Goal: Information Seeking & Learning: Learn about a topic

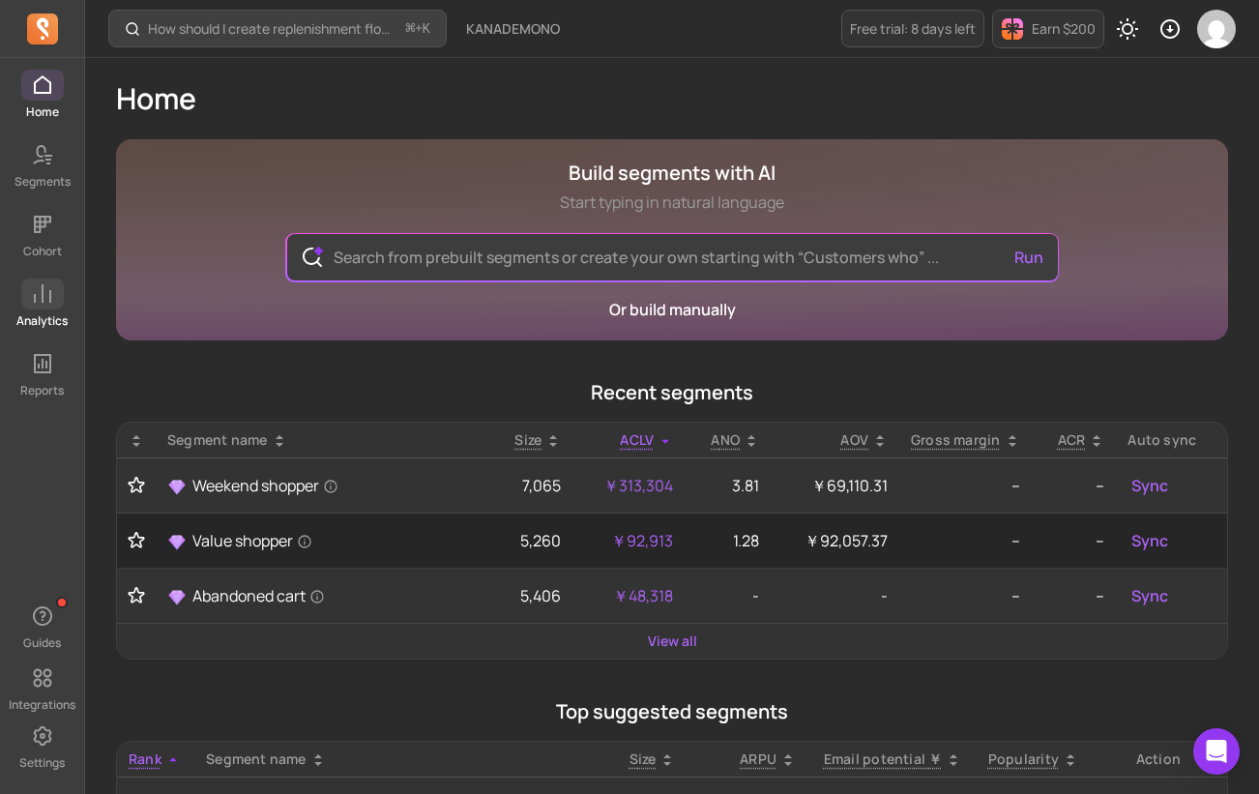
click at [60, 298] on span at bounding box center [42, 294] width 43 height 31
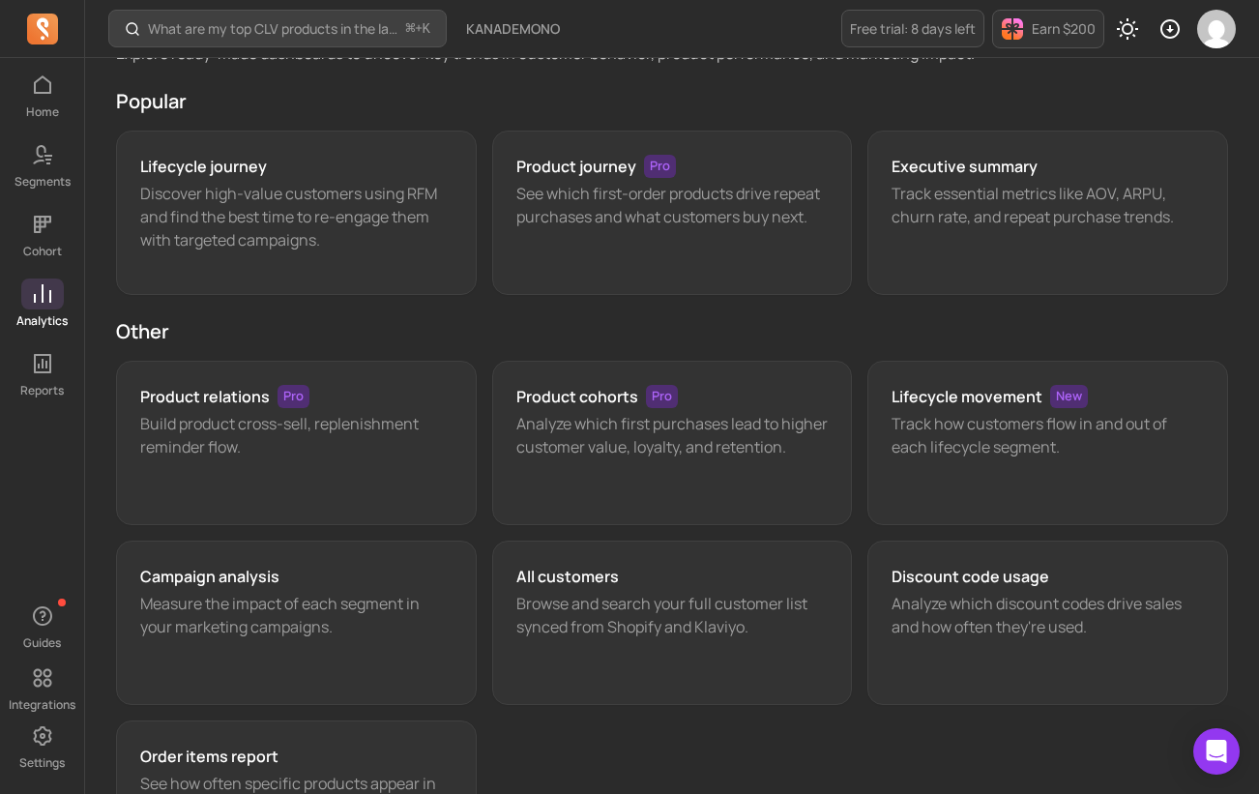
scroll to position [79, 0]
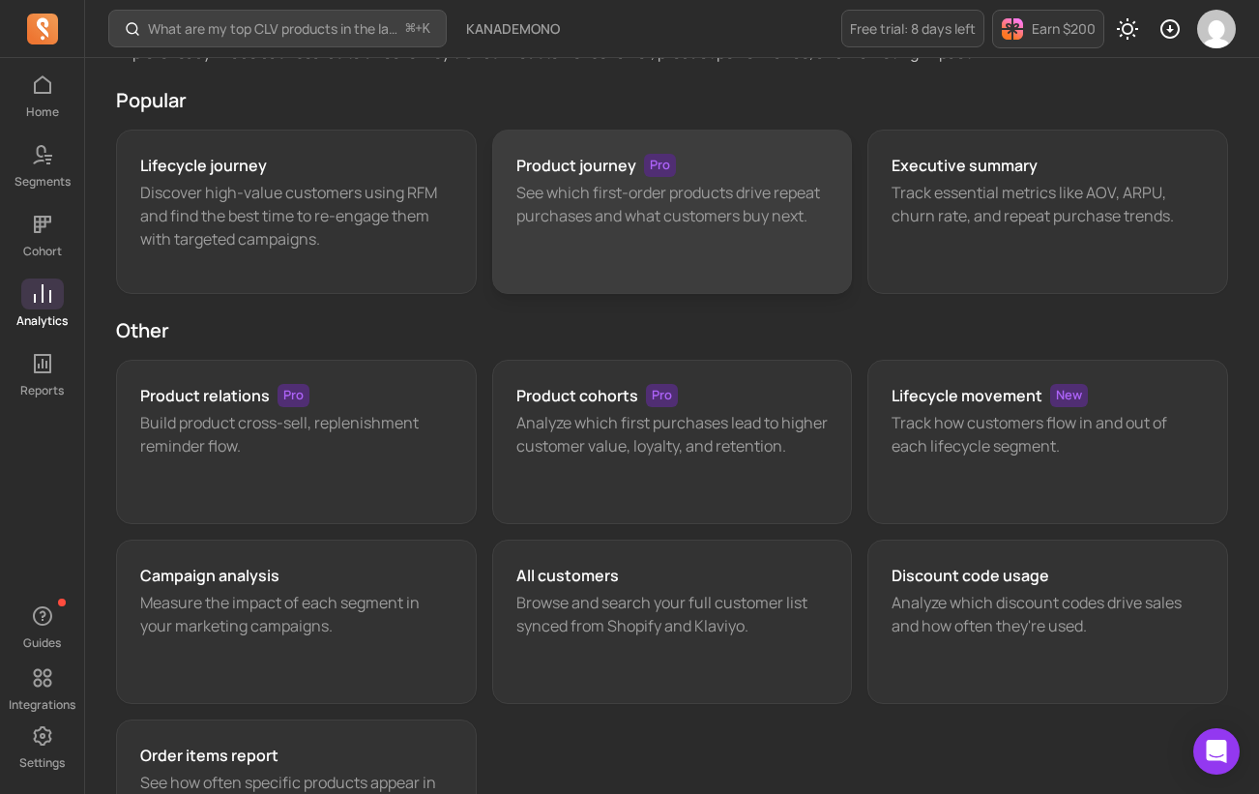
click at [695, 186] on p "See which first-order products drive repeat purchases and what customers buy ne…" at bounding box center [673, 204] width 312 height 46
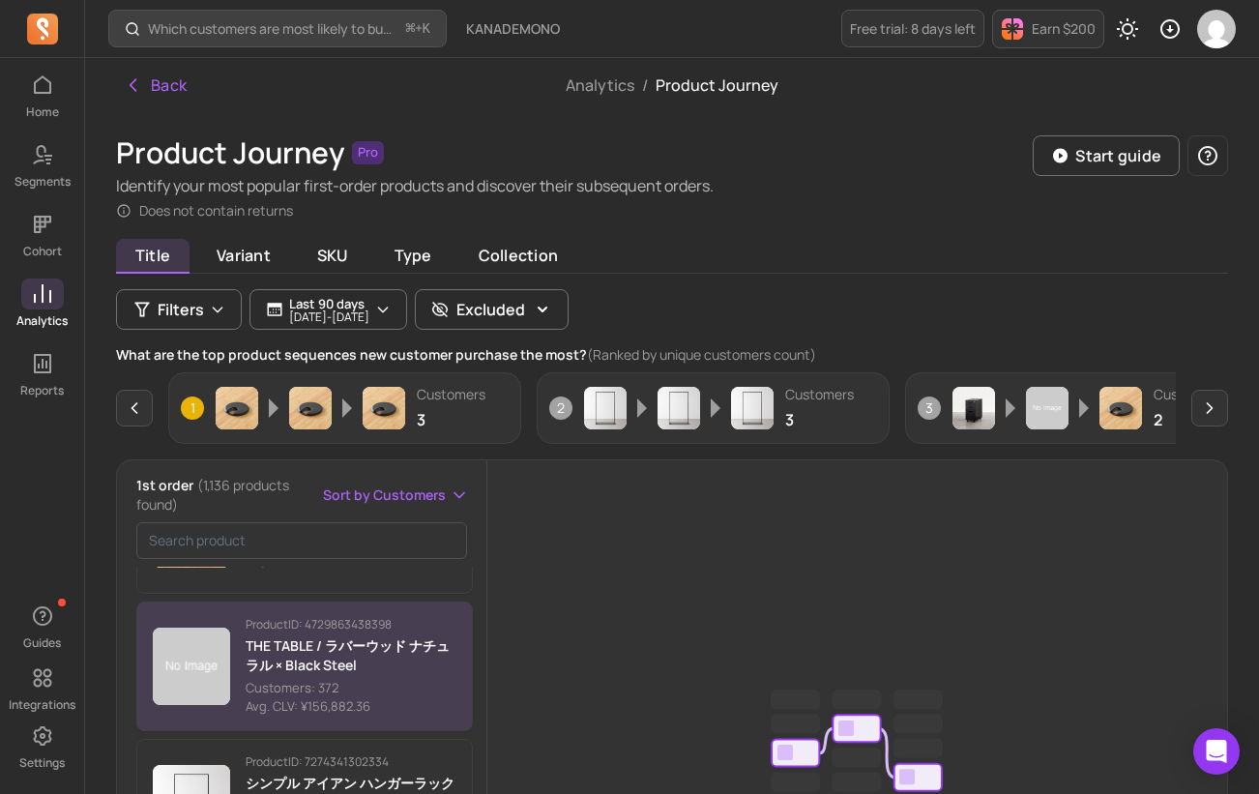
scroll to position [251, 0]
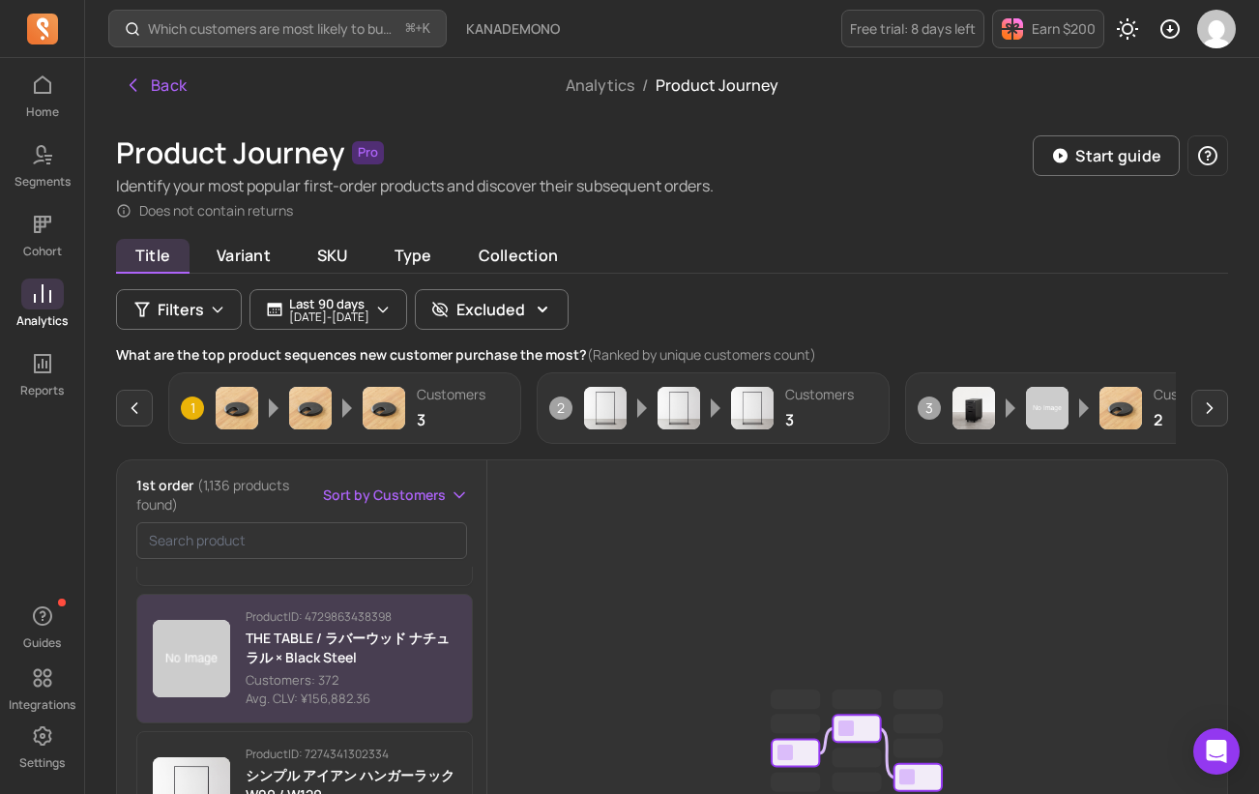
click at [385, 664] on p "THE TABLE / ラバーウッド ナチュラル × Black Steel" at bounding box center [351, 648] width 211 height 39
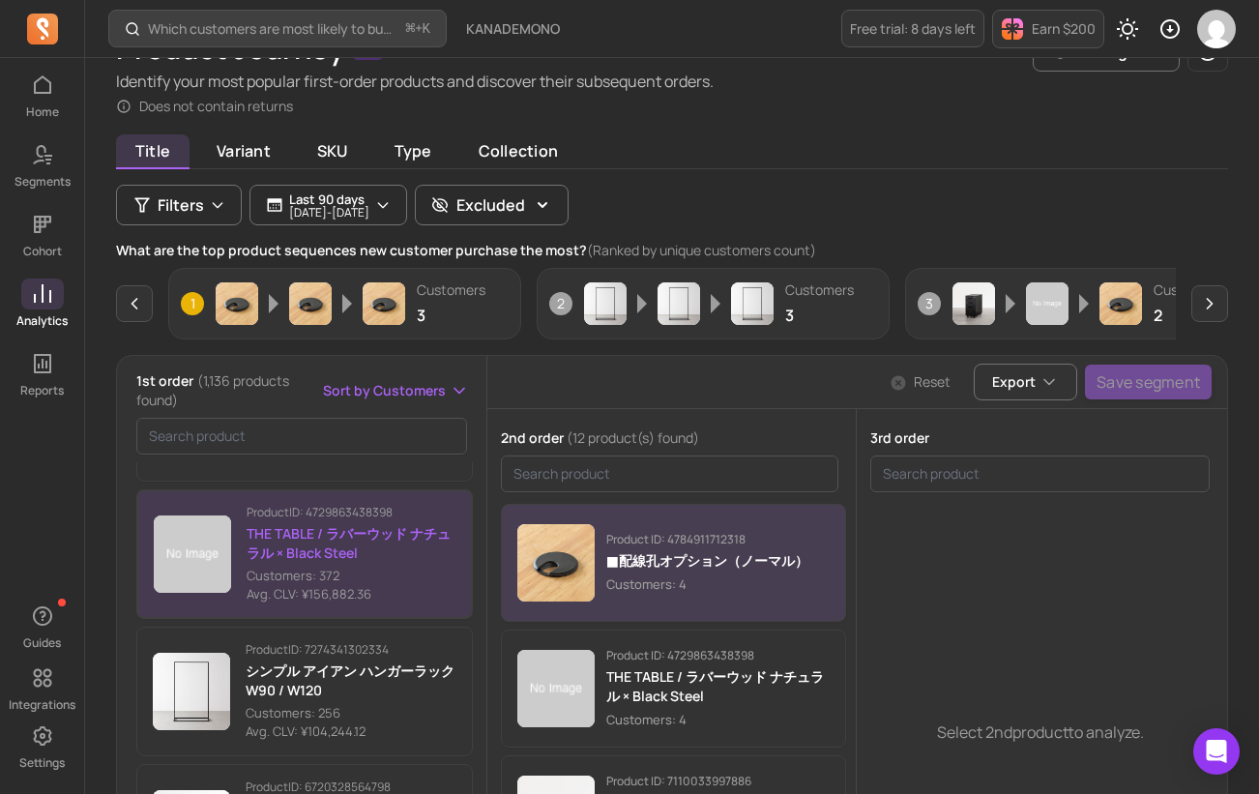
scroll to position [103, 0]
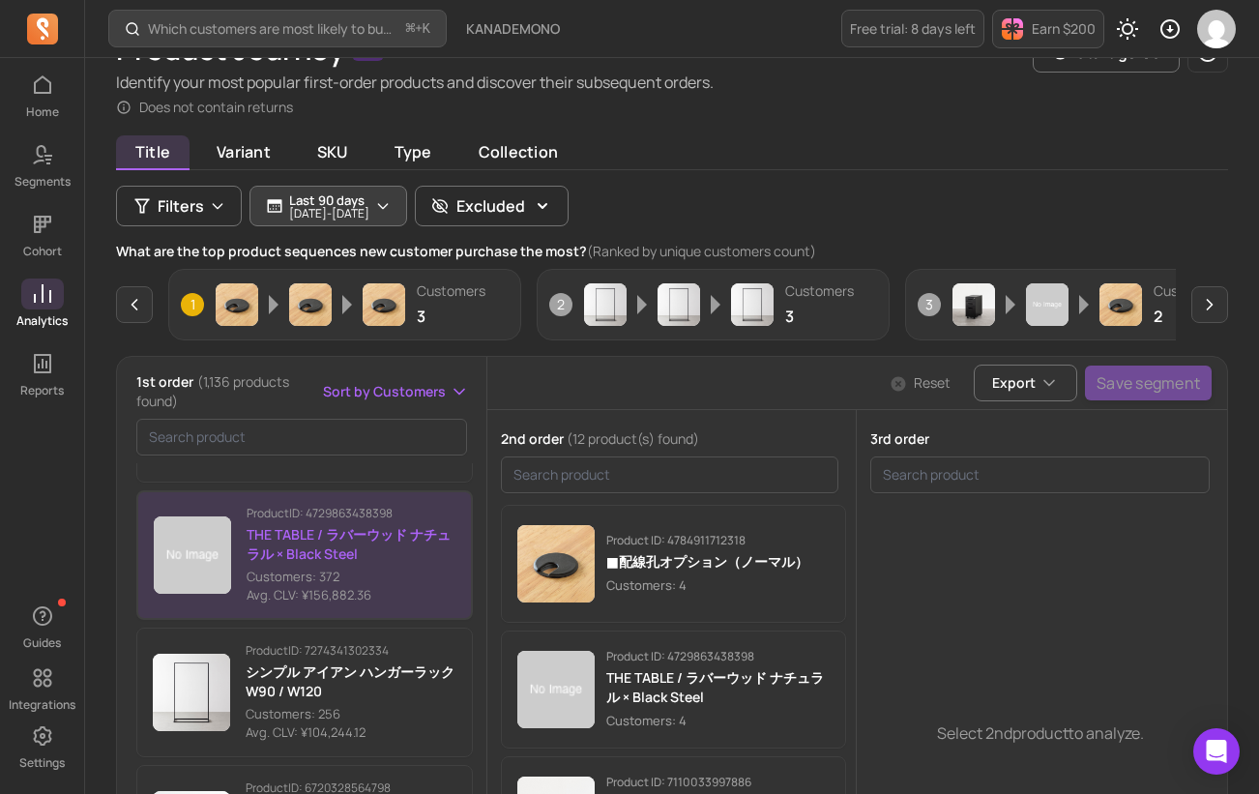
click at [391, 212] on icon "button" at bounding box center [382, 205] width 15 height 15
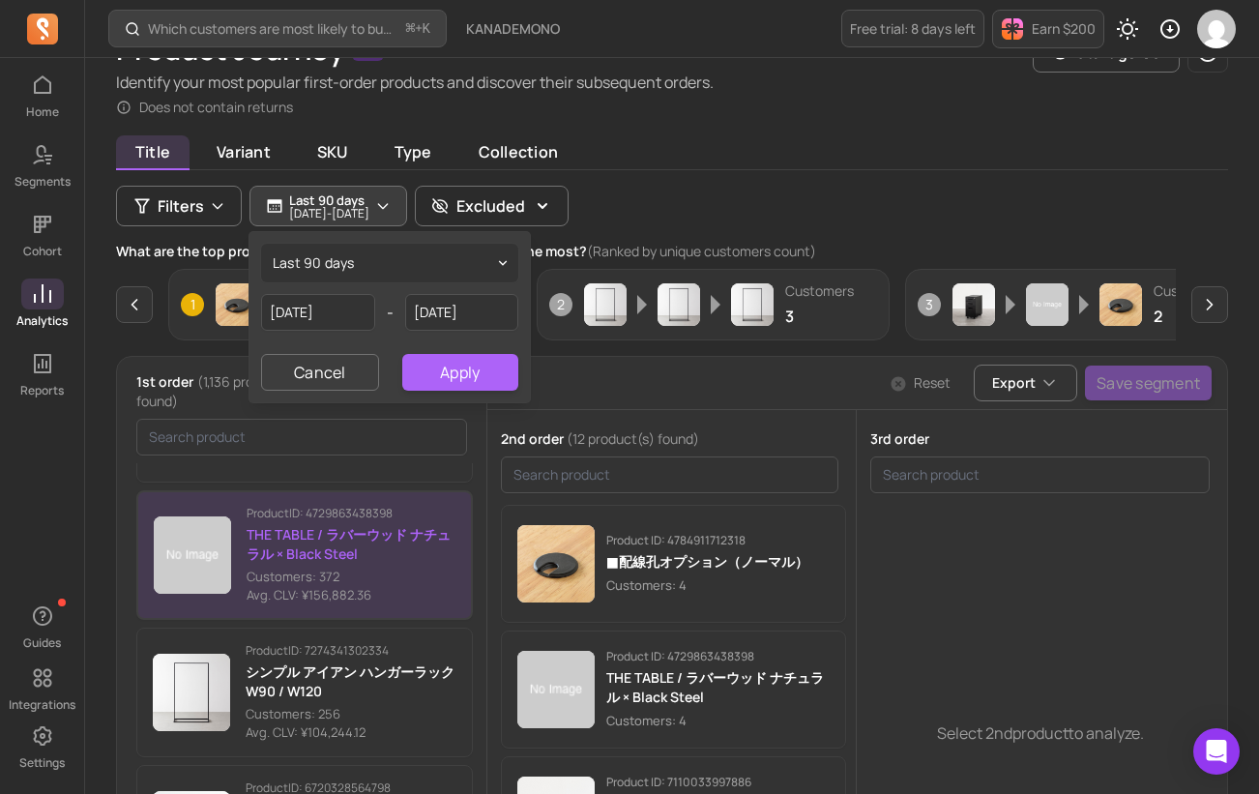
click at [391, 212] on icon "button" at bounding box center [382, 205] width 15 height 15
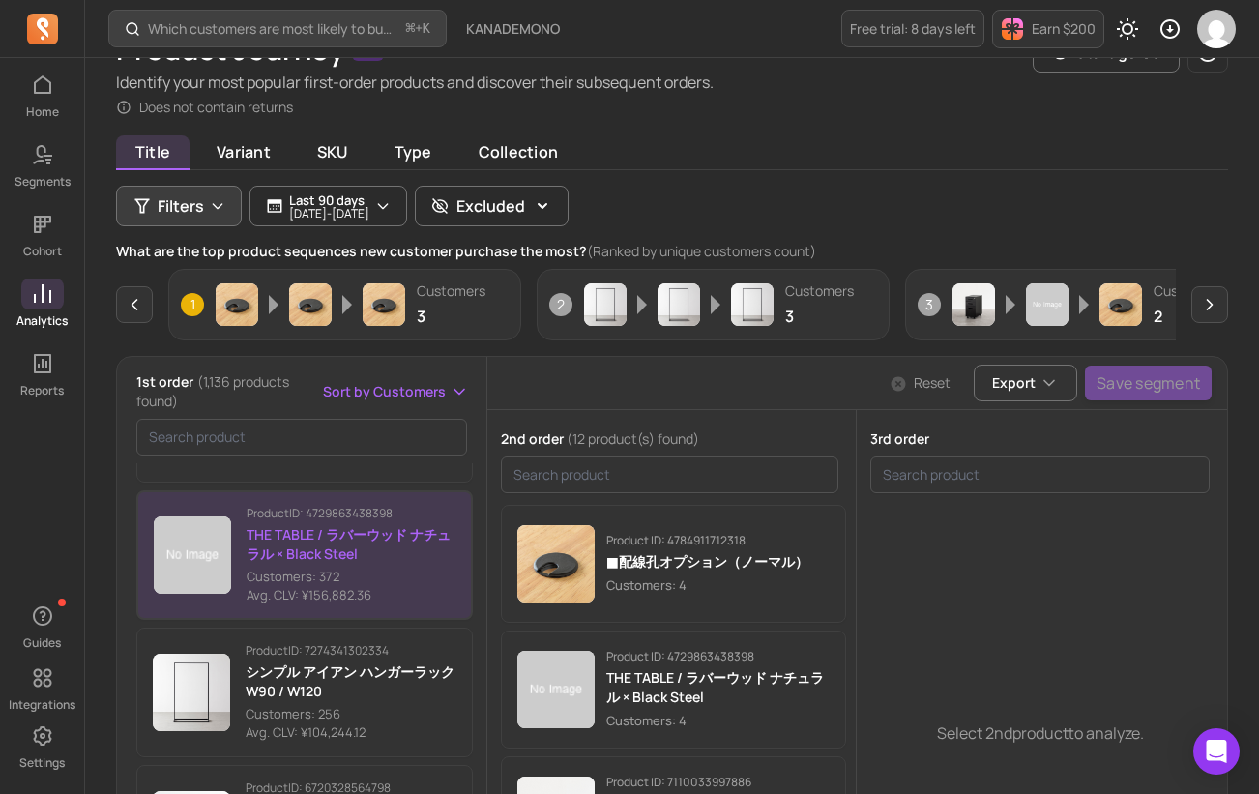
click at [220, 205] on icon "button" at bounding box center [217, 206] width 9 height 5
click at [281, 150] on span "Variant" at bounding box center [243, 152] width 93 height 35
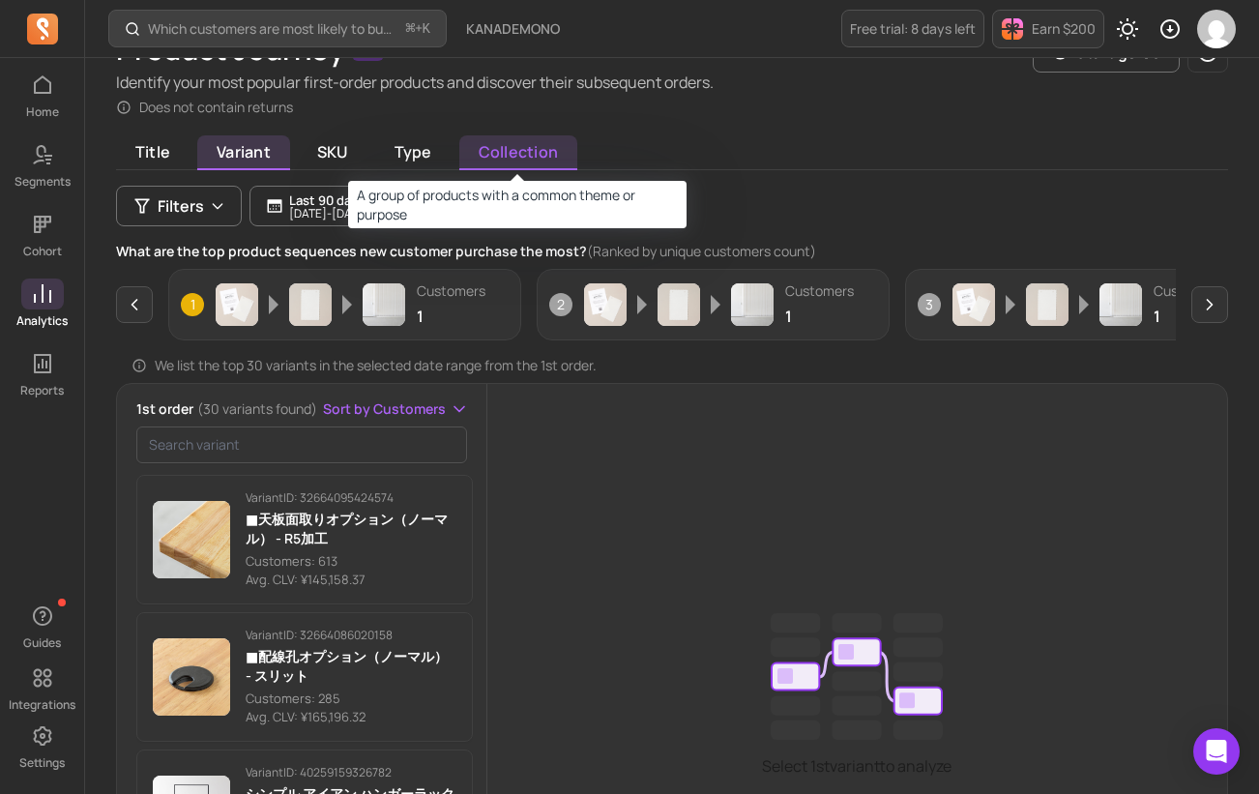
click at [522, 145] on span "Collection" at bounding box center [518, 152] width 118 height 35
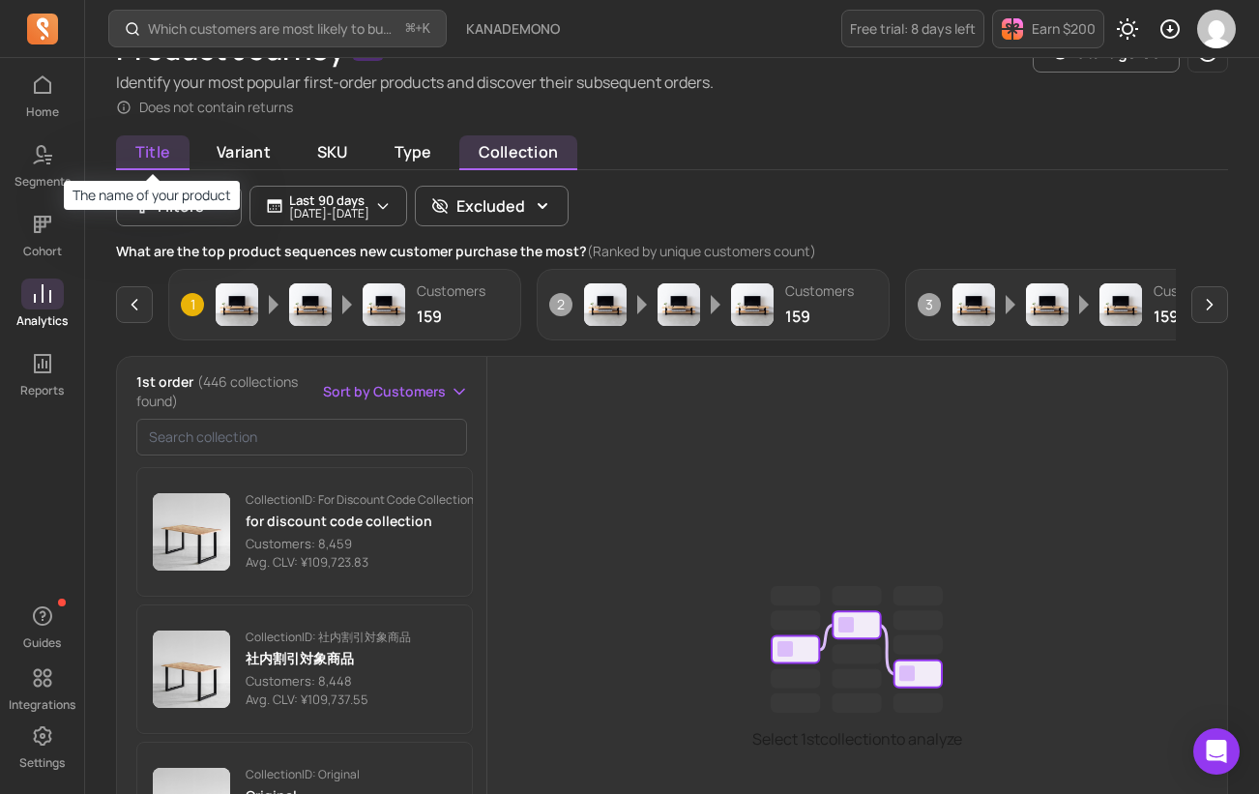
click at [160, 159] on span "Title" at bounding box center [153, 152] width 74 height 35
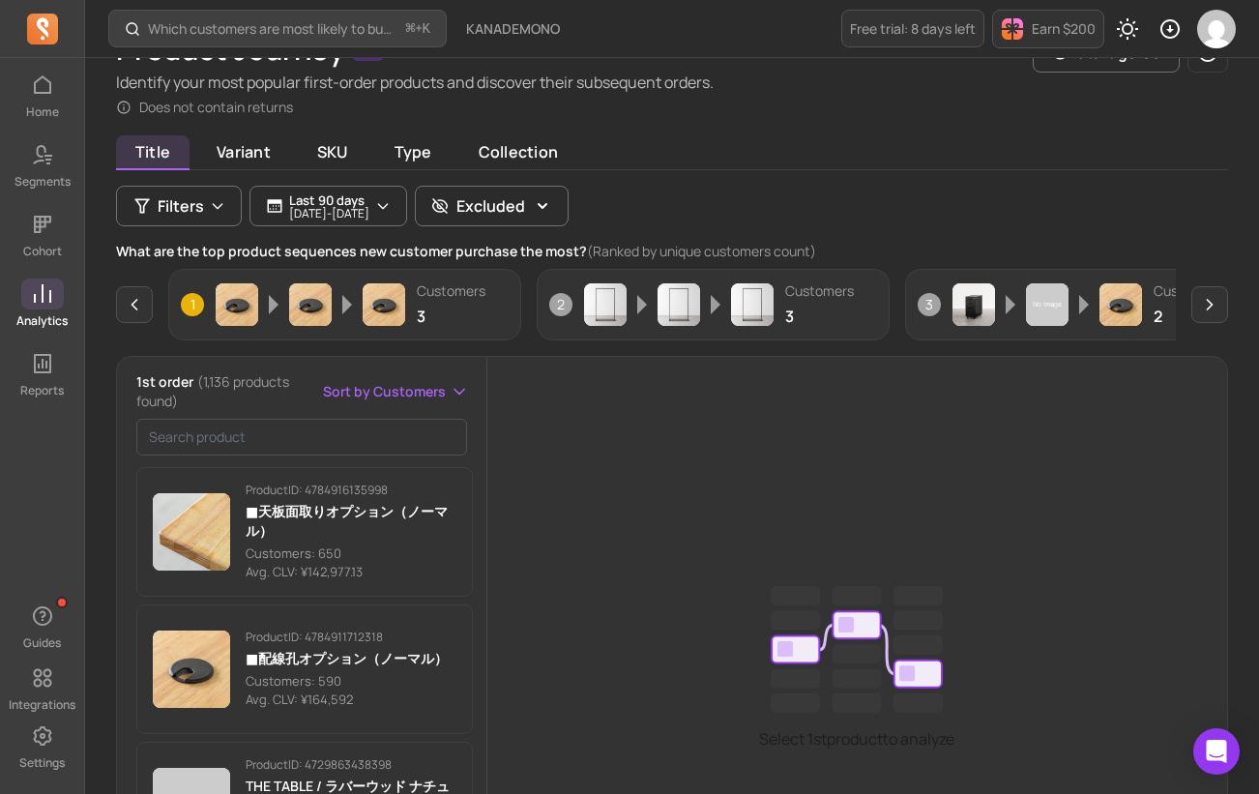
click at [39, 287] on icon at bounding box center [42, 293] width 23 height 23
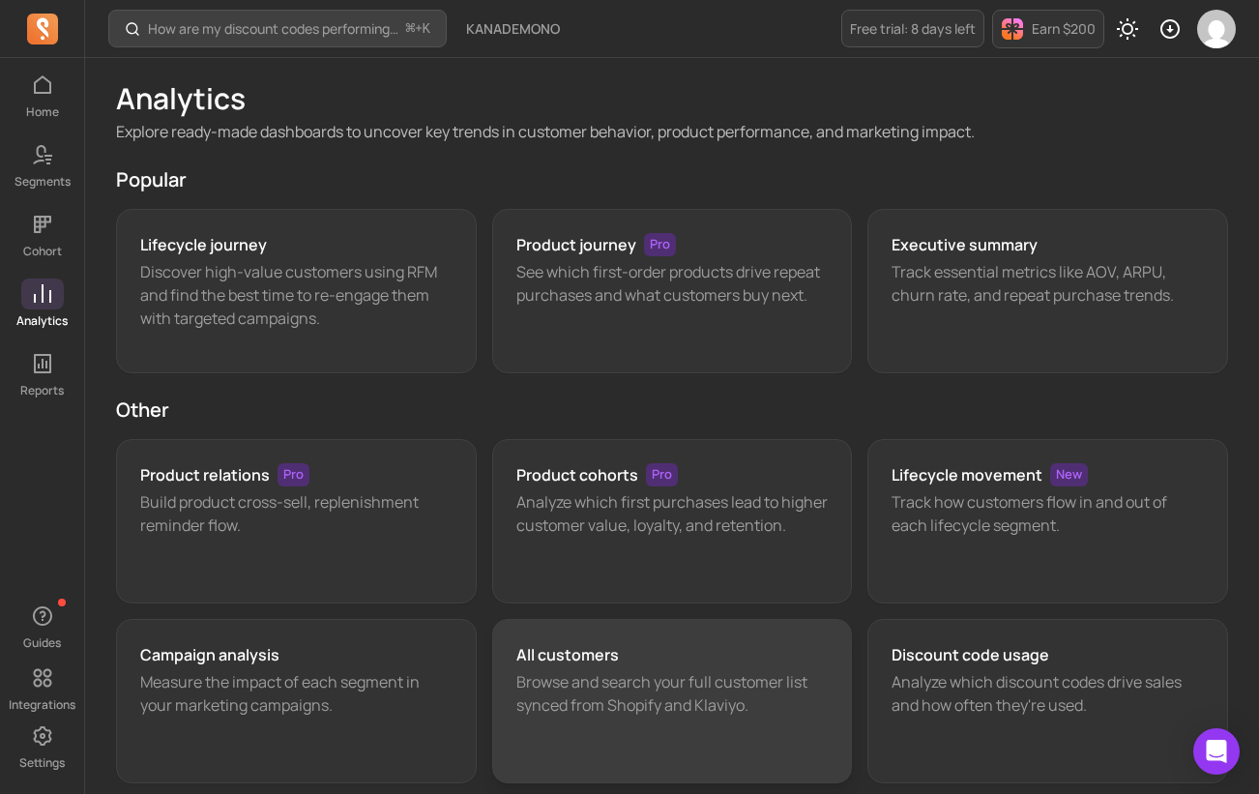
click at [633, 630] on div "All customers Browse and search your full customer list synced from Shopify and…" at bounding box center [672, 701] width 361 height 164
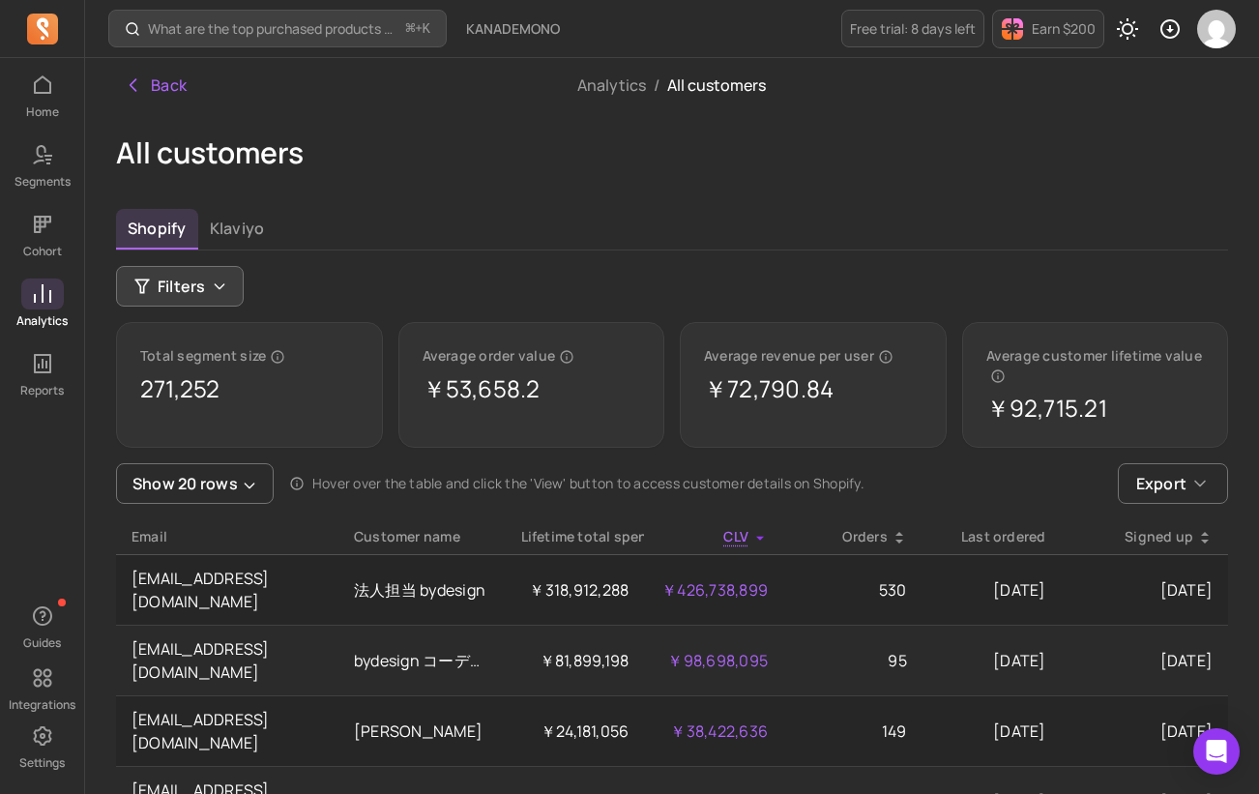
click at [216, 285] on icon "button" at bounding box center [219, 286] width 9 height 5
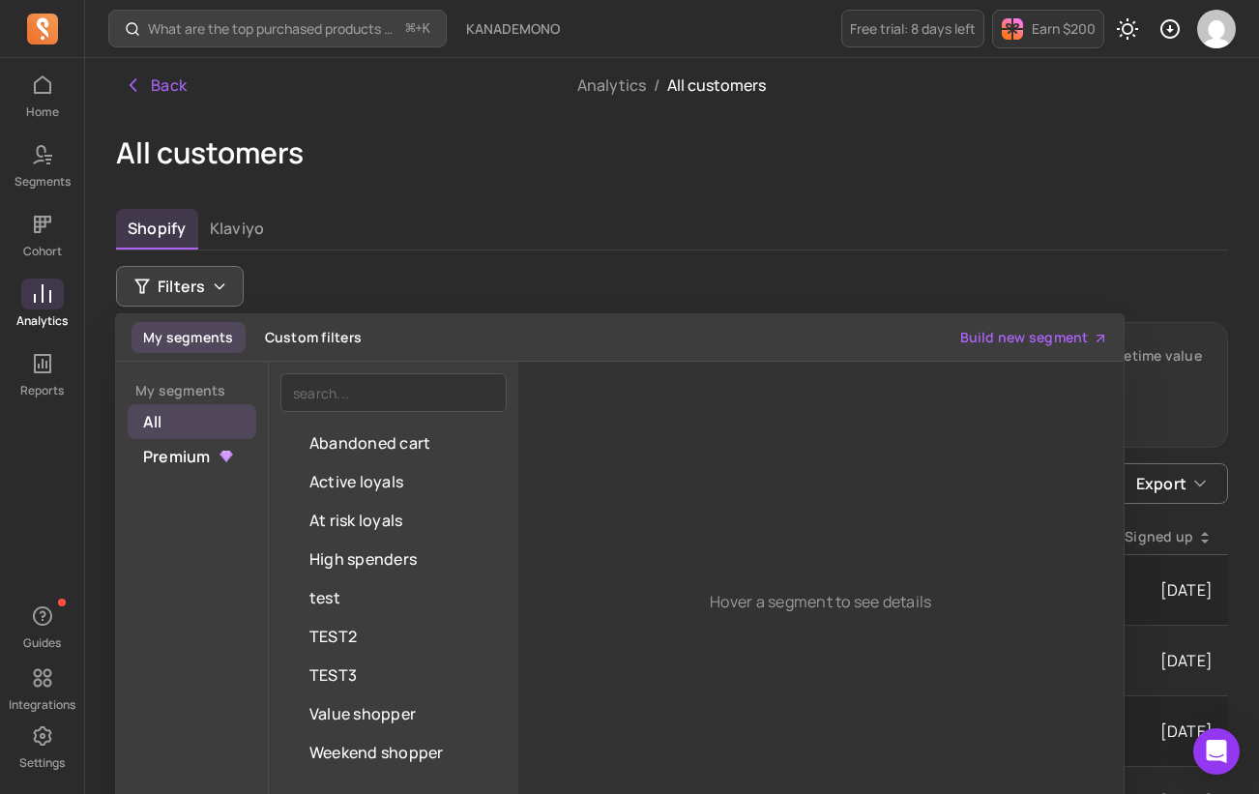
click at [216, 285] on icon "button" at bounding box center [219, 286] width 9 height 5
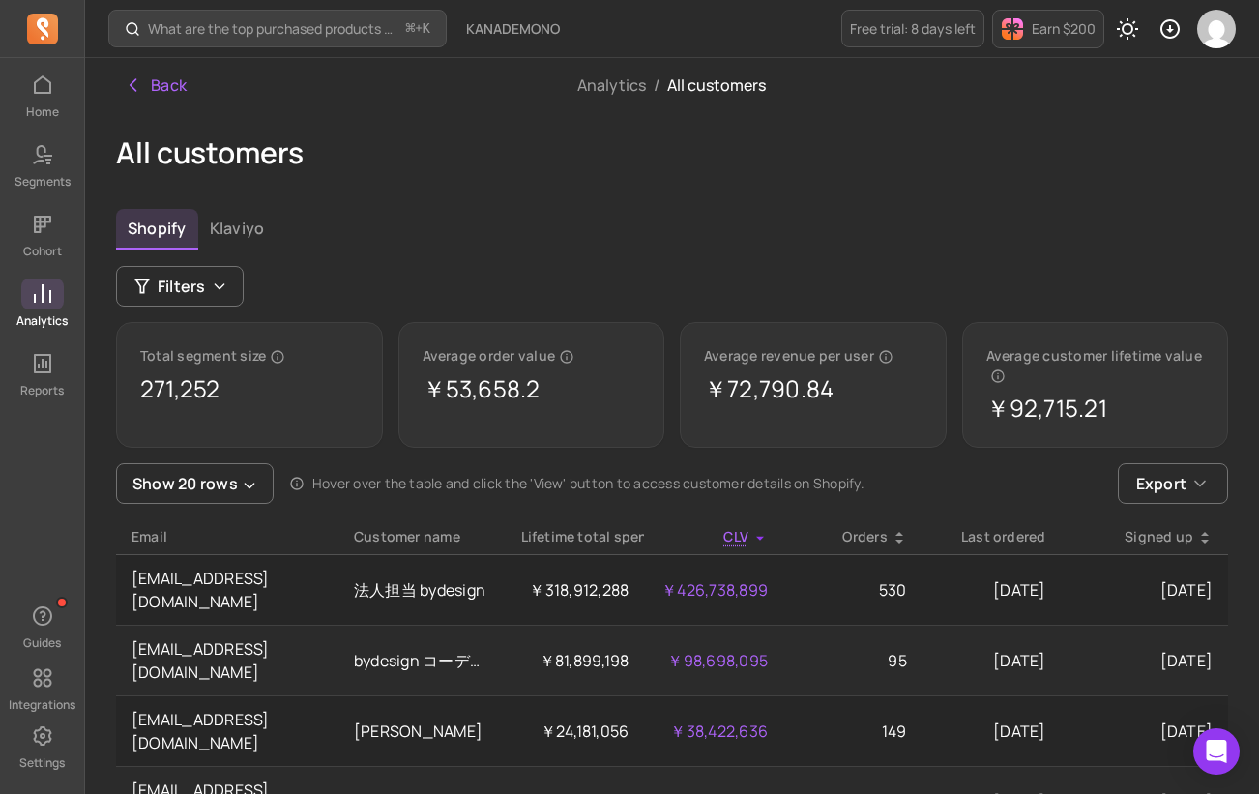
click at [34, 301] on icon at bounding box center [42, 293] width 17 height 18
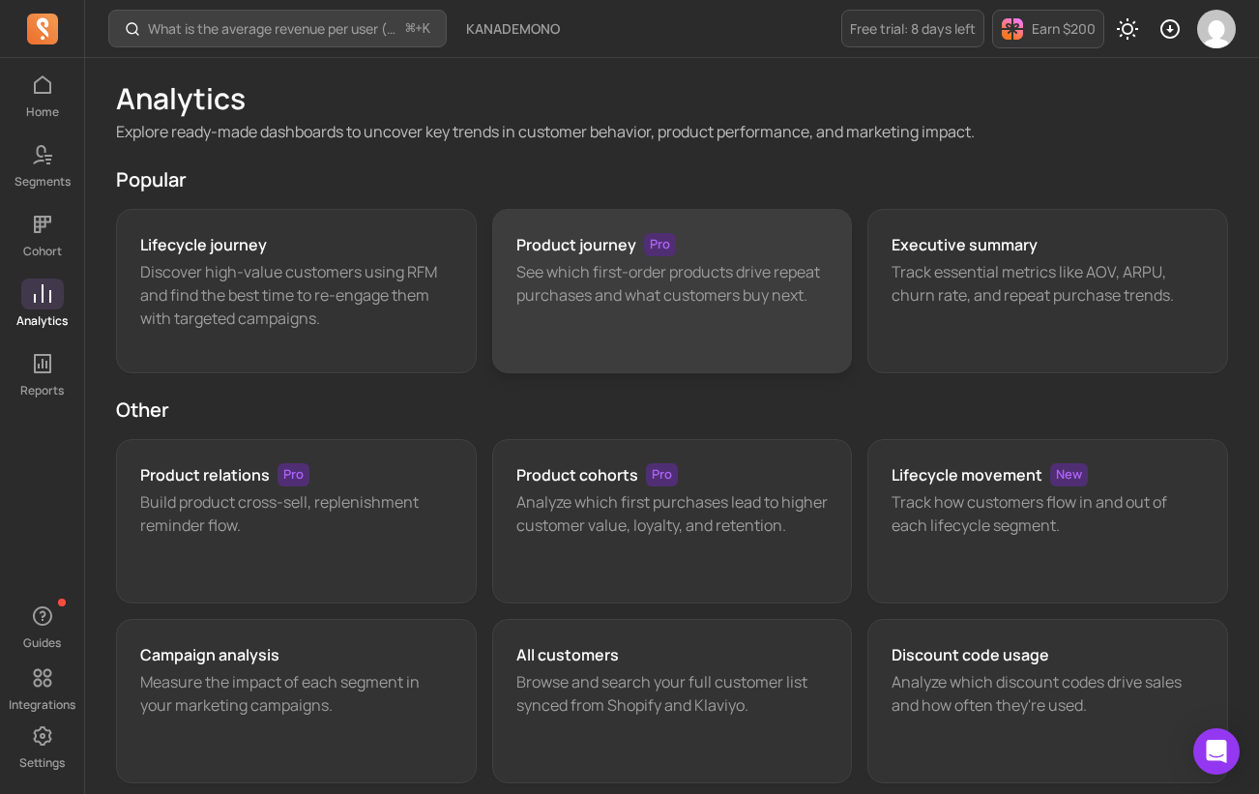
click at [631, 339] on div "Product journey Pro See which first-order products drive repeat purchases and w…" at bounding box center [672, 291] width 361 height 164
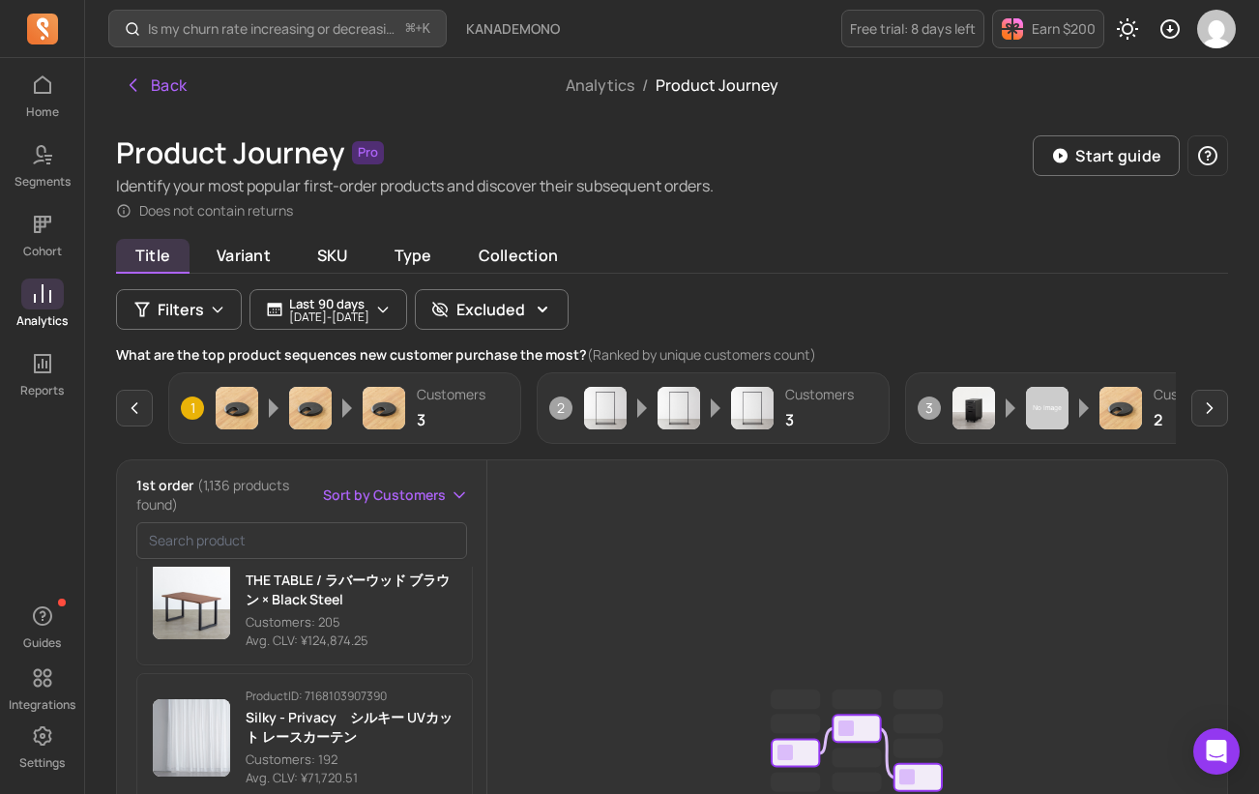
scroll to position [590, 0]
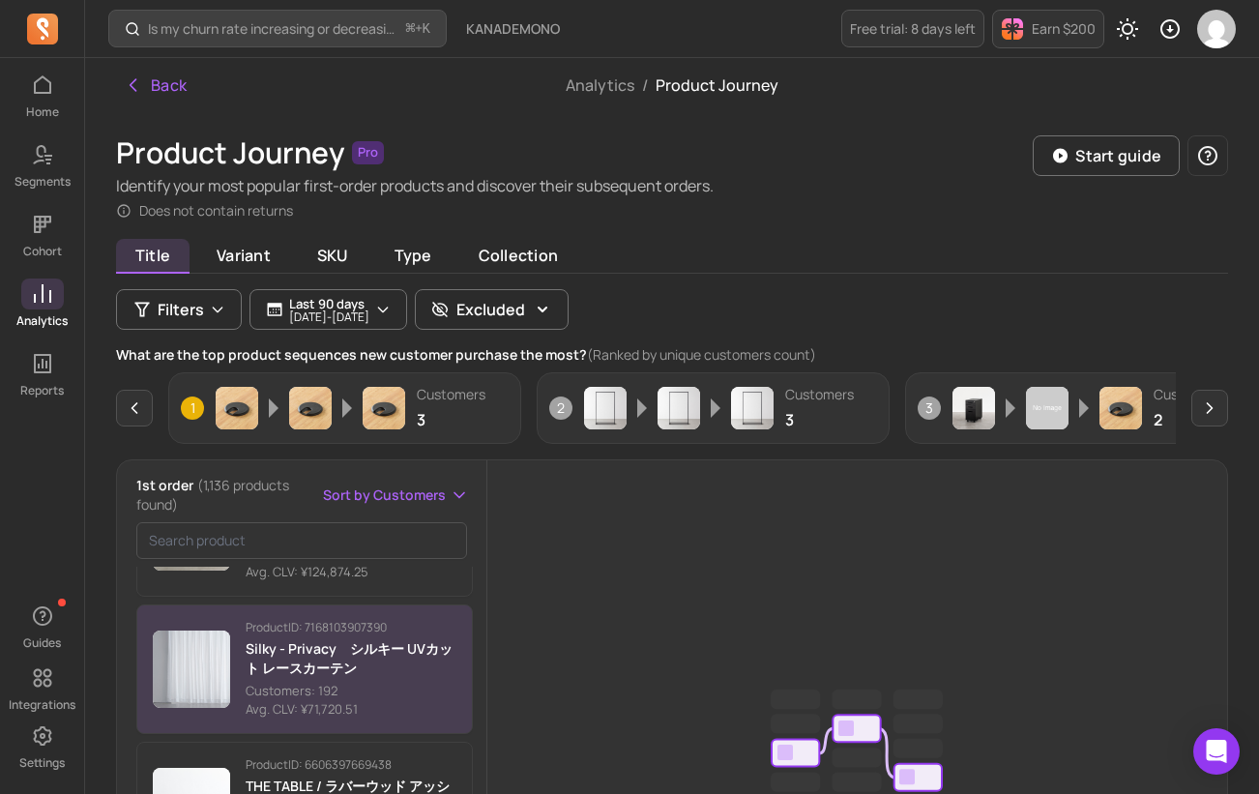
click at [360, 661] on p "Silky - Privacy　シルキー UVカット レースカーテン" at bounding box center [351, 658] width 211 height 39
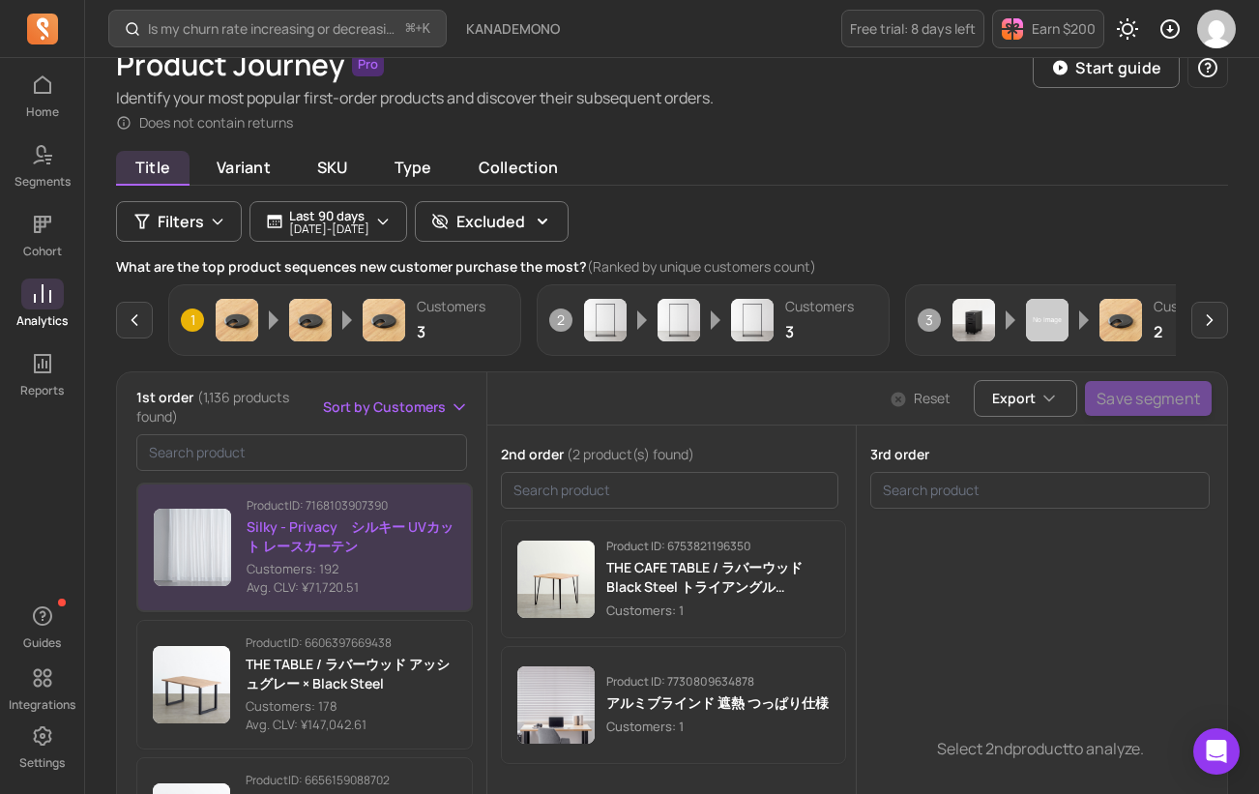
scroll to position [82, 0]
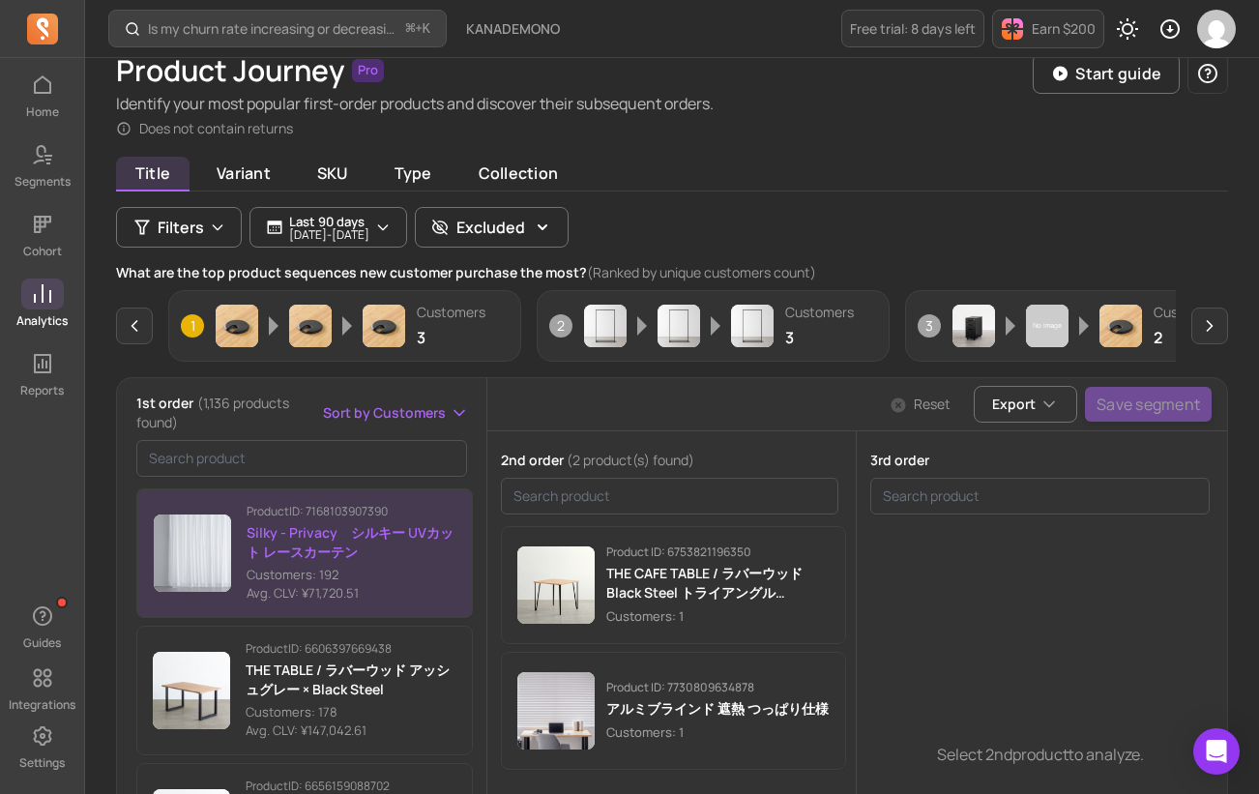
click at [48, 295] on icon at bounding box center [42, 293] width 17 height 18
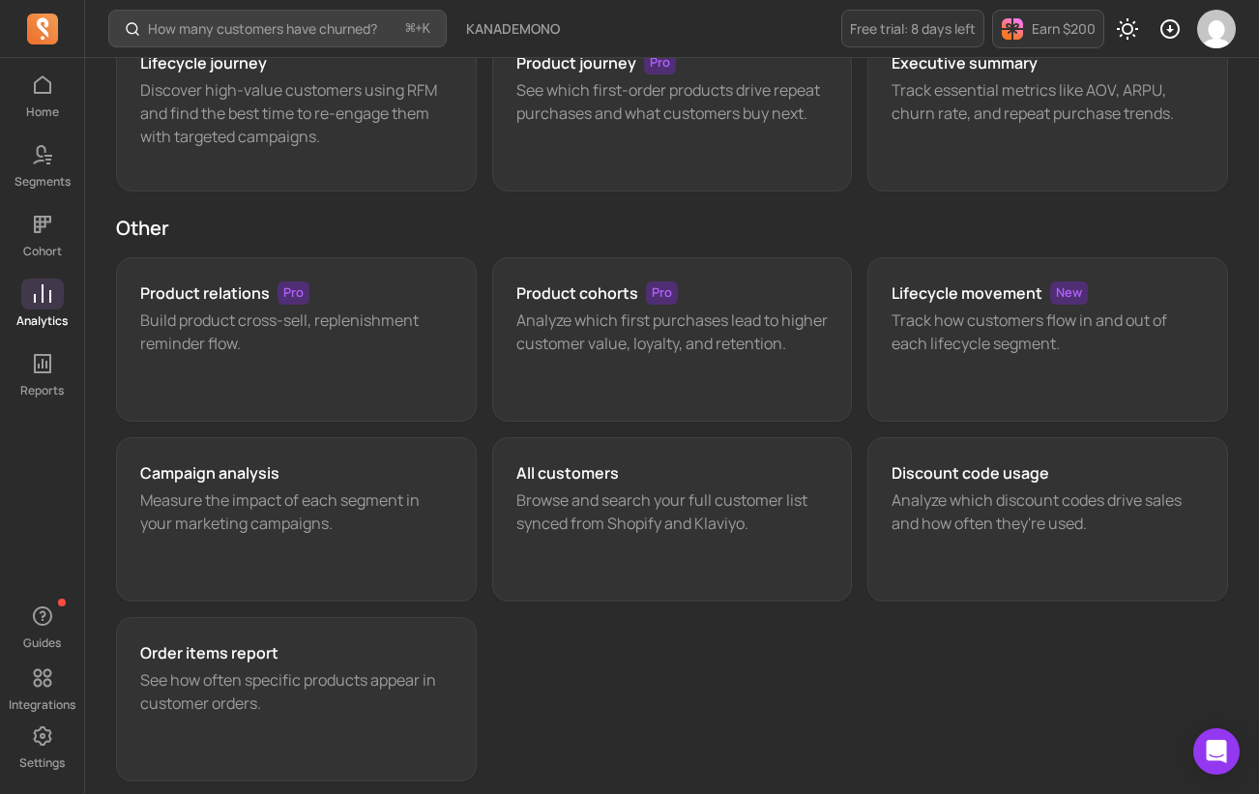
scroll to position [178, 0]
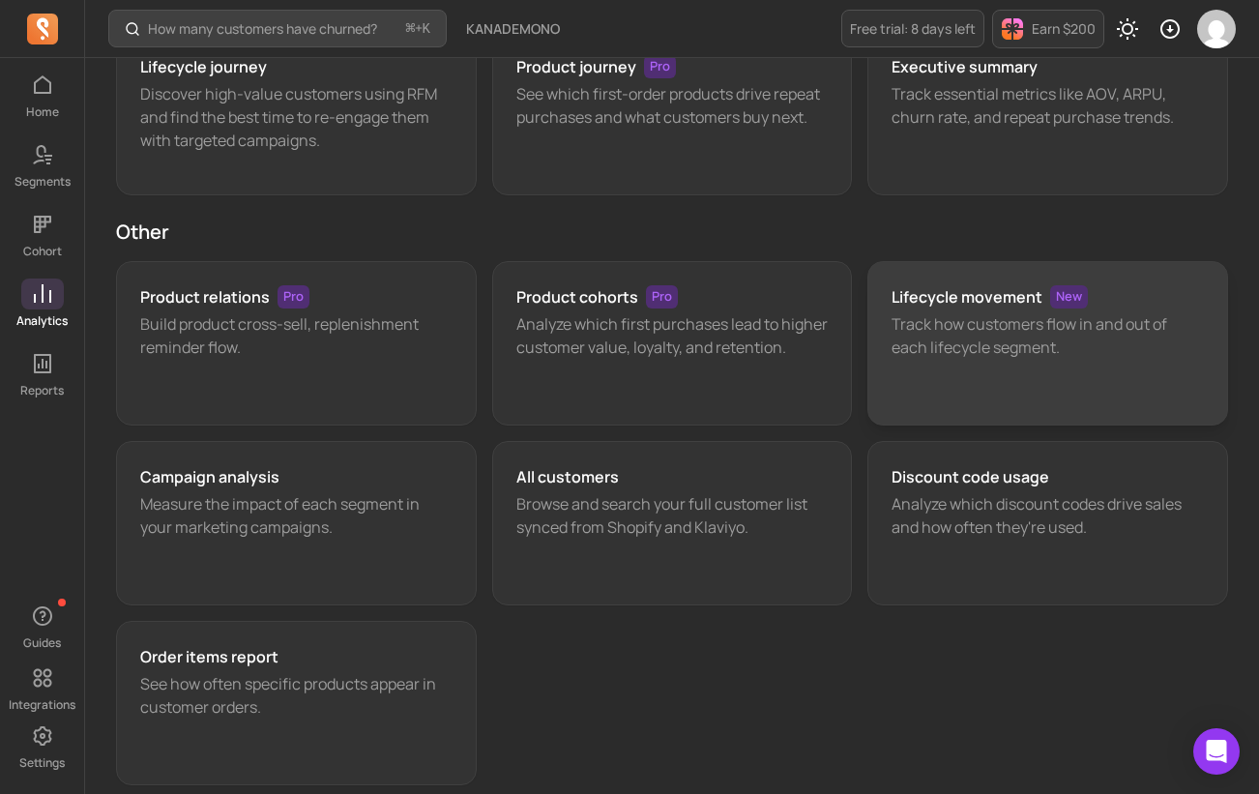
click at [959, 363] on div "Lifecycle movement New Track how customers flow in and out of each lifecycle se…" at bounding box center [1048, 343] width 361 height 164
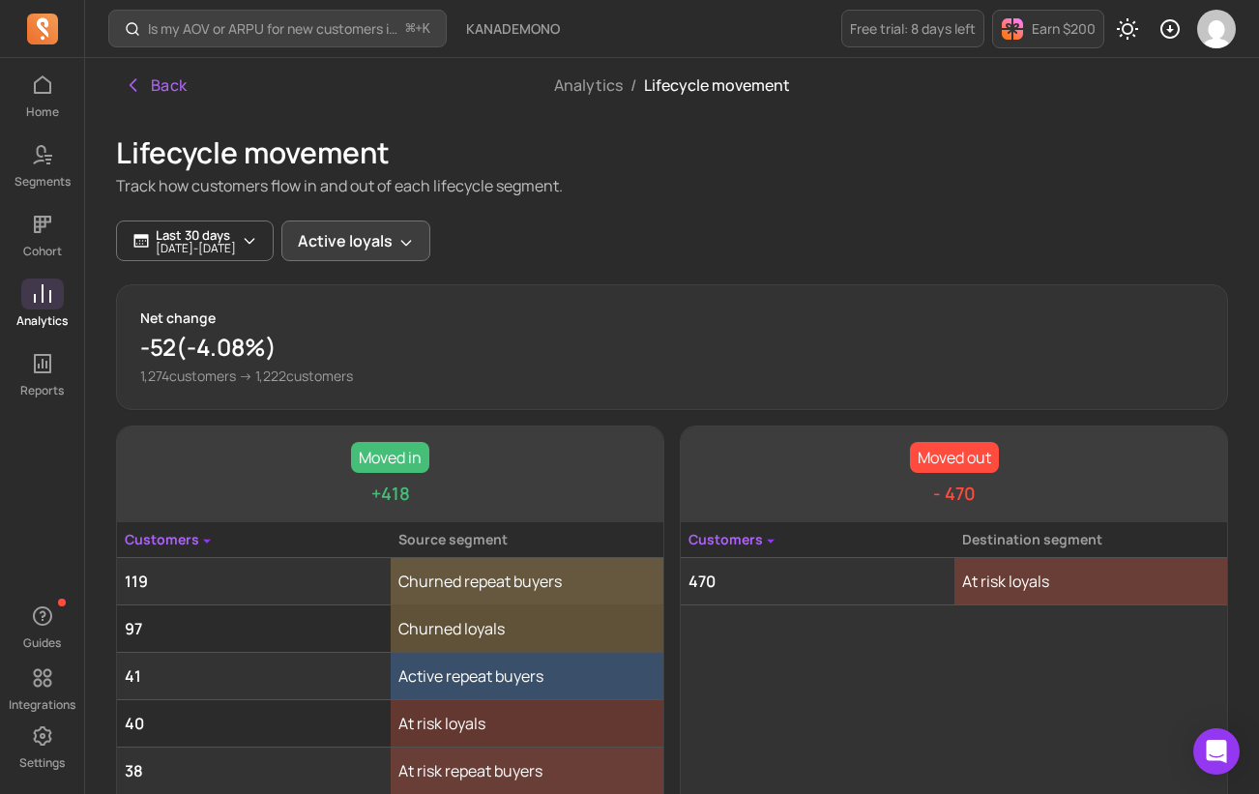
click at [430, 235] on button "Active loyals" at bounding box center [355, 241] width 149 height 41
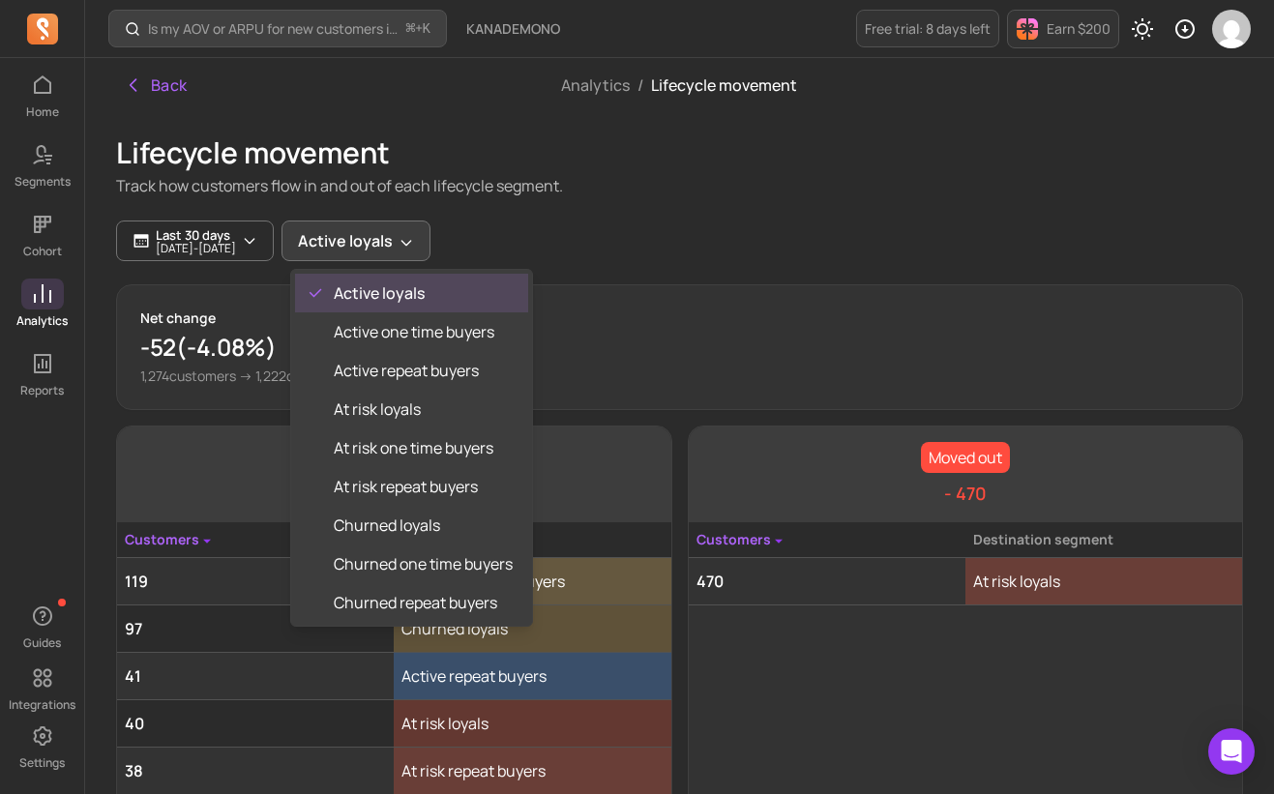
click at [430, 235] on button "Active loyals" at bounding box center [355, 241] width 149 height 41
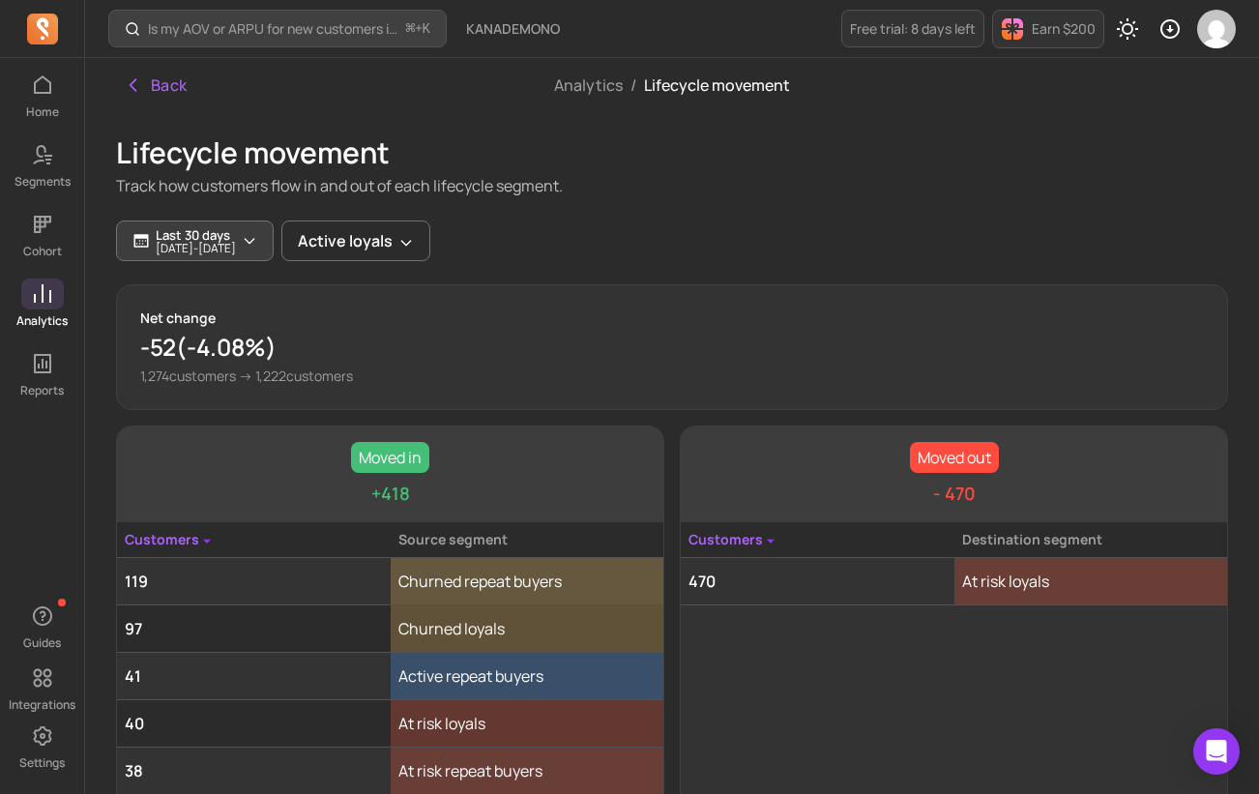
click at [257, 233] on icon "button" at bounding box center [249, 240] width 15 height 15
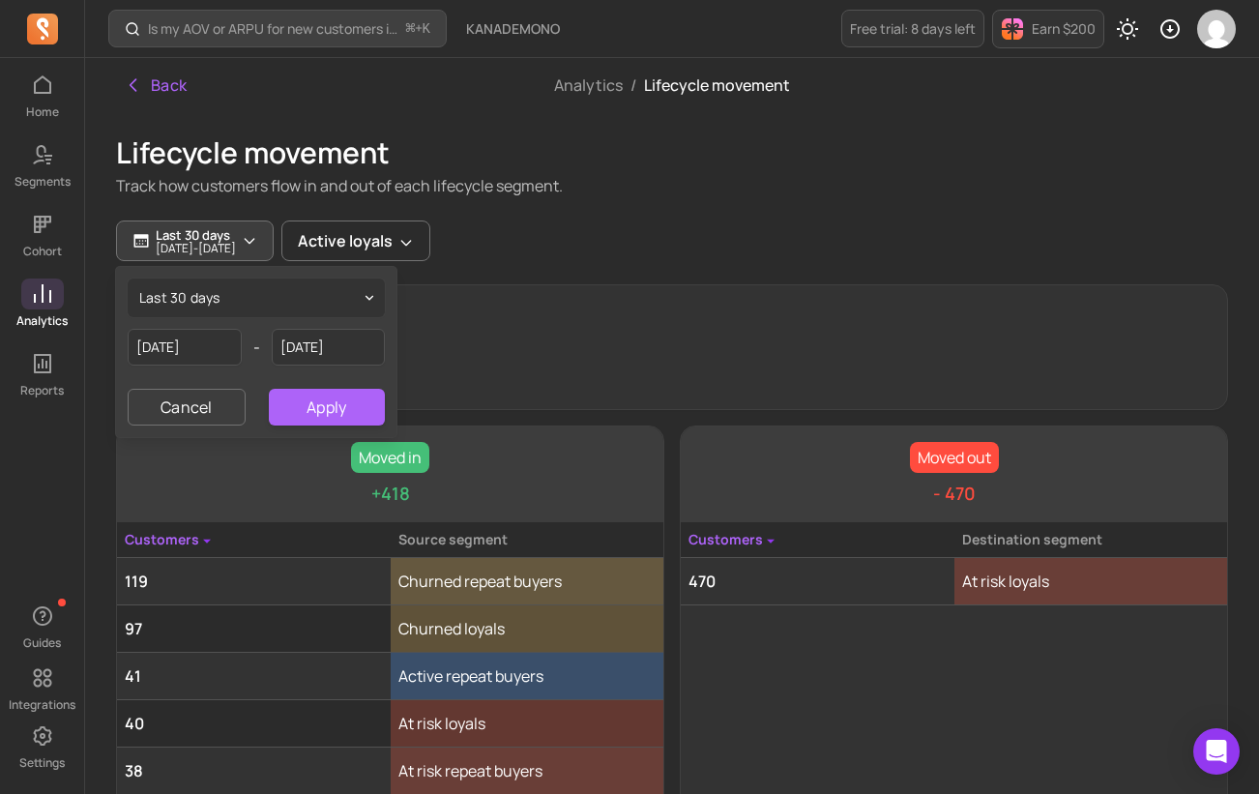
click at [680, 174] on p "Track how customers flow in and out of each lifecycle segment." at bounding box center [672, 185] width 1112 height 23
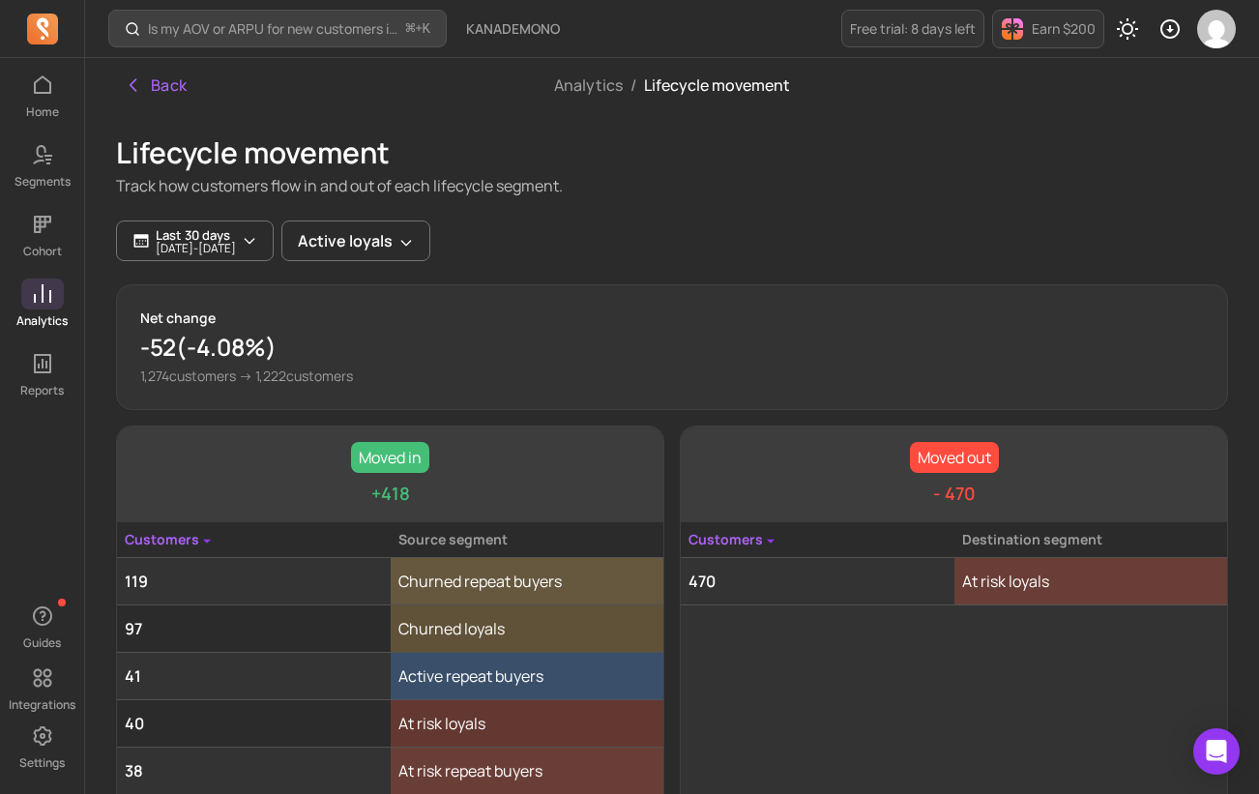
click at [216, 358] on p "-52 ( -4.08% )" at bounding box center [672, 347] width 1064 height 31
click at [199, 541] on icon at bounding box center [206, 540] width 15 height 15
click at [202, 541] on icon at bounding box center [206, 540] width 15 height 15
click at [183, 541] on th "Customers" at bounding box center [254, 540] width 274 height 36
click at [415, 463] on p "Moved in" at bounding box center [390, 457] width 78 height 31
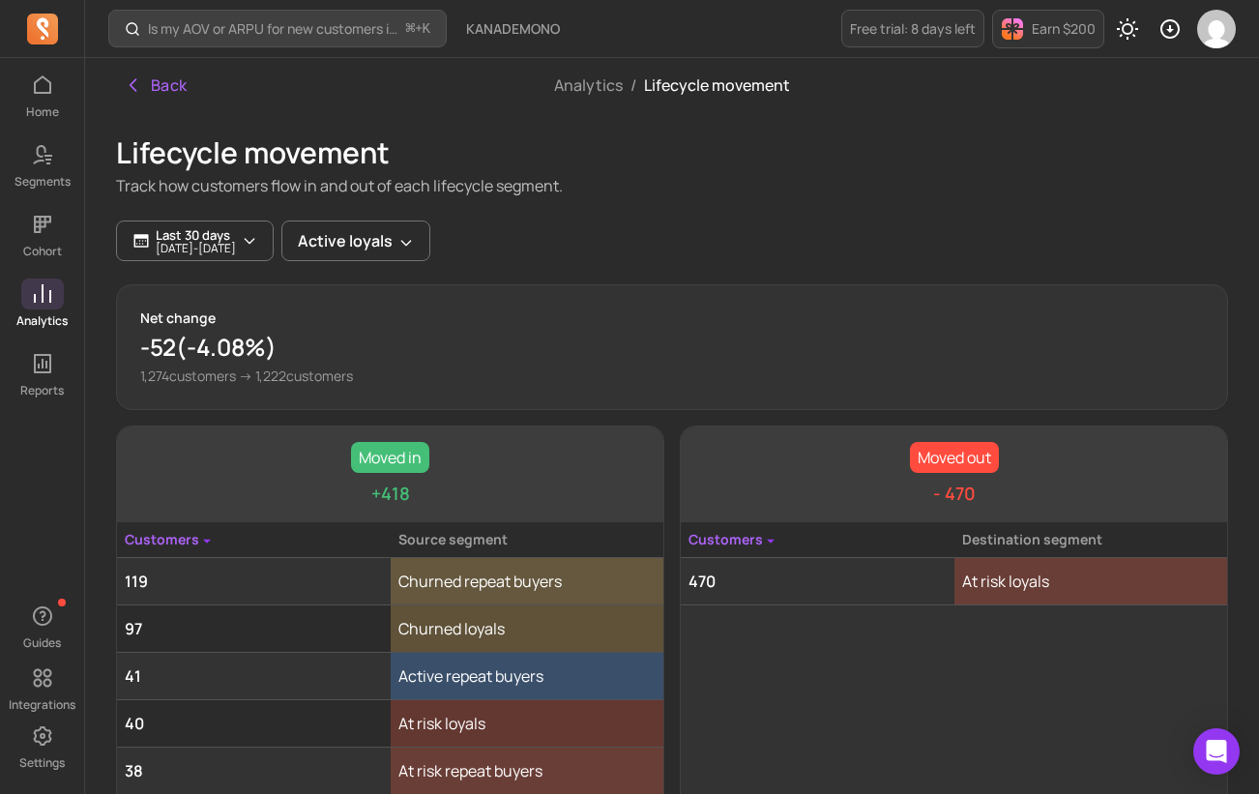
click at [400, 462] on p "Moved in" at bounding box center [390, 457] width 78 height 31
click at [485, 585] on td "Churned repeat buyers" at bounding box center [528, 581] width 274 height 47
click at [594, 102] on div "Analytics / Lifecycle movement" at bounding box center [672, 85] width 370 height 54
click at [594, 84] on link "Analytics" at bounding box center [588, 84] width 69 height 21
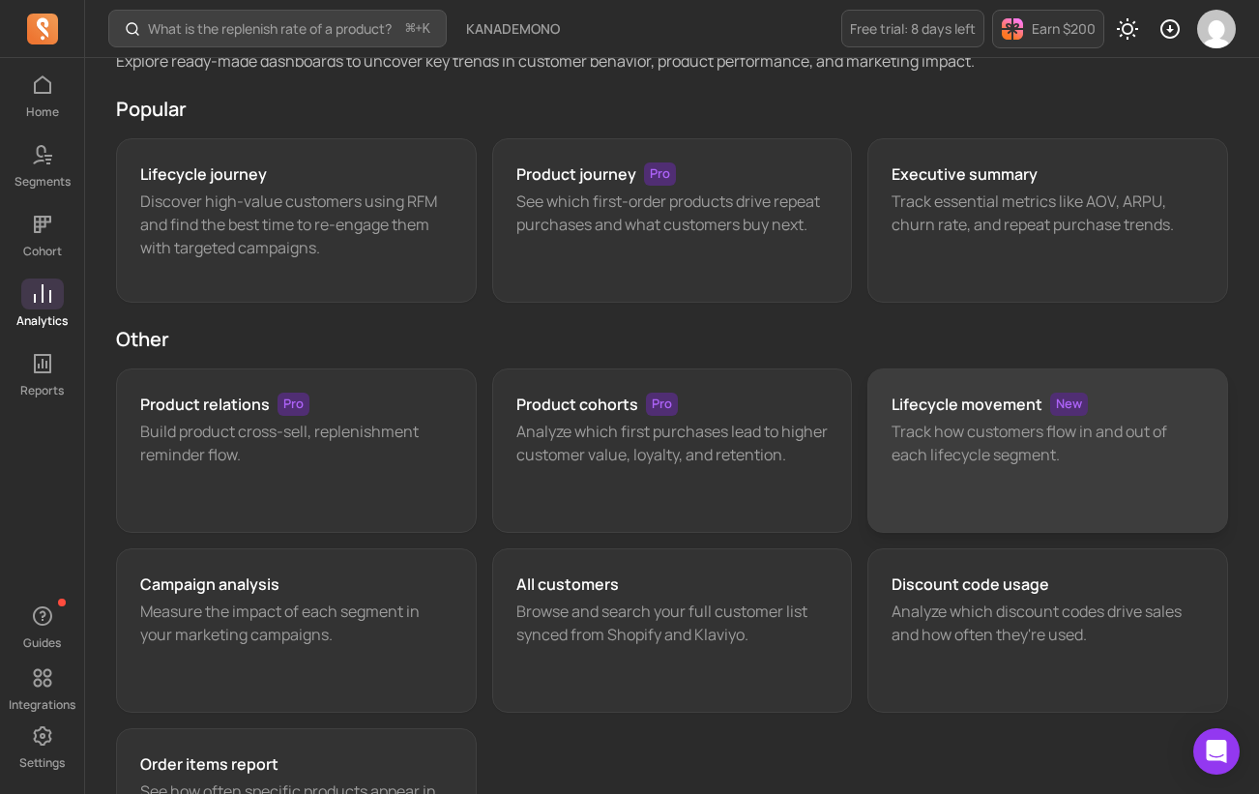
scroll to position [95, 0]
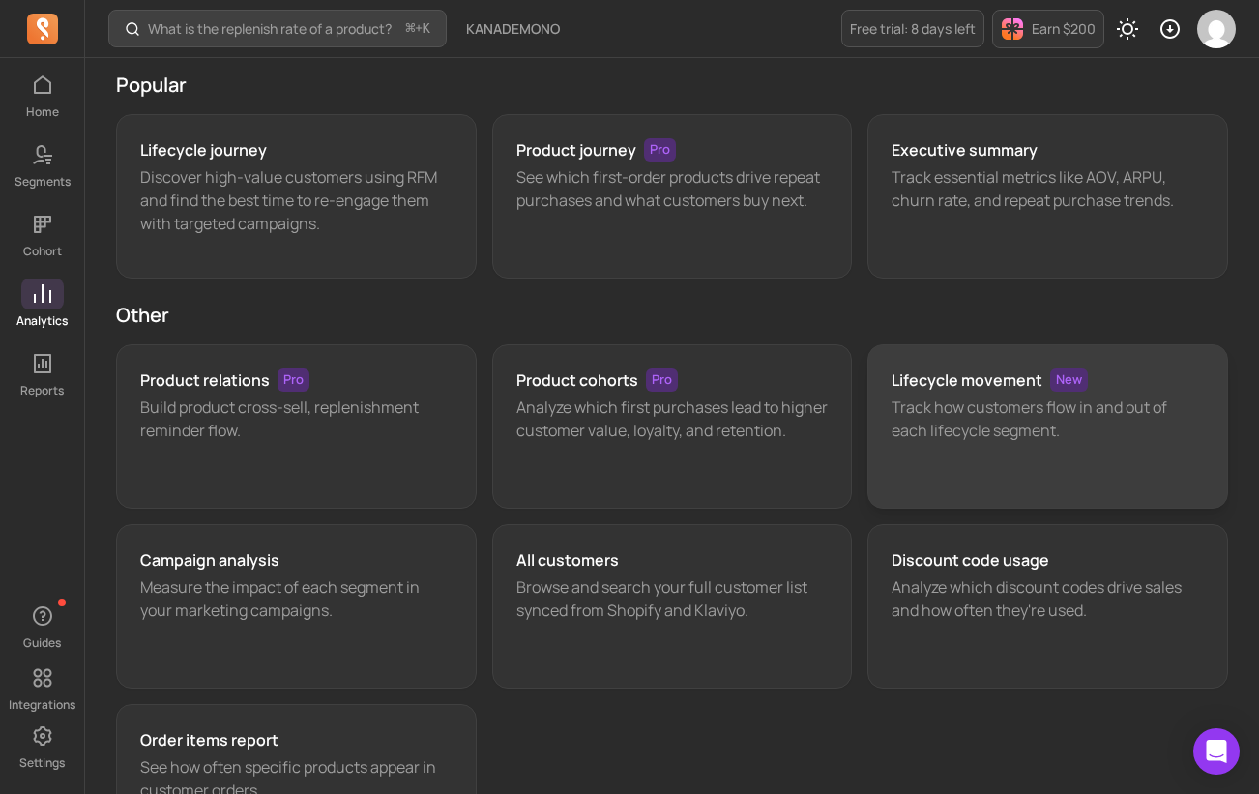
click at [981, 424] on p "Track how customers flow in and out of each lifecycle segment." at bounding box center [1048, 419] width 312 height 46
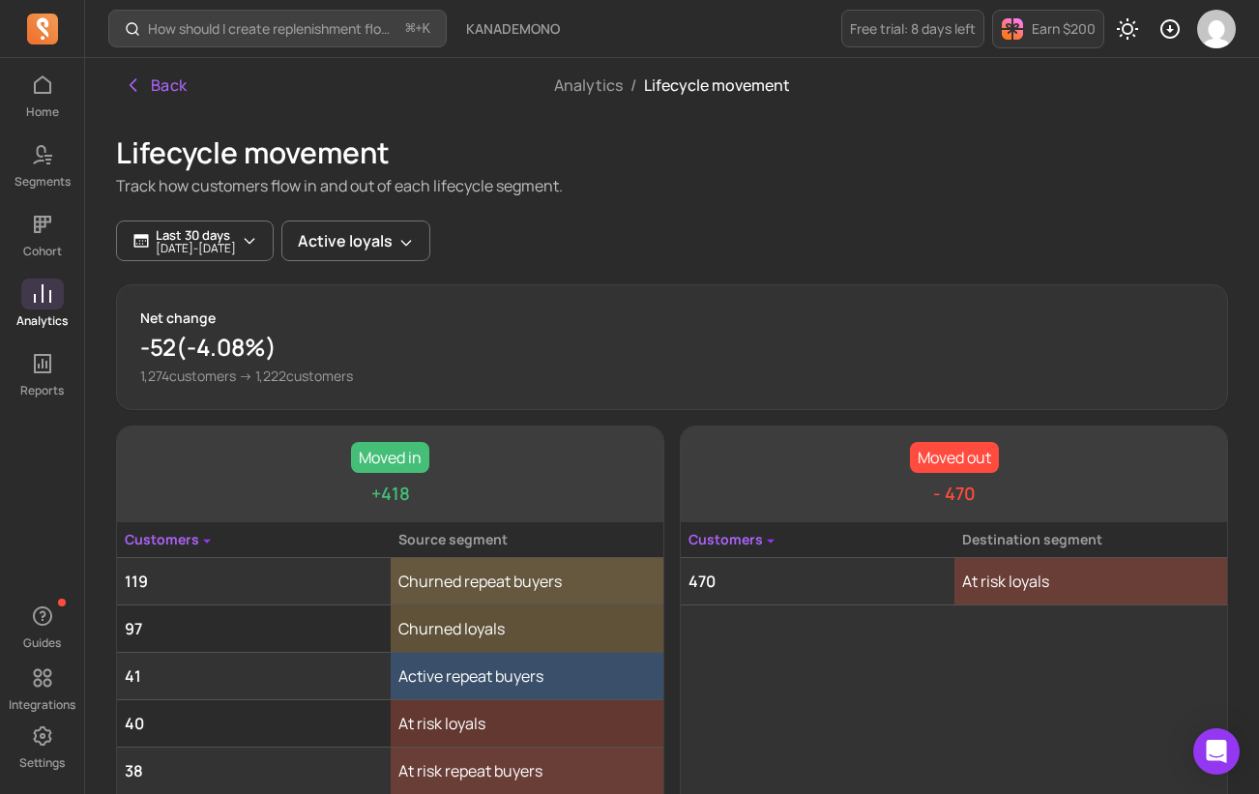
click at [385, 465] on p "Moved in" at bounding box center [390, 457] width 78 height 31
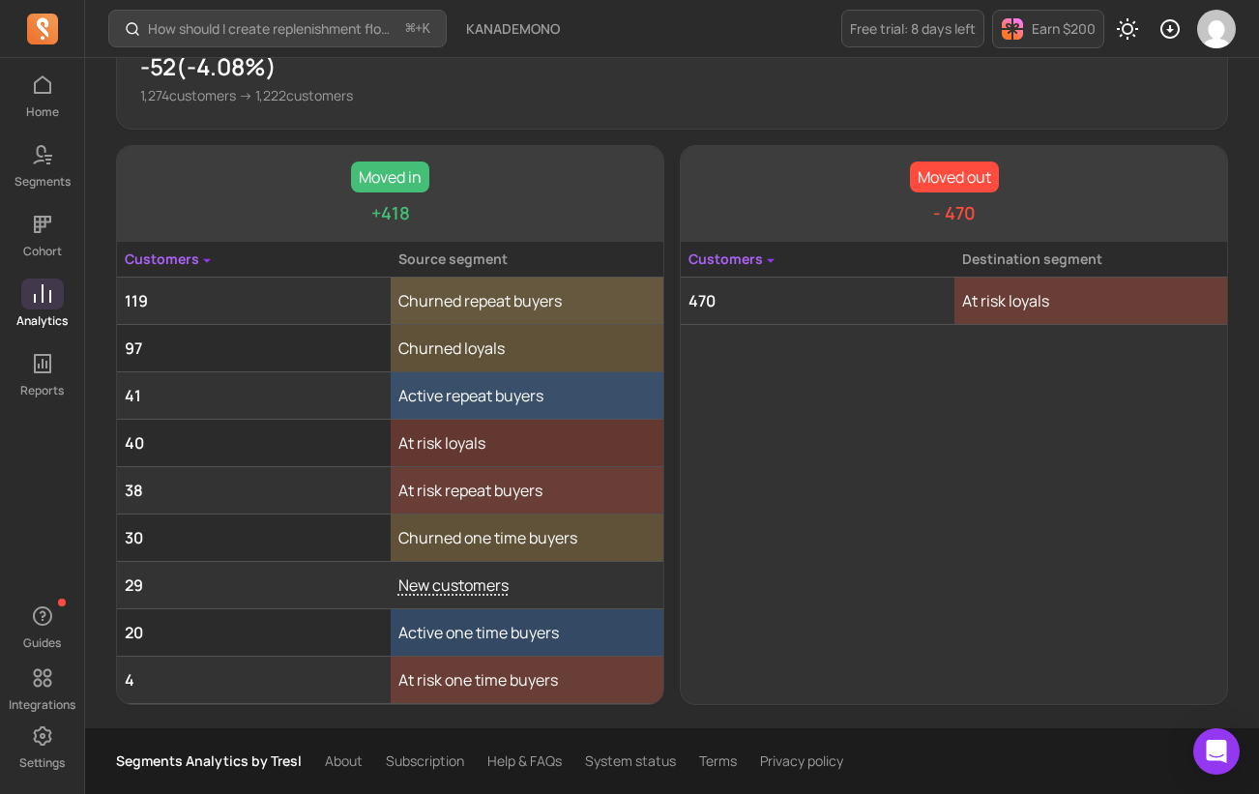
click at [340, 761] on link "About" at bounding box center [344, 761] width 38 height 19
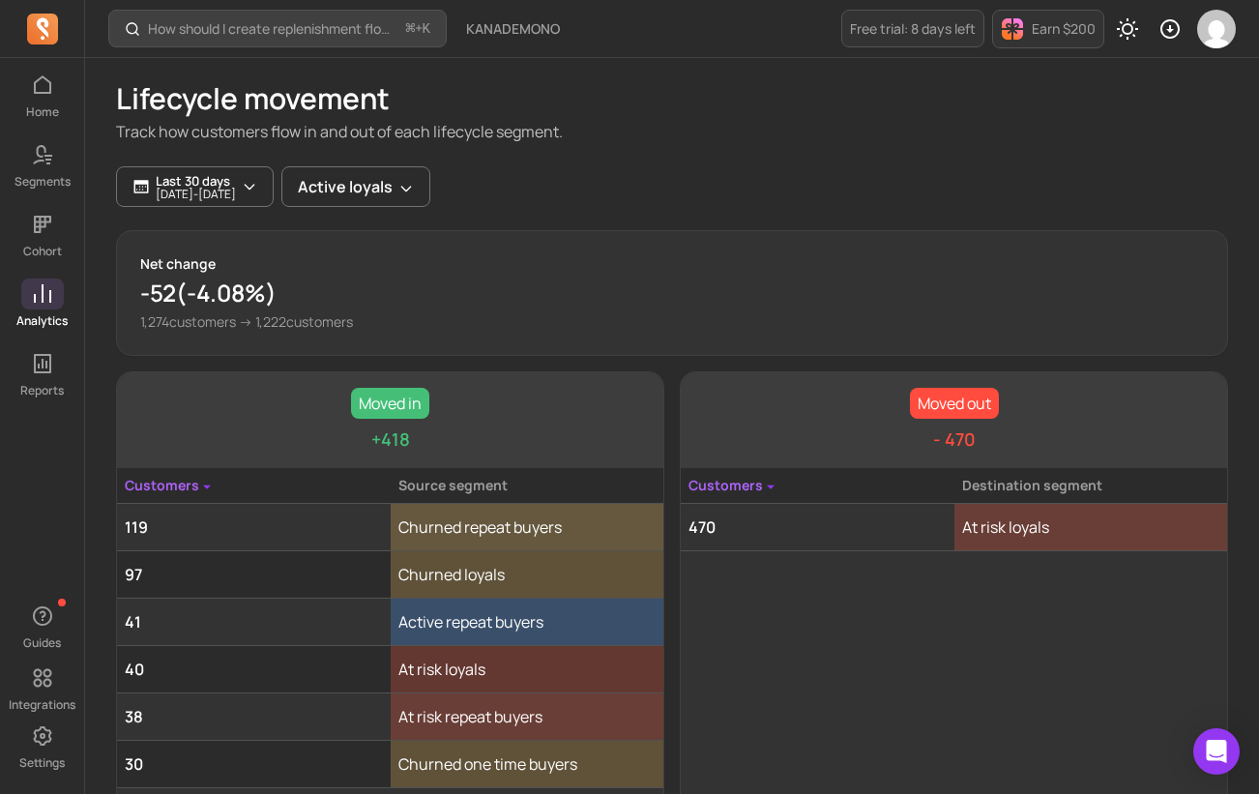
scroll to position [0, 0]
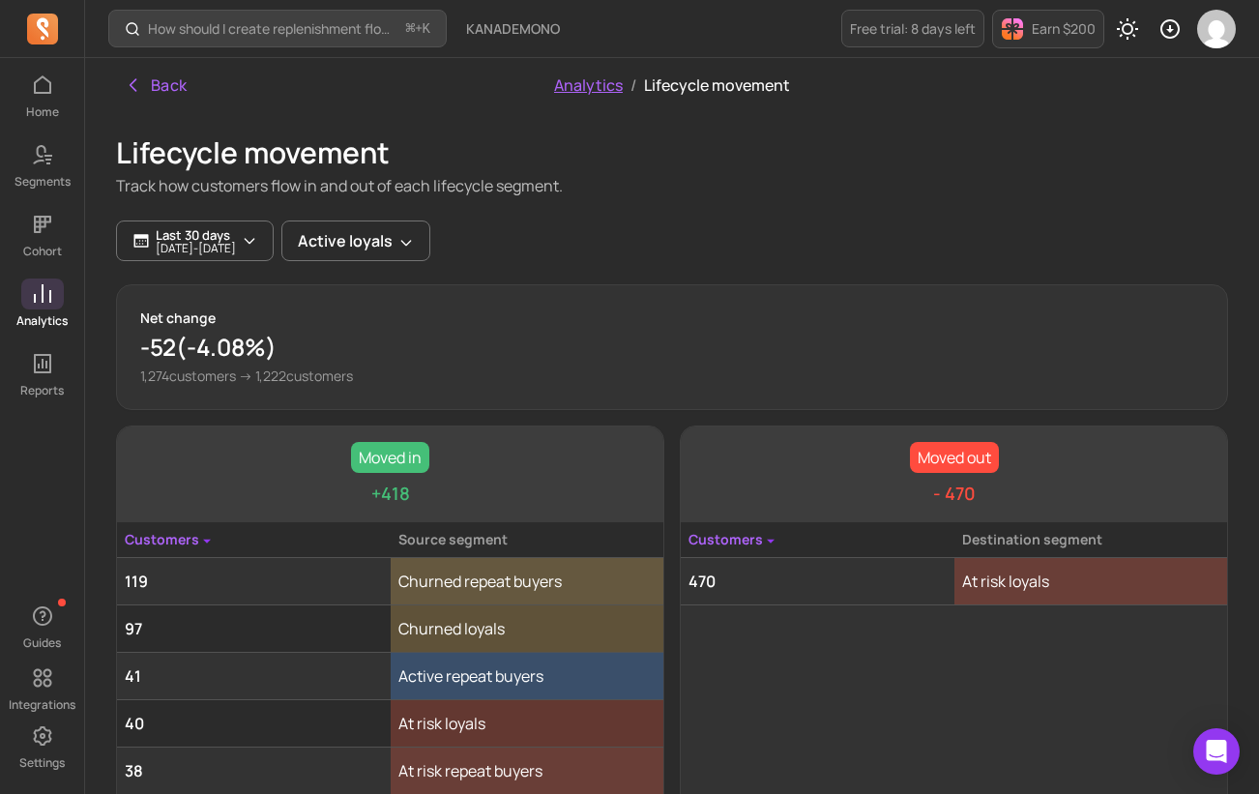
click at [588, 86] on link "Analytics" at bounding box center [588, 84] width 69 height 21
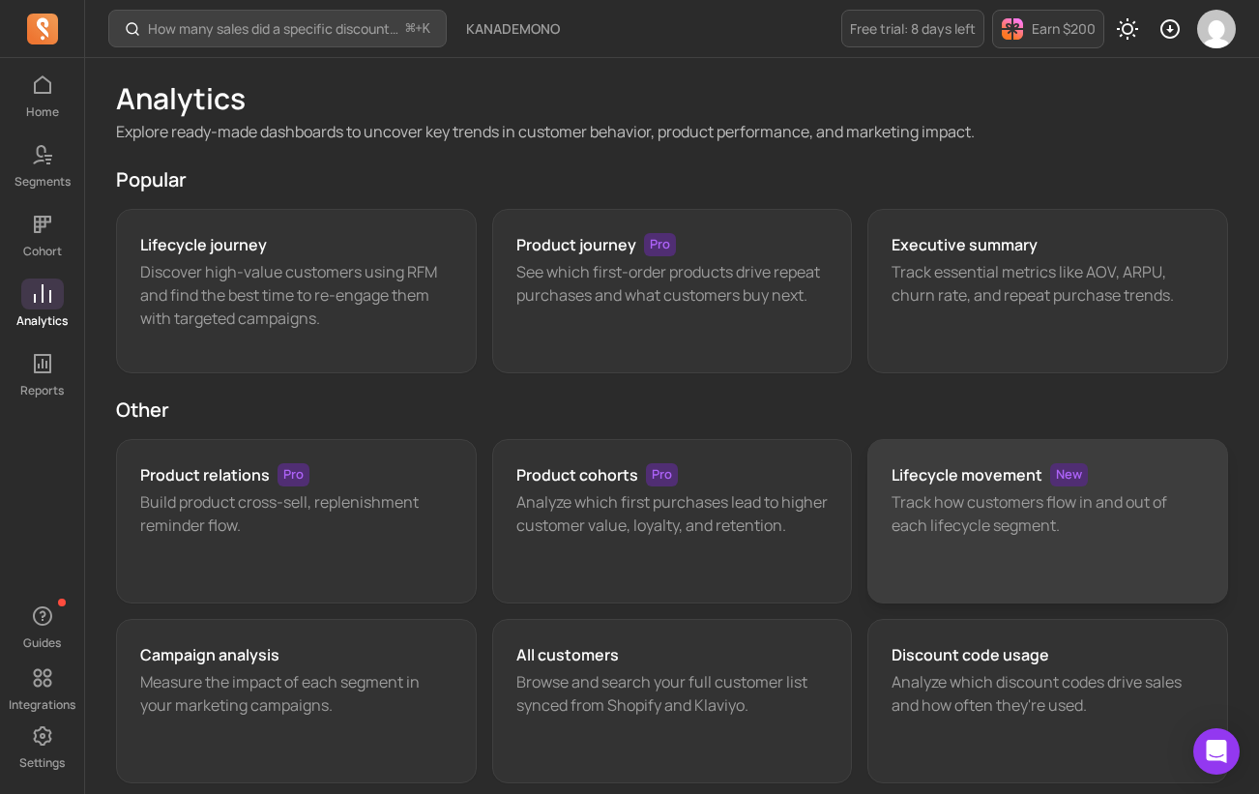
click at [961, 527] on p "Track how customers flow in and out of each lifecycle segment." at bounding box center [1048, 513] width 312 height 46
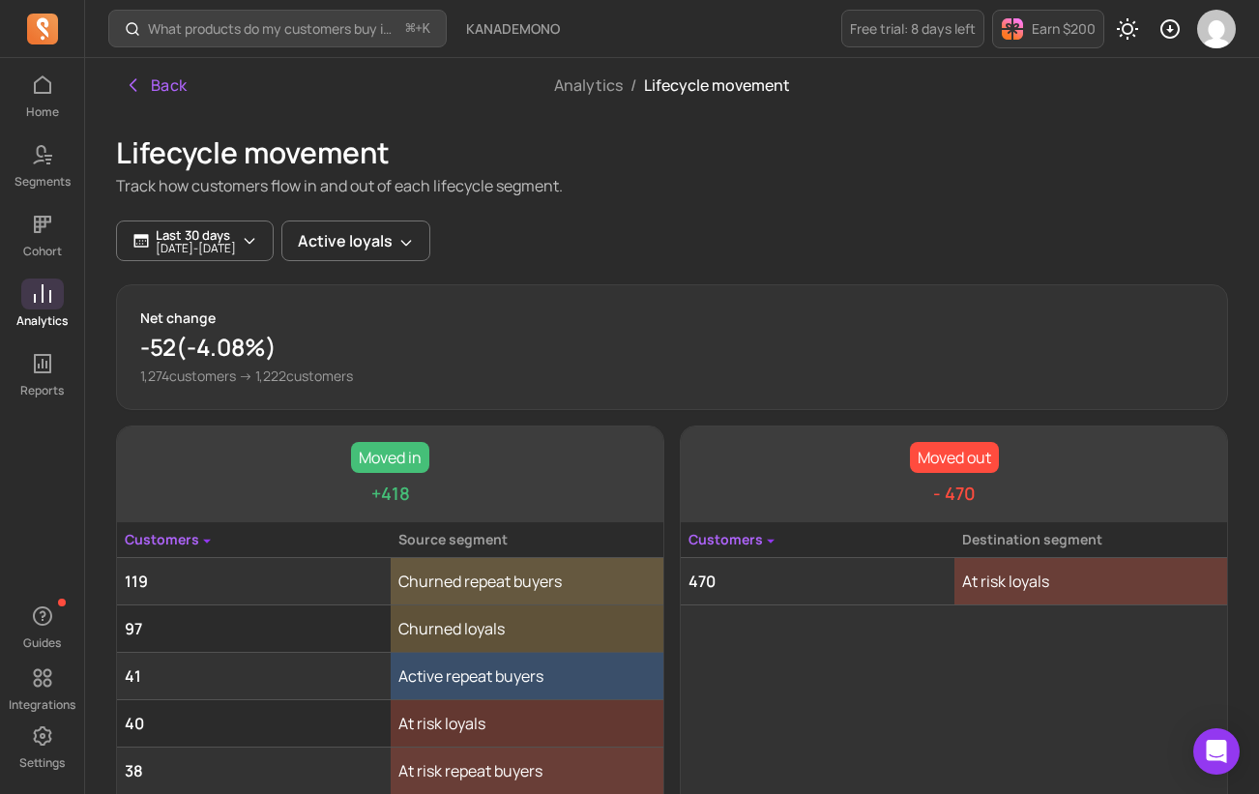
click at [220, 351] on p "-52 ( -4.08% )" at bounding box center [672, 347] width 1064 height 31
click at [423, 255] on button "Active loyals" at bounding box center [355, 241] width 149 height 41
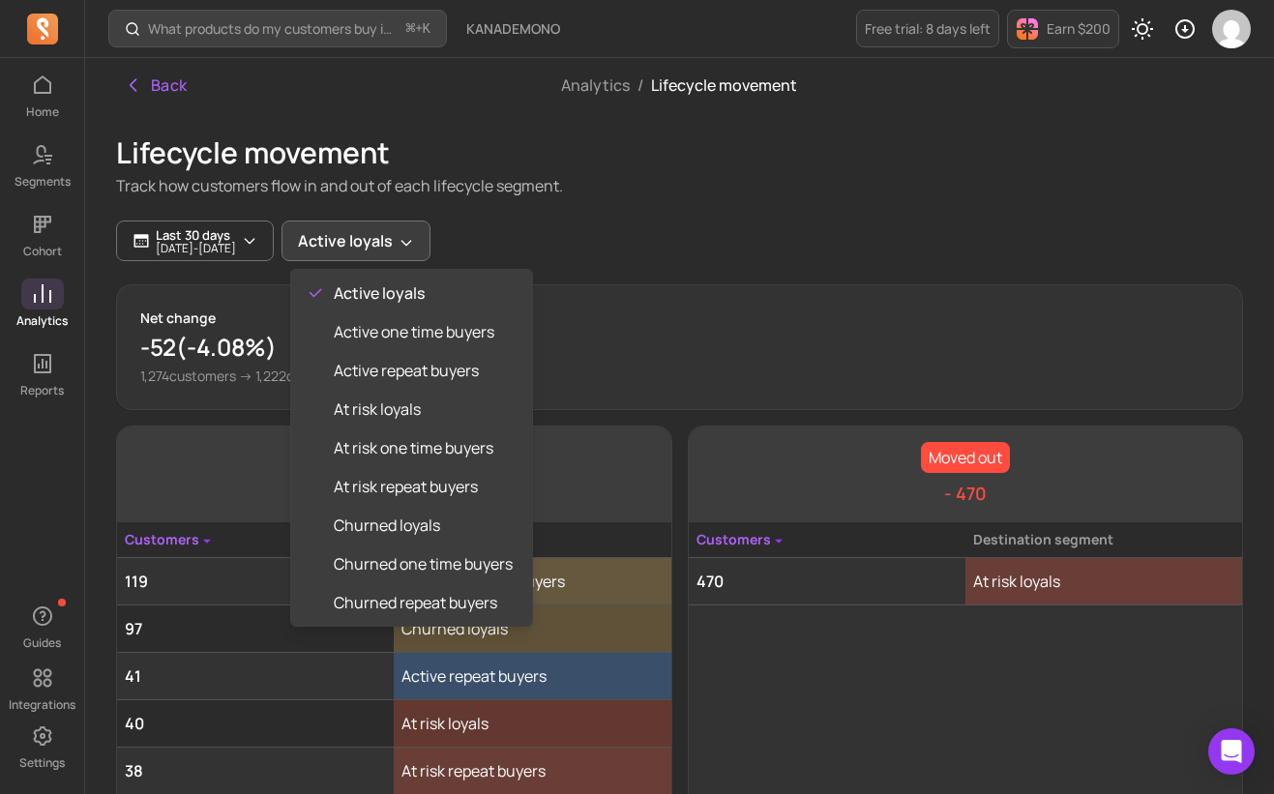
click at [34, 290] on div "Home Segments Cohort Analytics Reports Guides Integrations Settings What produc…" at bounding box center [637, 537] width 1274 height 1075
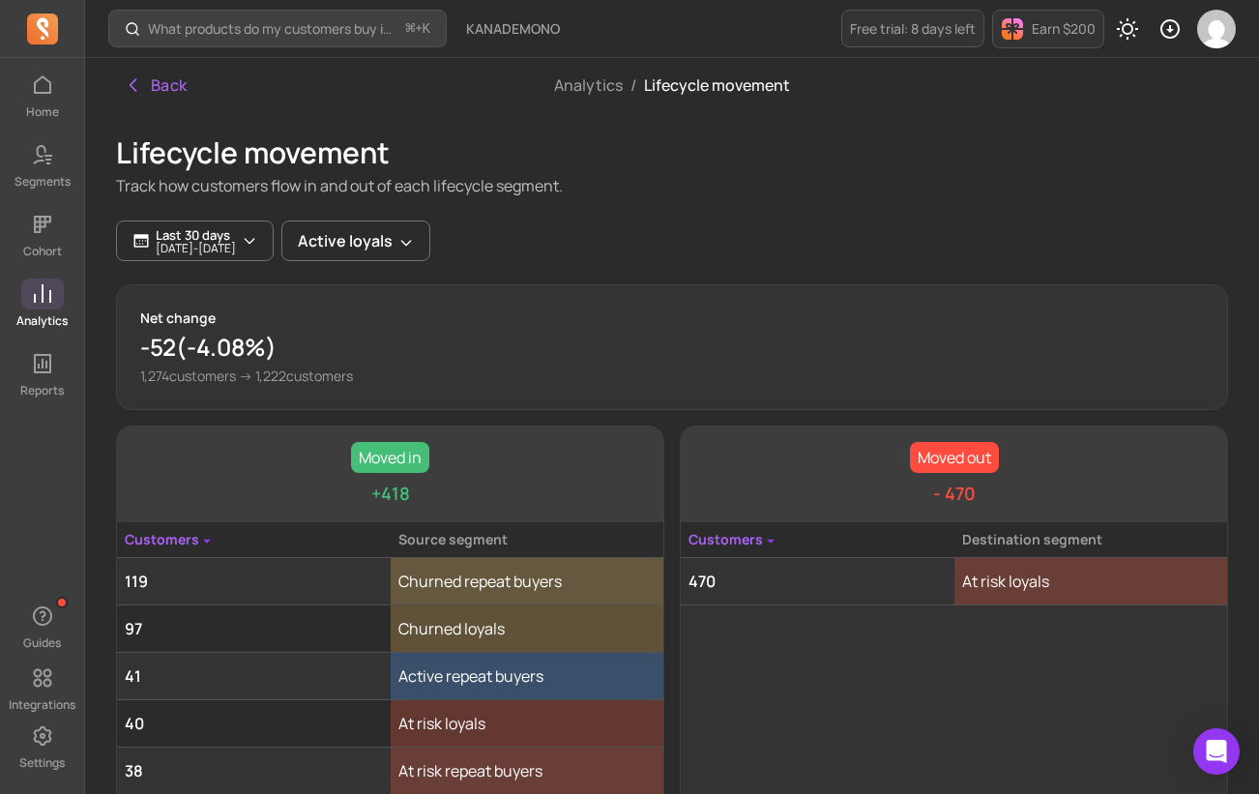
click at [53, 293] on icon at bounding box center [42, 293] width 23 height 23
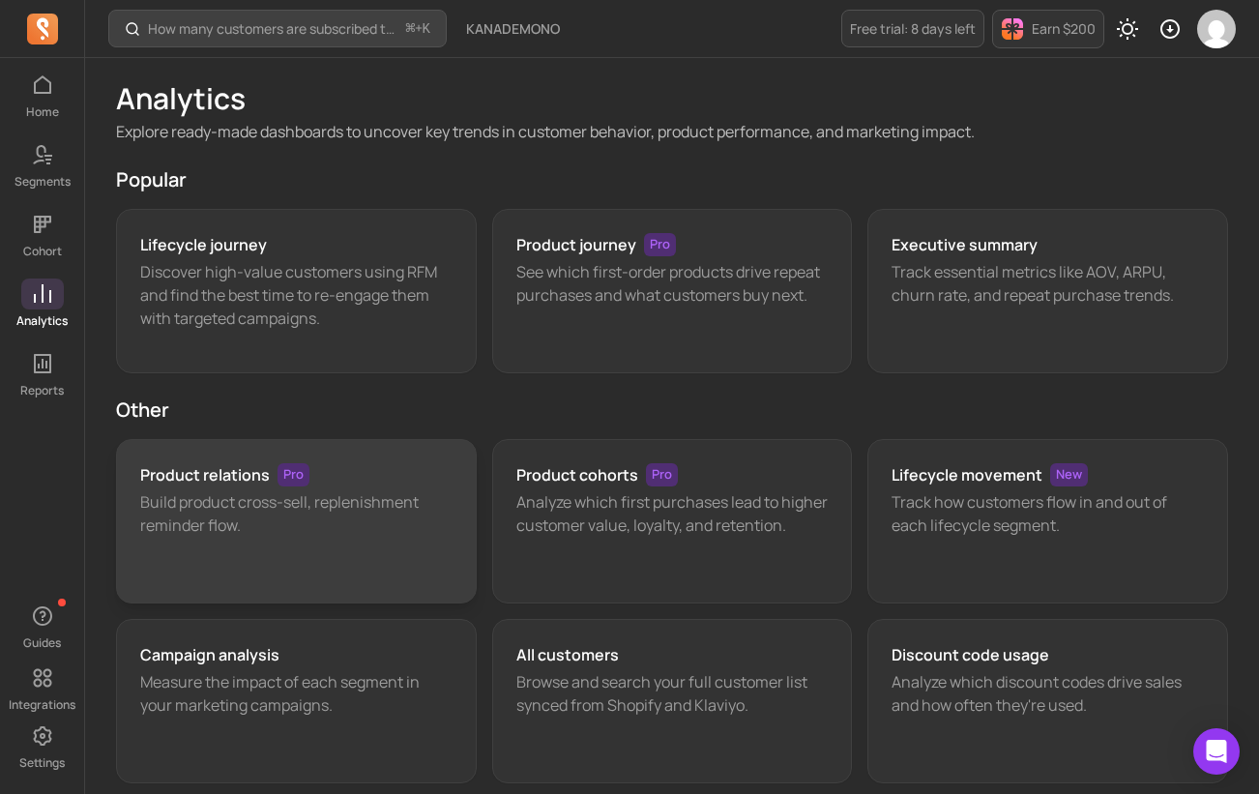
click at [362, 518] on p "Build product cross-sell, replenishment reminder flow." at bounding box center [296, 513] width 312 height 46
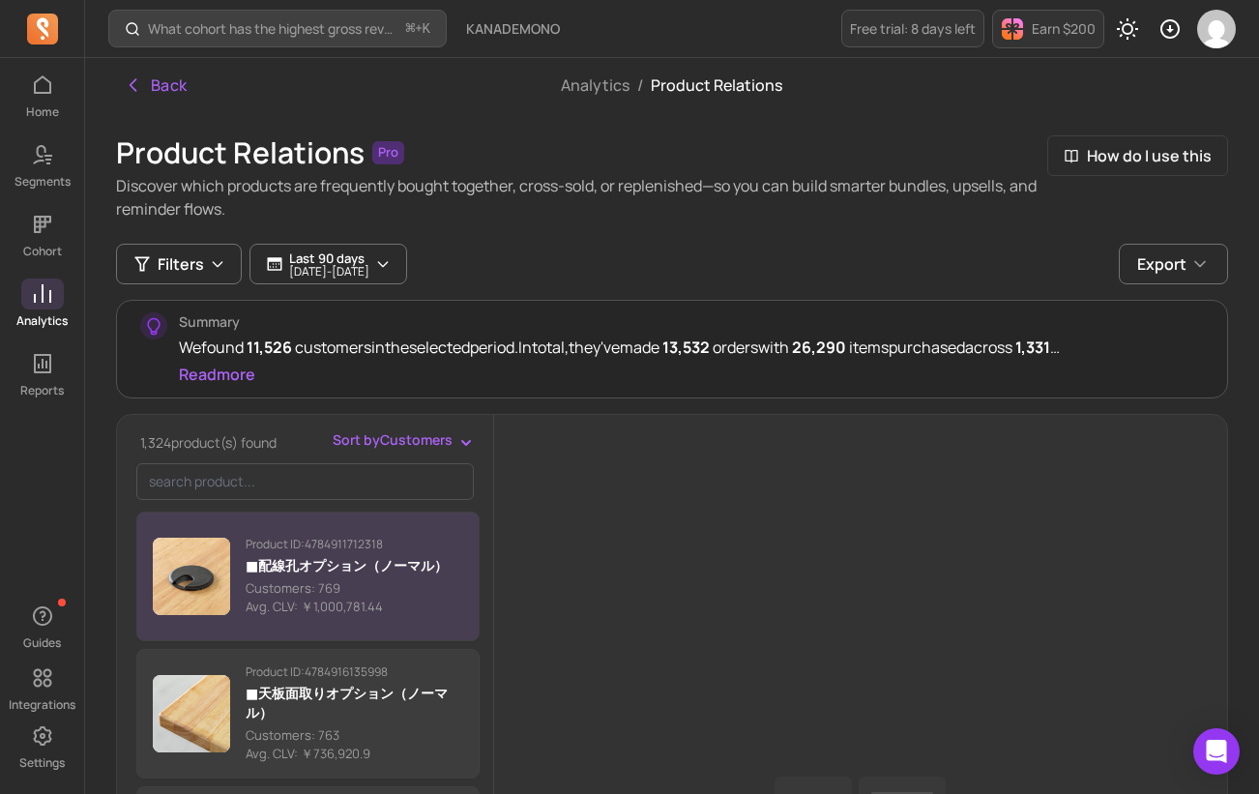
click at [353, 608] on p "Avg. CLV: ￥1,000,781.44" at bounding box center [347, 607] width 202 height 19
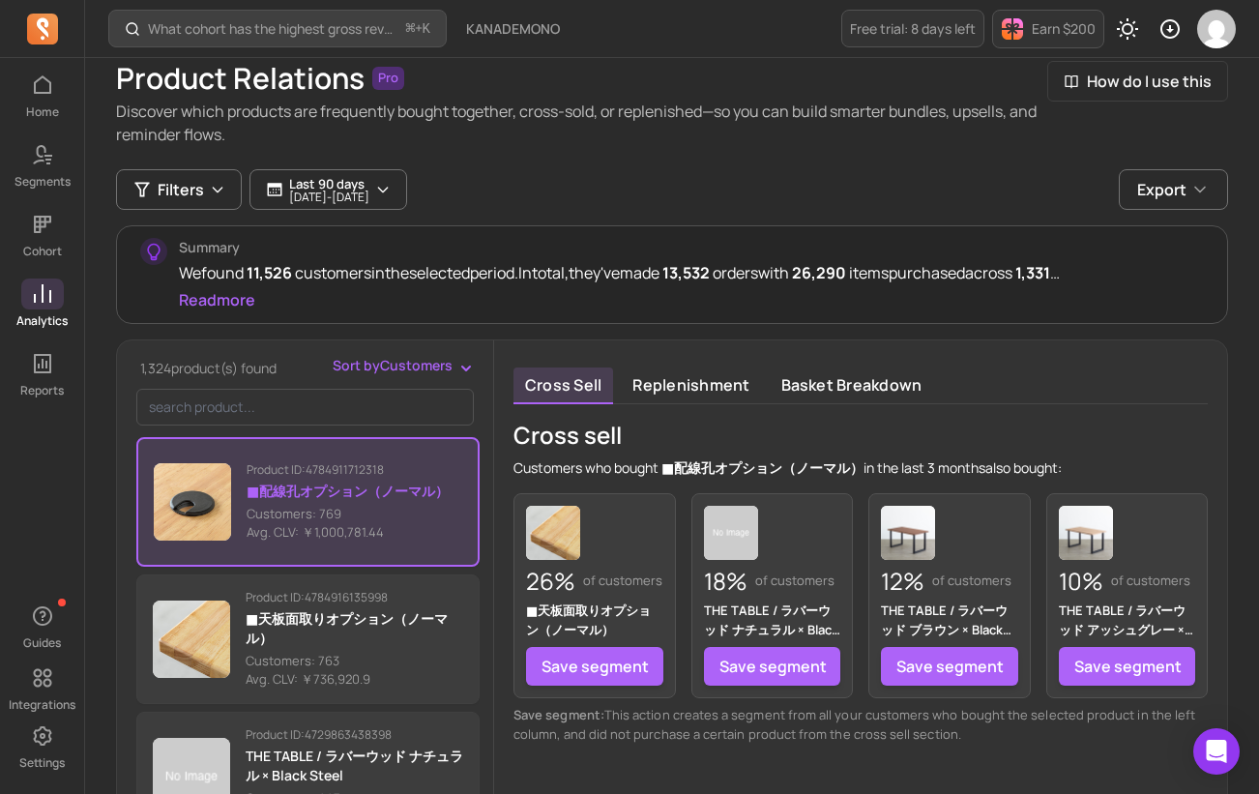
scroll to position [84, 0]
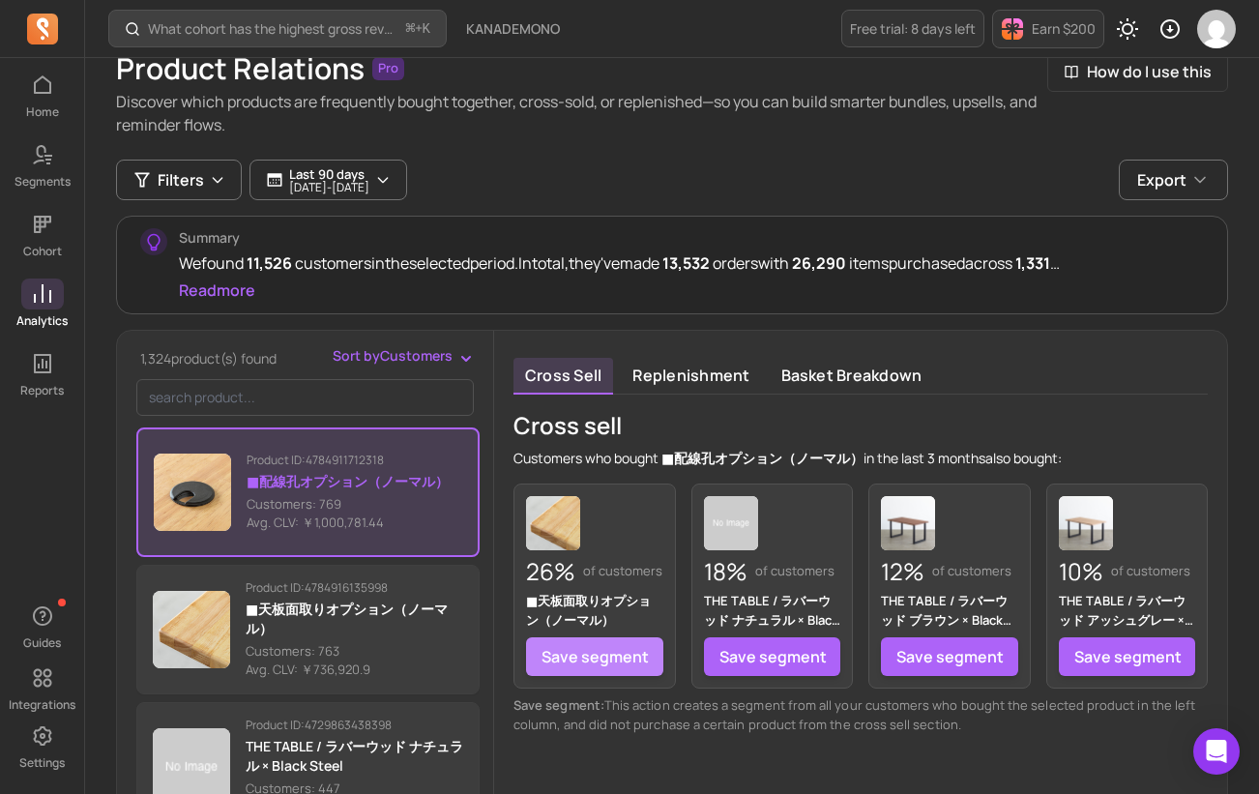
click at [629, 652] on link "Save segment" at bounding box center [594, 656] width 137 height 39
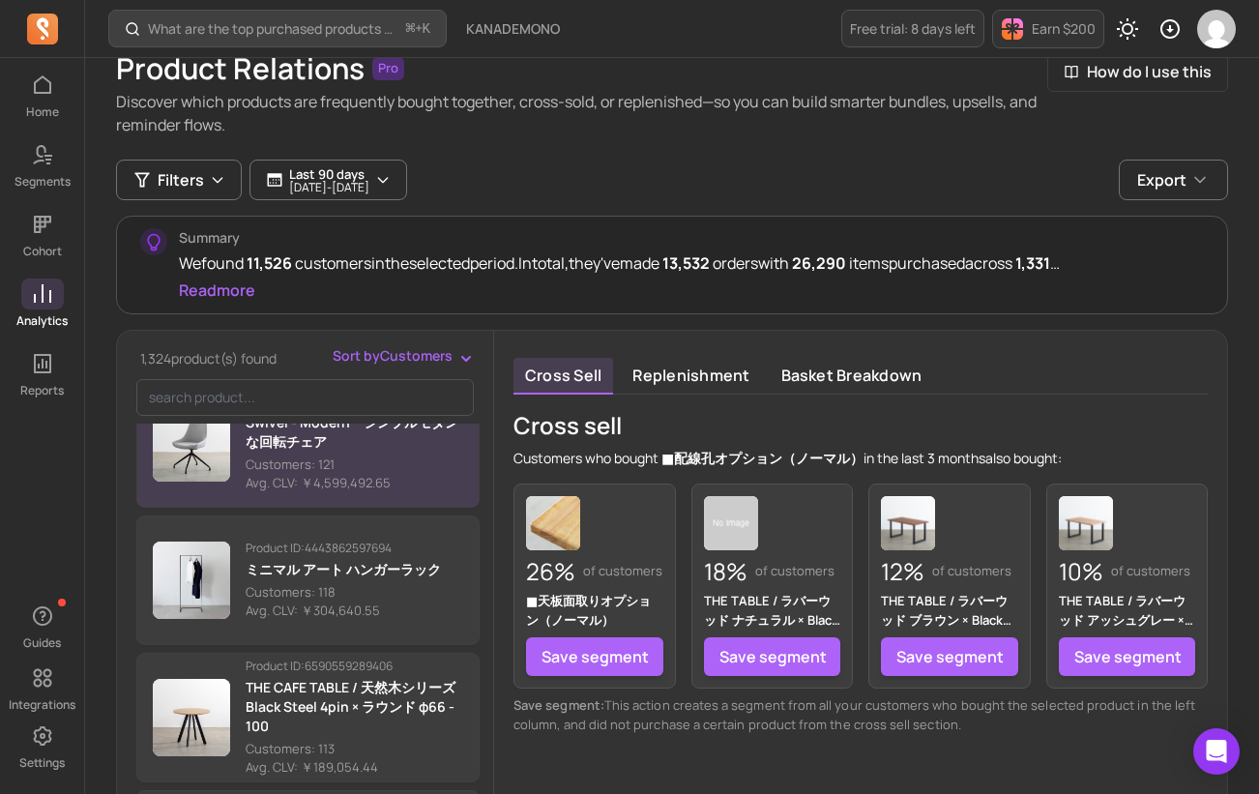
scroll to position [2251, 0]
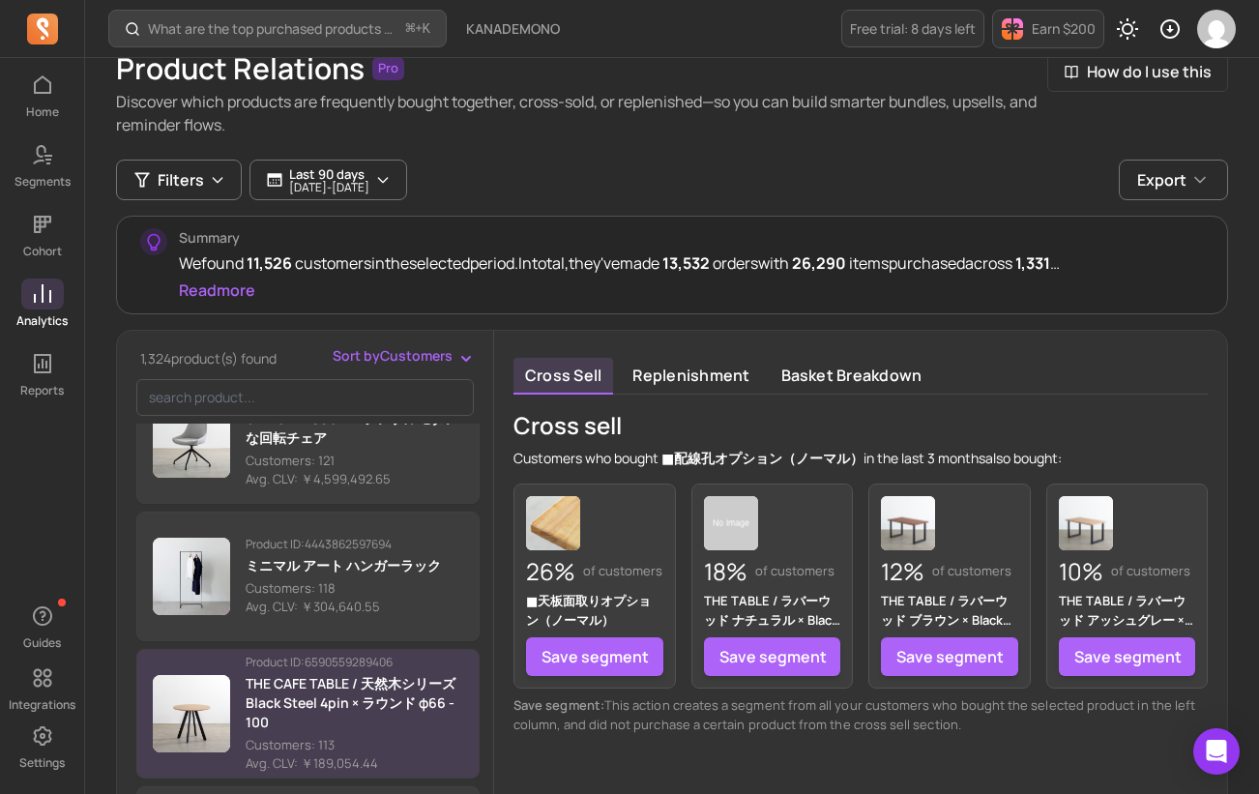
click at [336, 734] on div "Product ID: 6590559289406 THE CAFE TABLE / 天然木シリーズ　Black Steel 4pin × ラウンド φ66 …" at bounding box center [355, 714] width 218 height 119
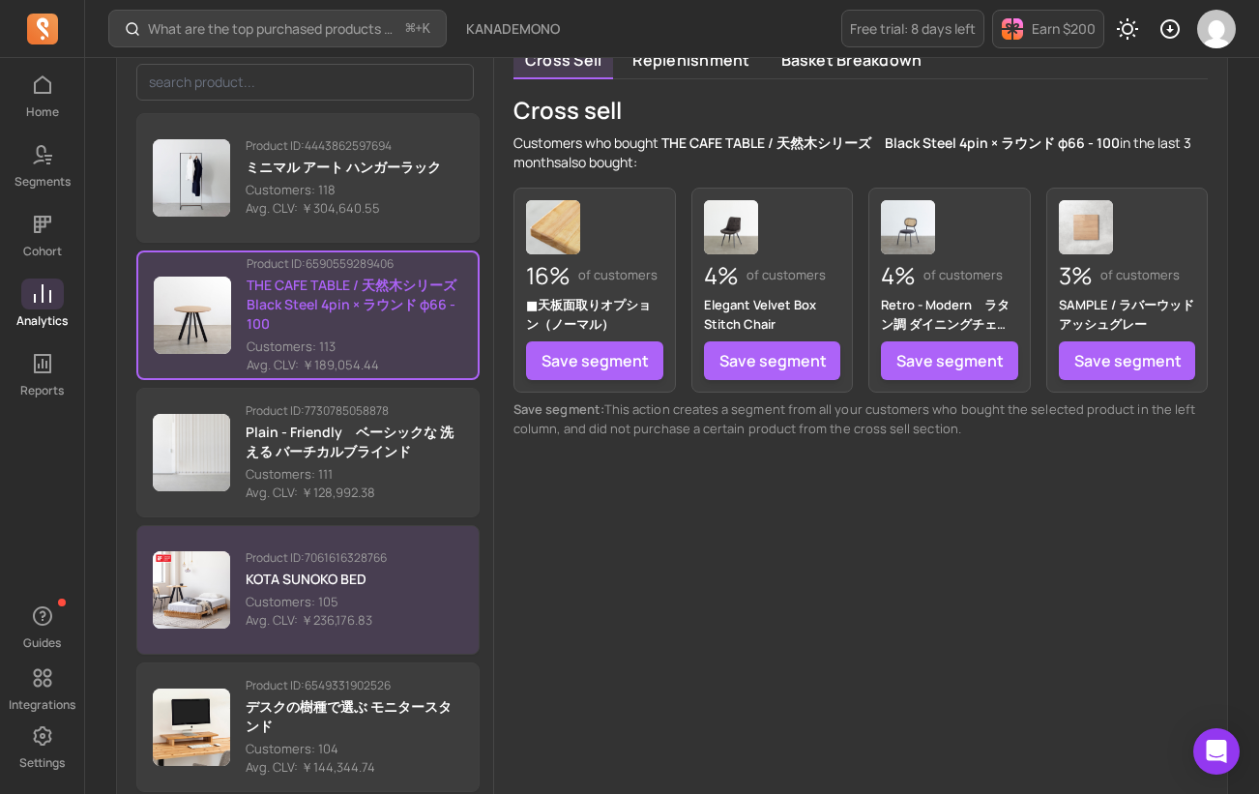
scroll to position [2335, 0]
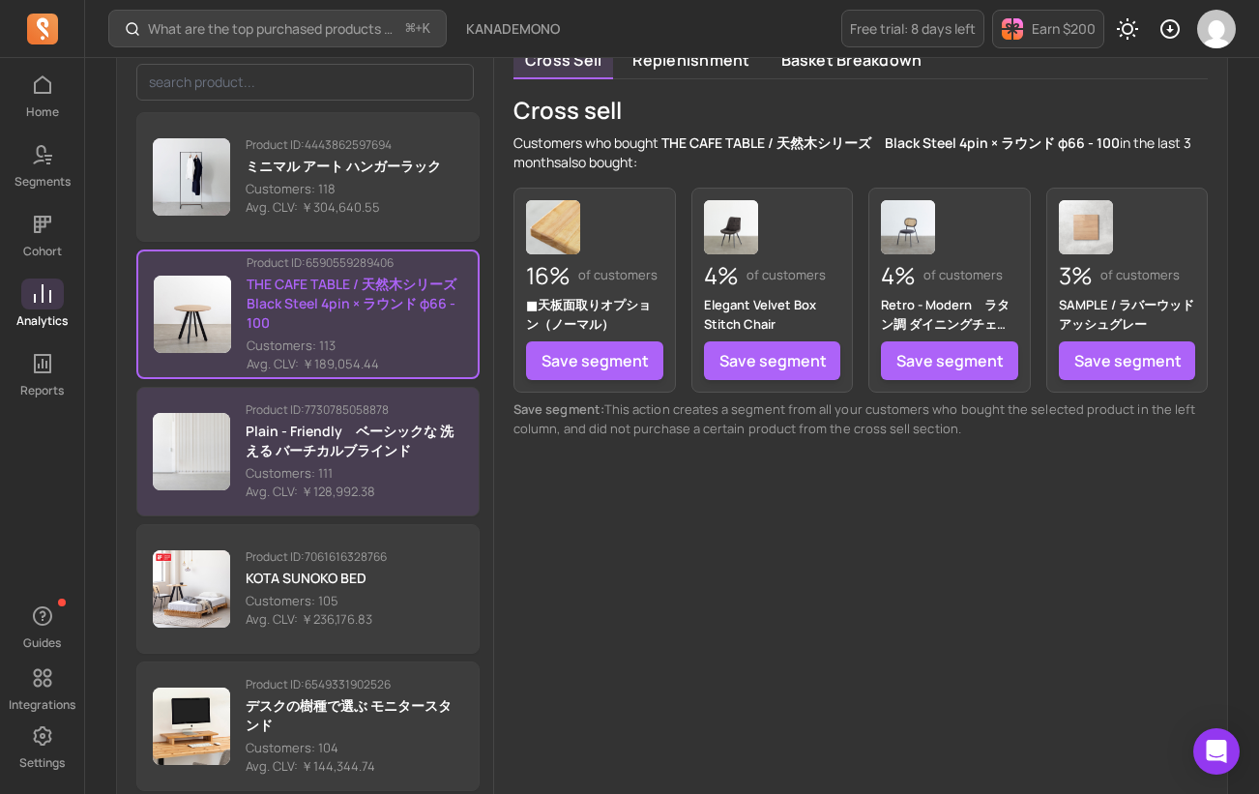
click at [404, 494] on p "Avg. CLV: ￥128,992.38" at bounding box center [355, 492] width 218 height 19
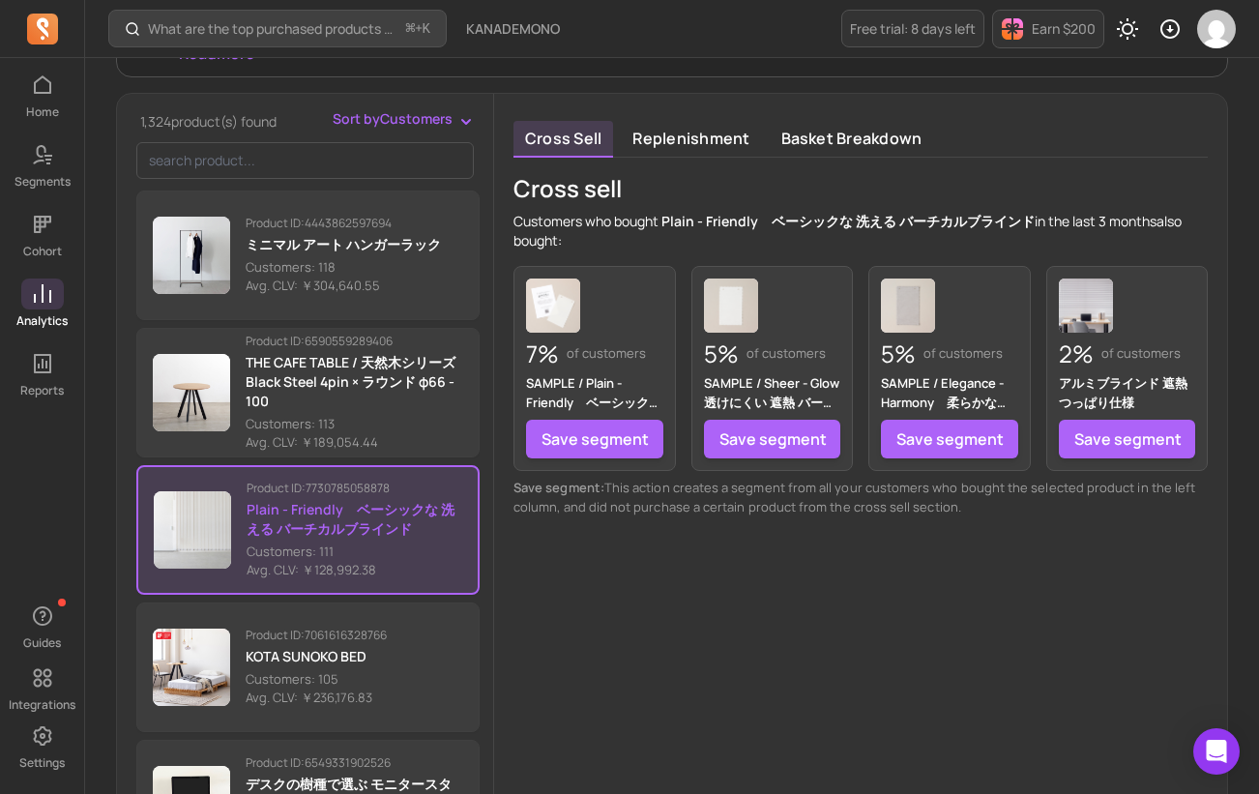
scroll to position [315, 0]
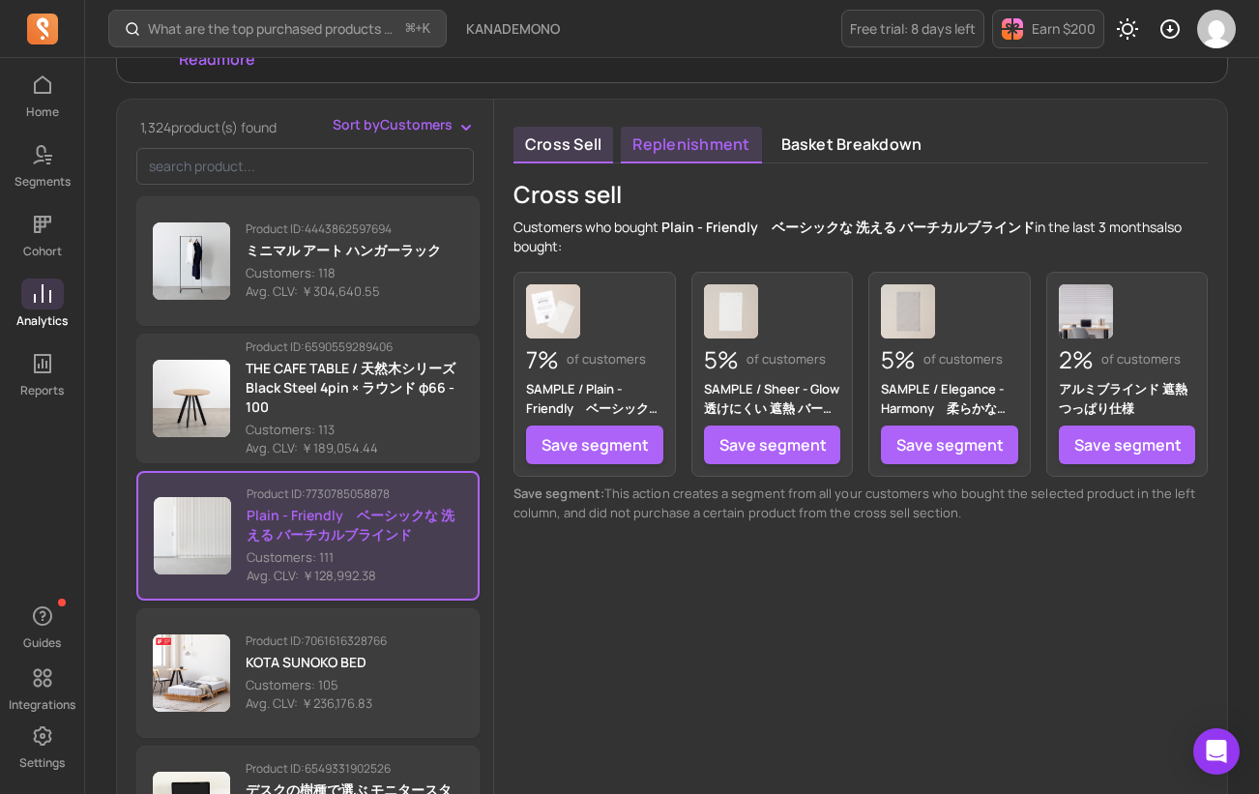
click at [706, 142] on link "Replenishment" at bounding box center [691, 145] width 140 height 37
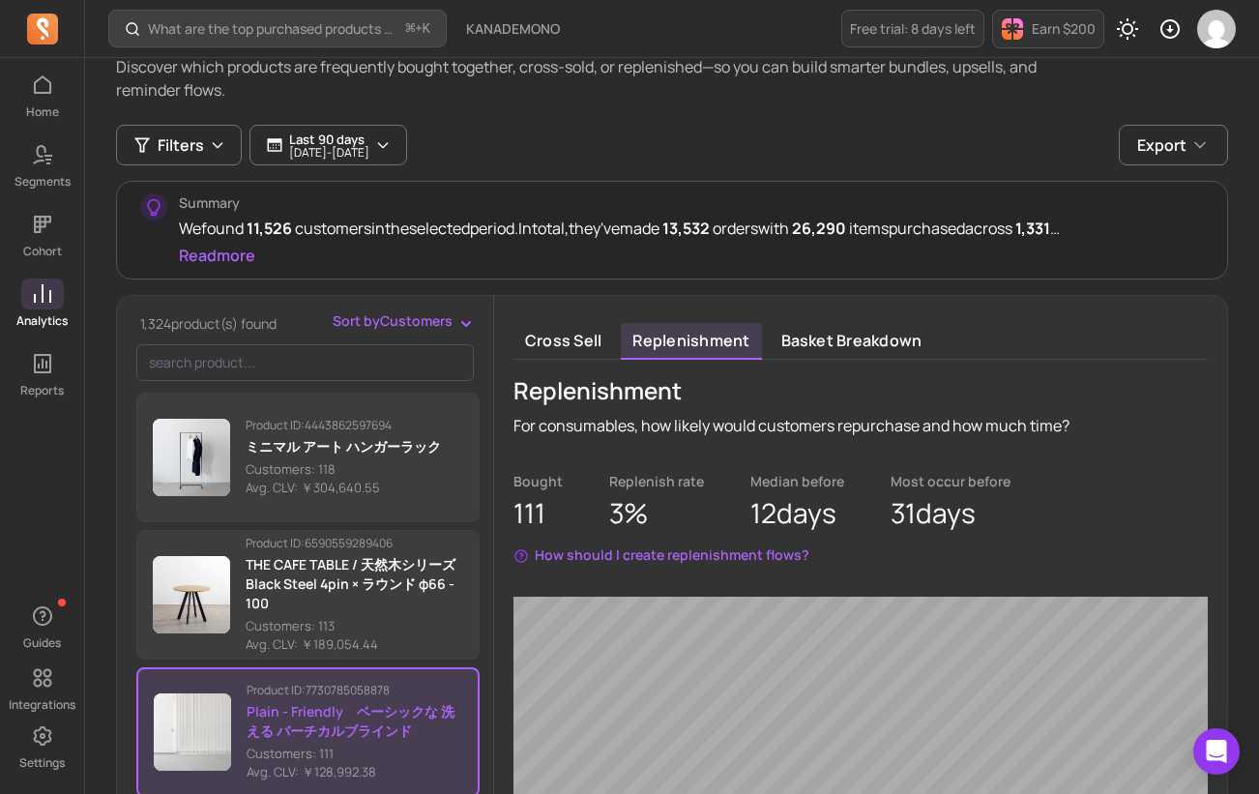
scroll to position [139, 0]
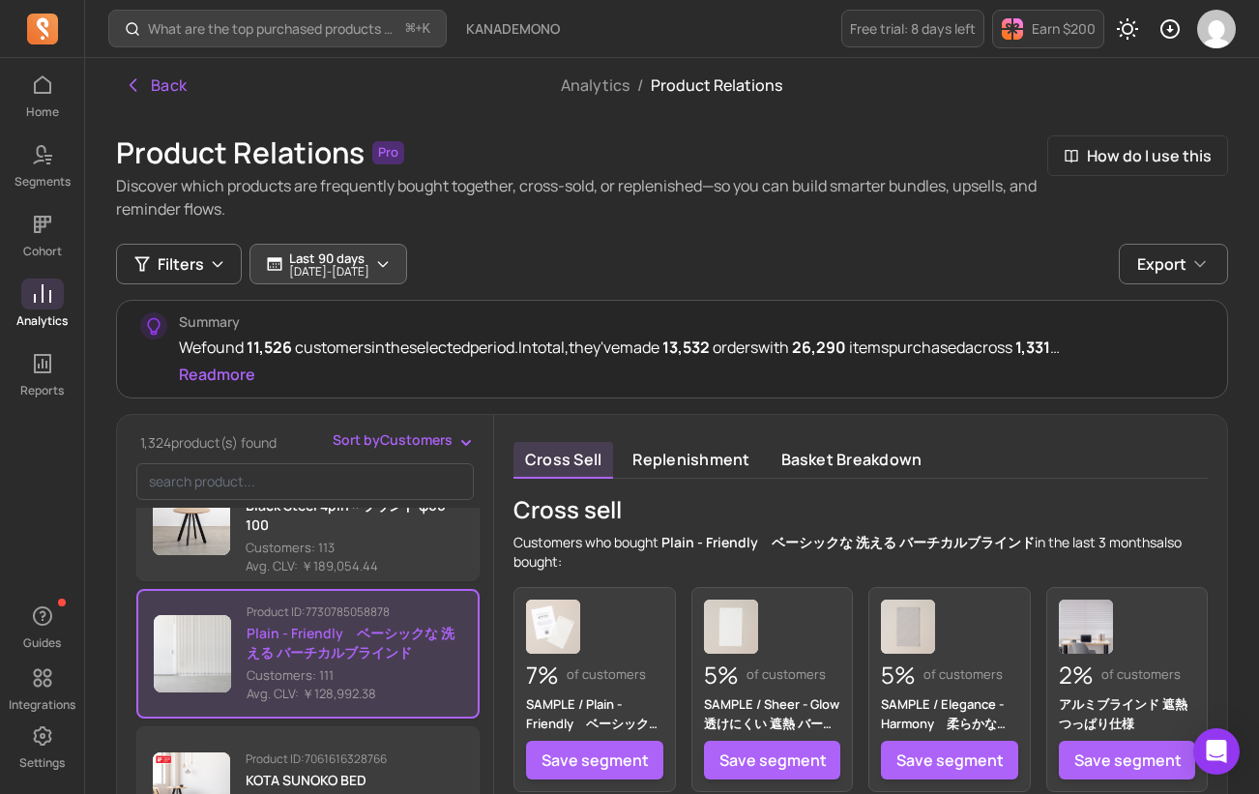
click at [345, 259] on p "Last 90 days" at bounding box center [329, 258] width 80 height 15
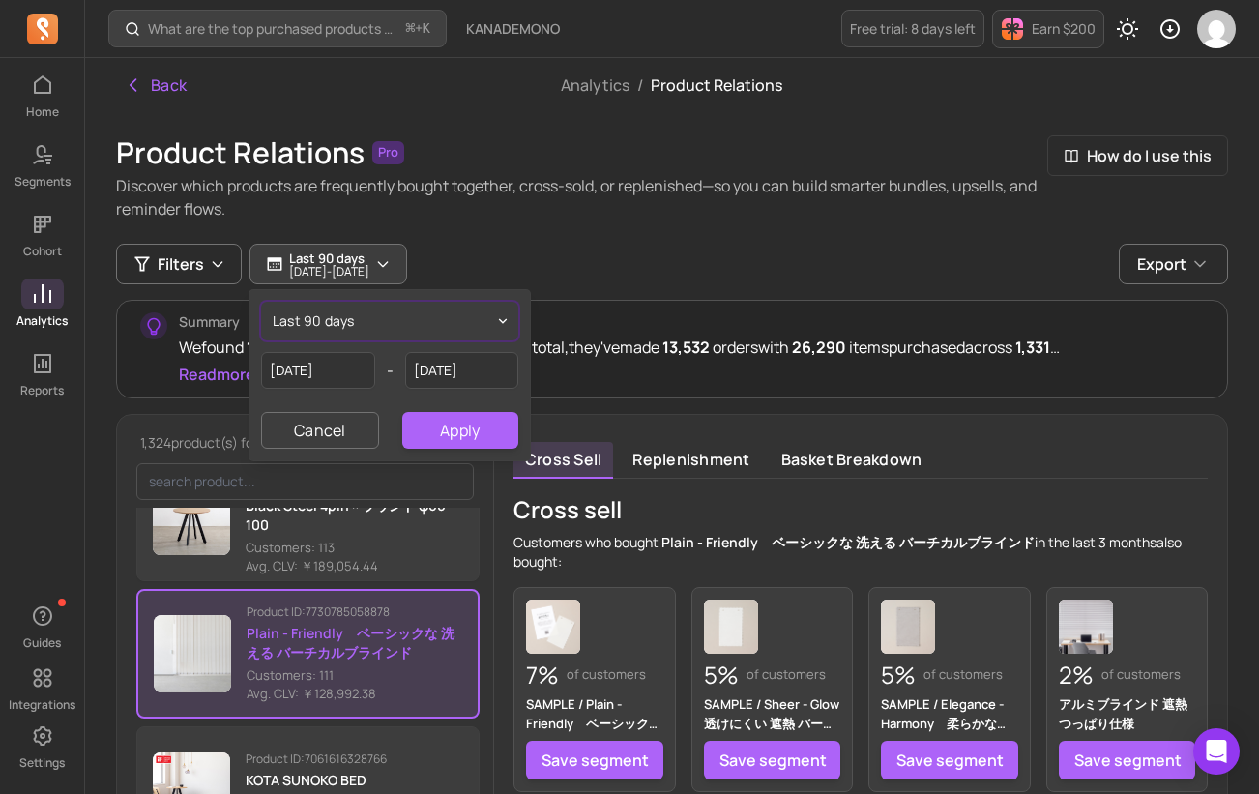
click at [453, 323] on button "last 90 days" at bounding box center [389, 321] width 257 height 39
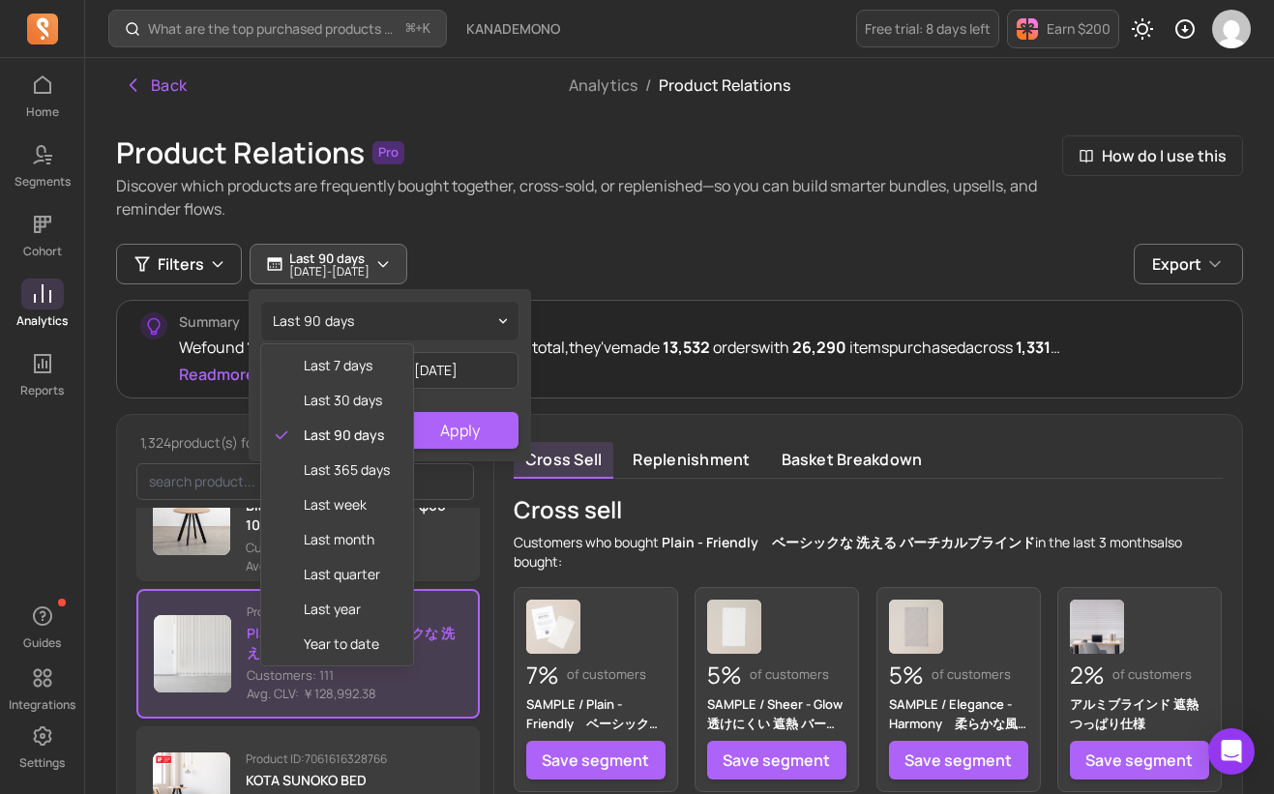
click at [705, 275] on div "Filters Last 90 days [DATE] - [DATE] last 90 days last 7 days last 30 days last…" at bounding box center [679, 264] width 1127 height 41
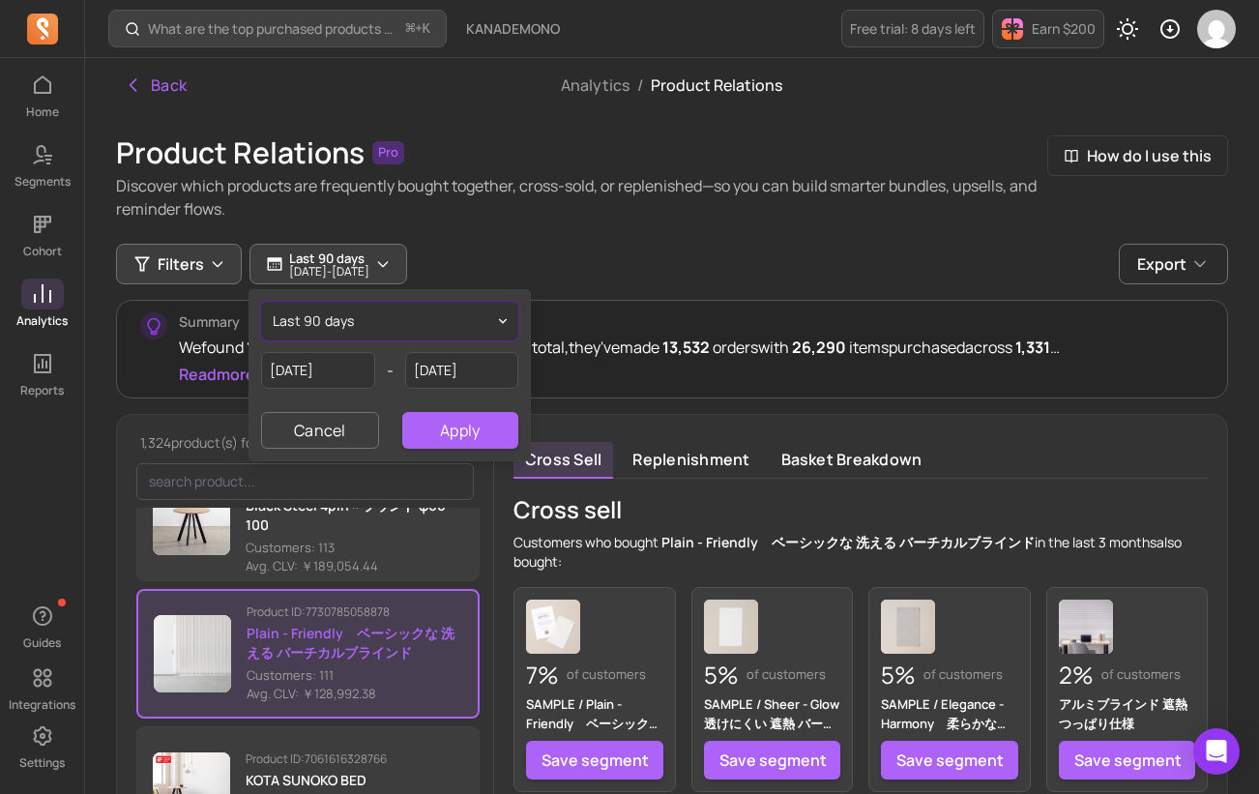
click at [211, 274] on button "Filters" at bounding box center [179, 264] width 126 height 41
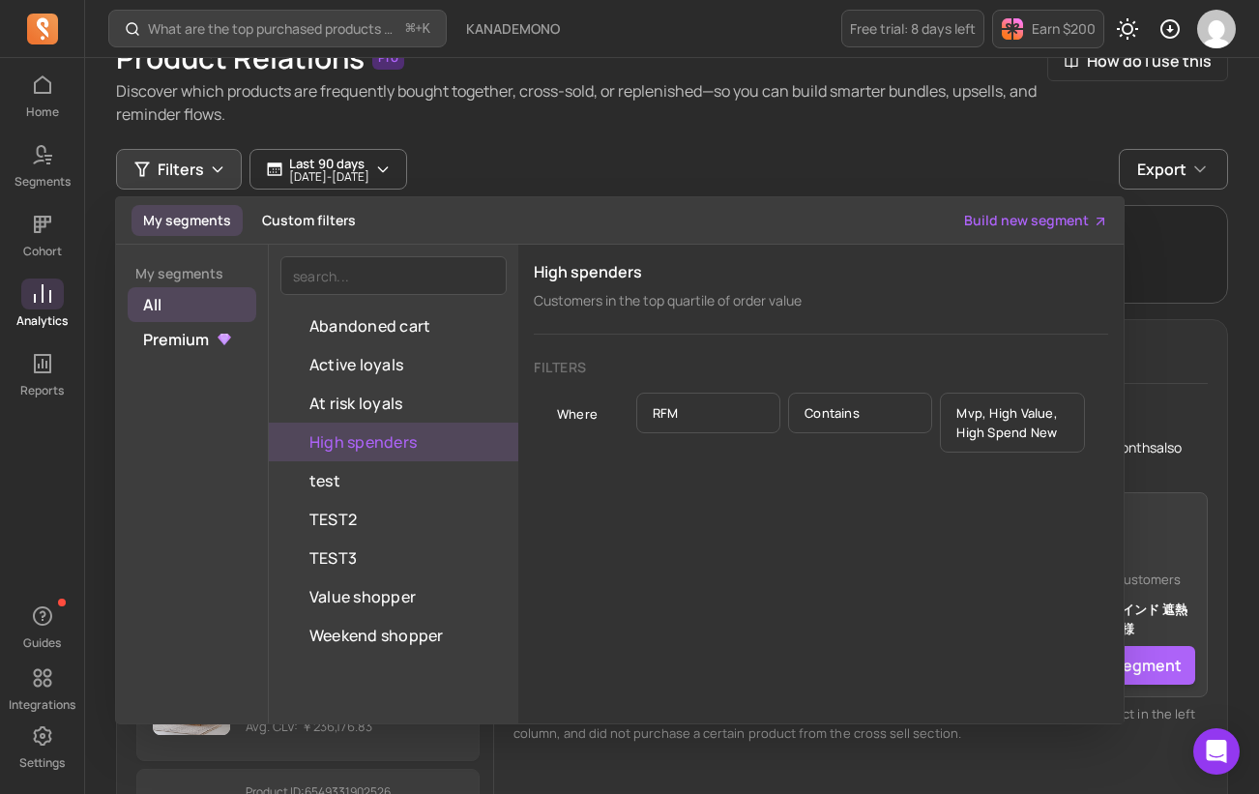
scroll to position [103, 0]
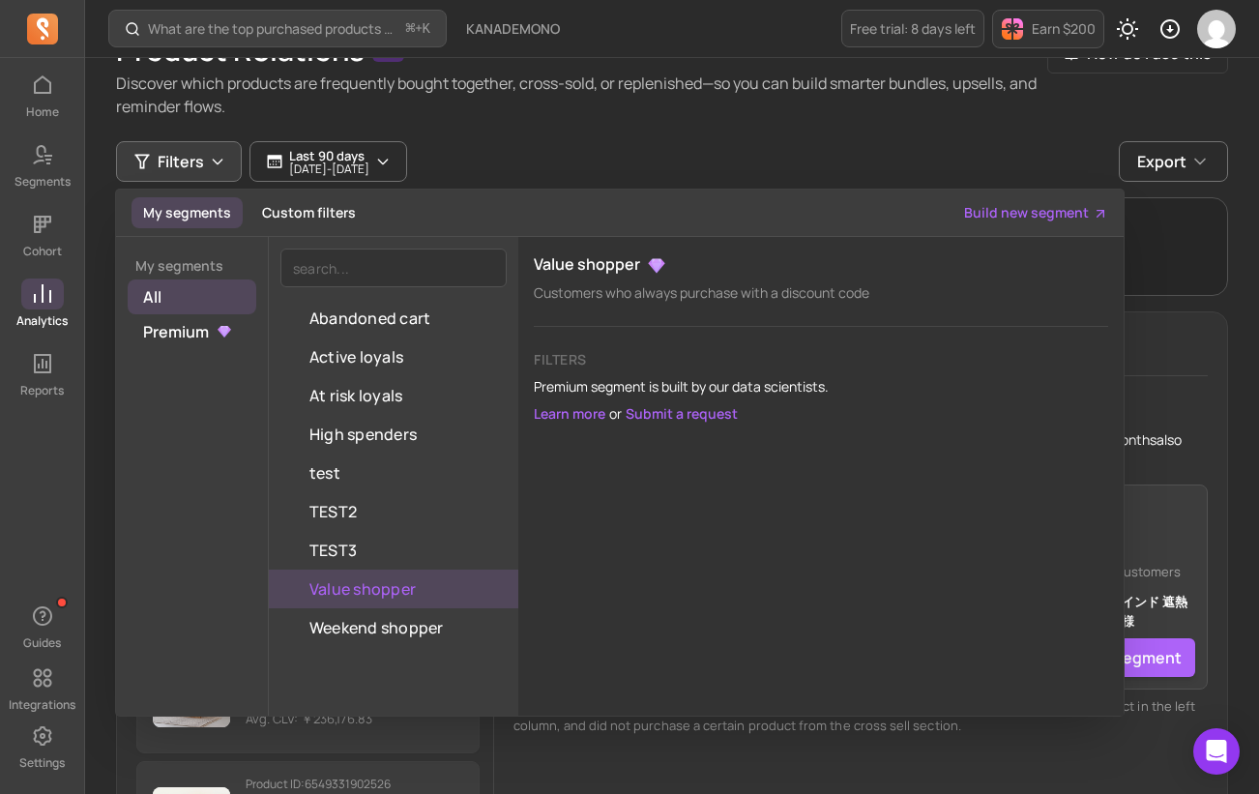
click at [40, 310] on link "Analytics" at bounding box center [42, 304] width 84 height 50
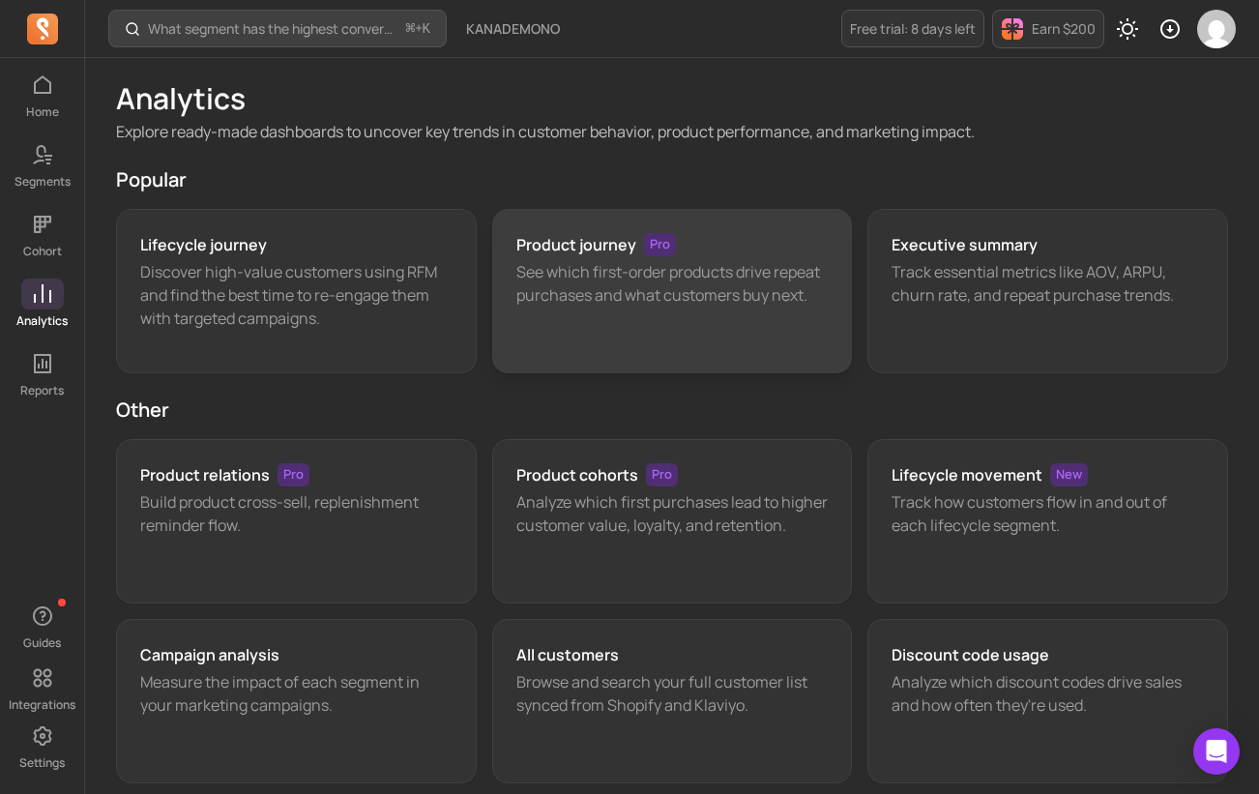
click at [735, 226] on div "Product journey Pro See which first-order products drive repeat purchases and w…" at bounding box center [672, 291] width 361 height 164
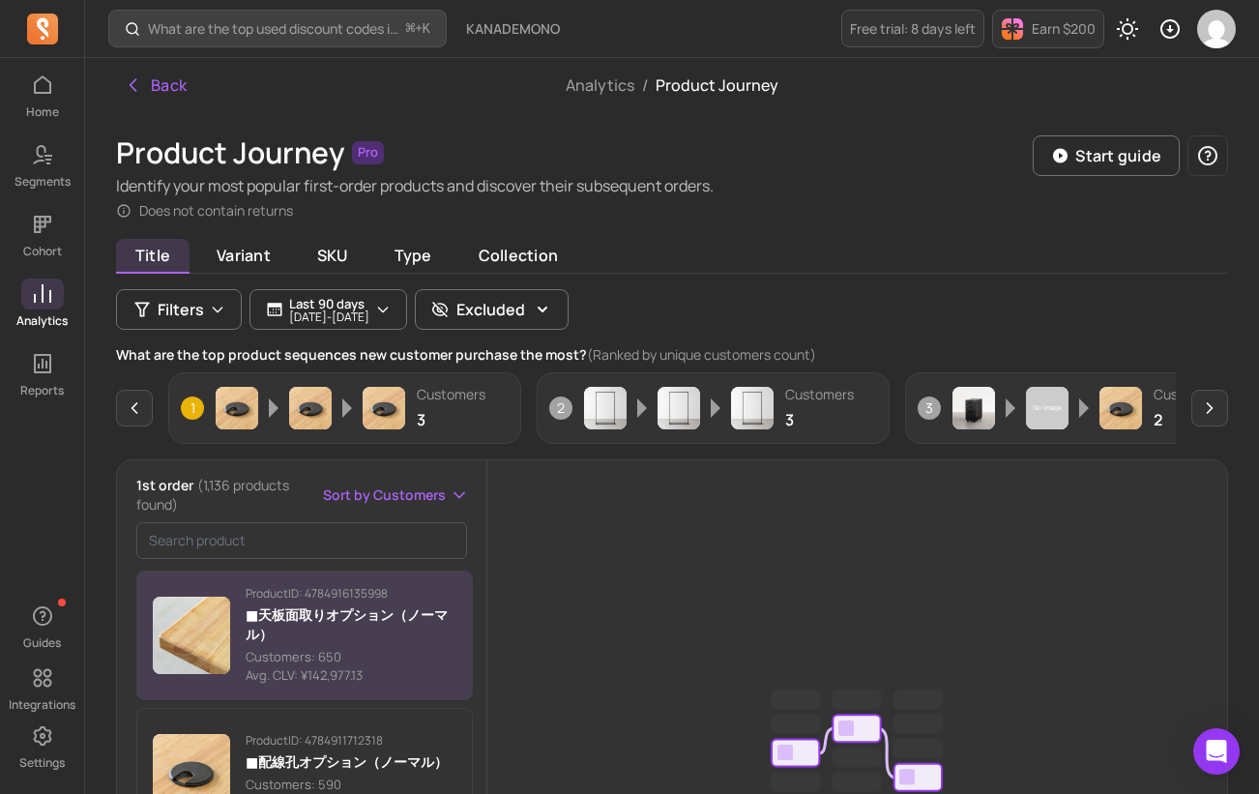
click at [347, 644] on div "Product ID: 4784916135998 ■天板面取りオプション（ノーマル） Customers: 650 Avg. CLV: ¥142,977.13" at bounding box center [351, 636] width 211 height 100
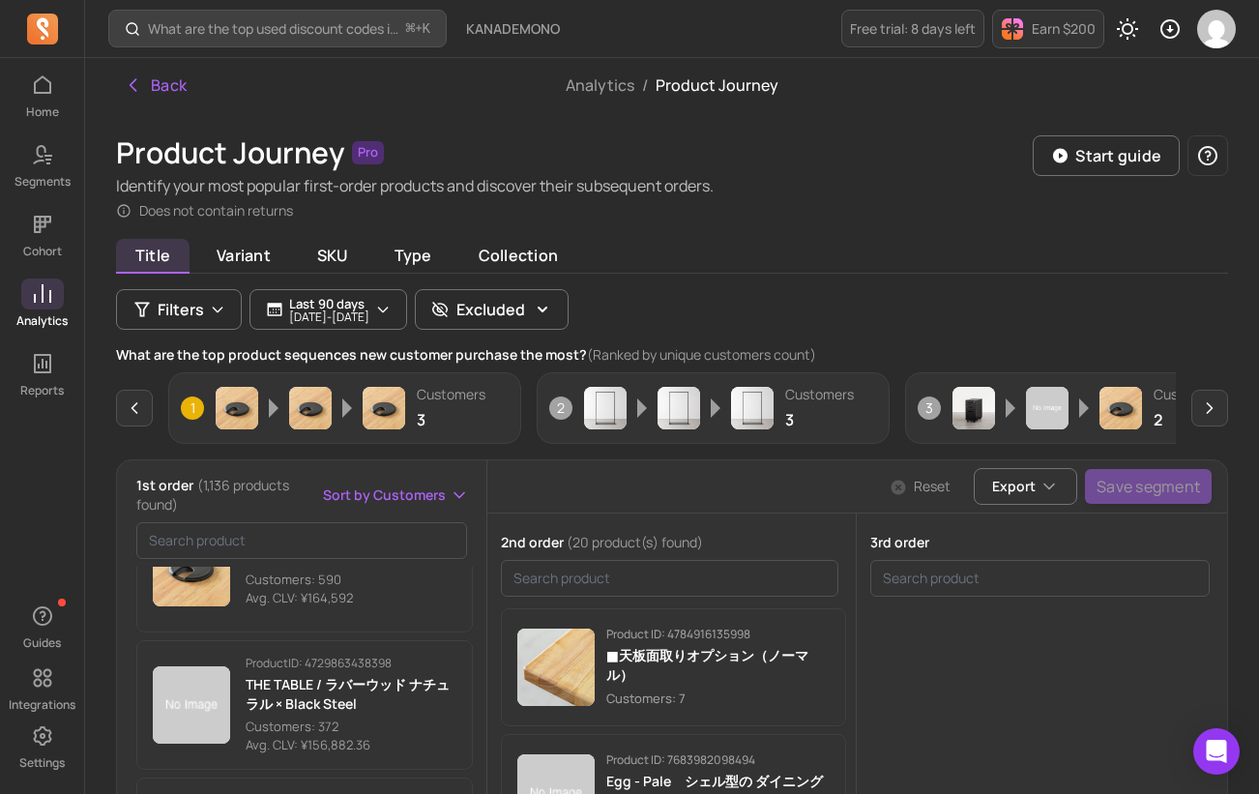
scroll to position [215, 0]
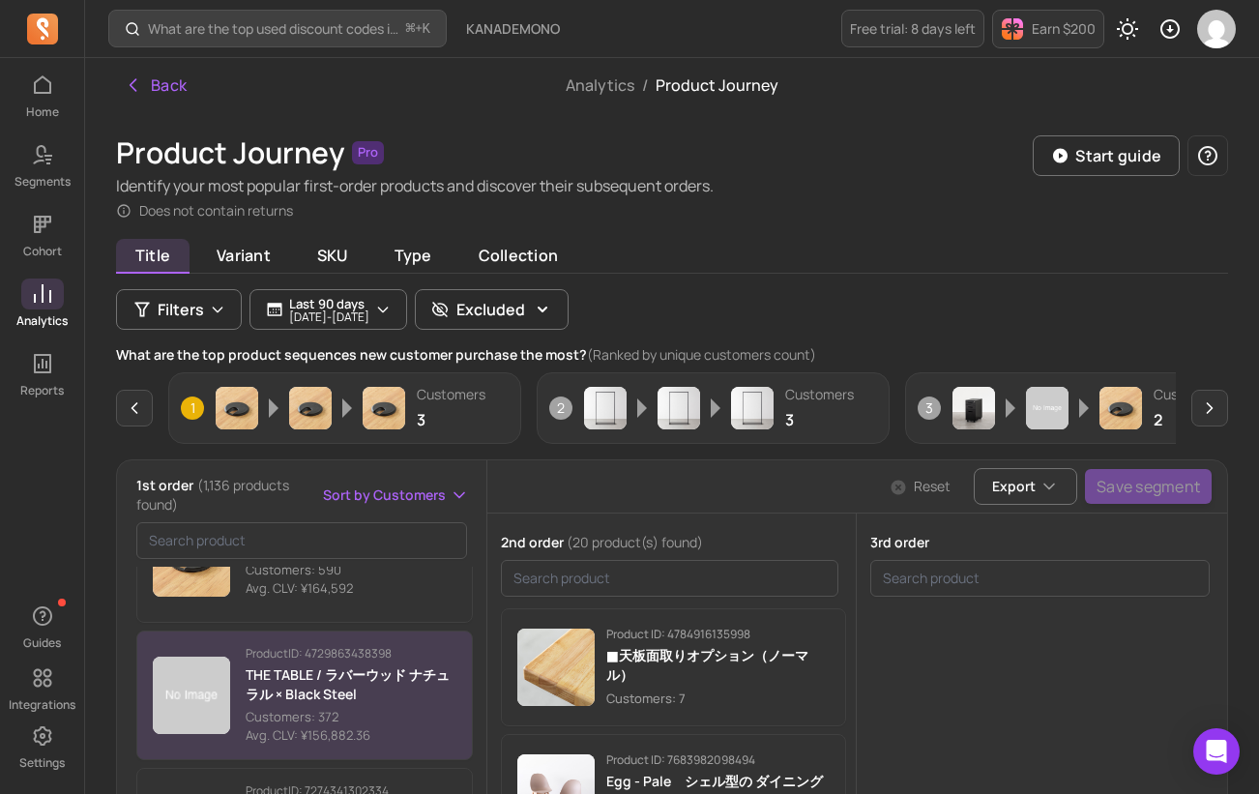
click at [298, 682] on p "THE TABLE / ラバーウッド ナチュラル × Black Steel" at bounding box center [351, 684] width 211 height 39
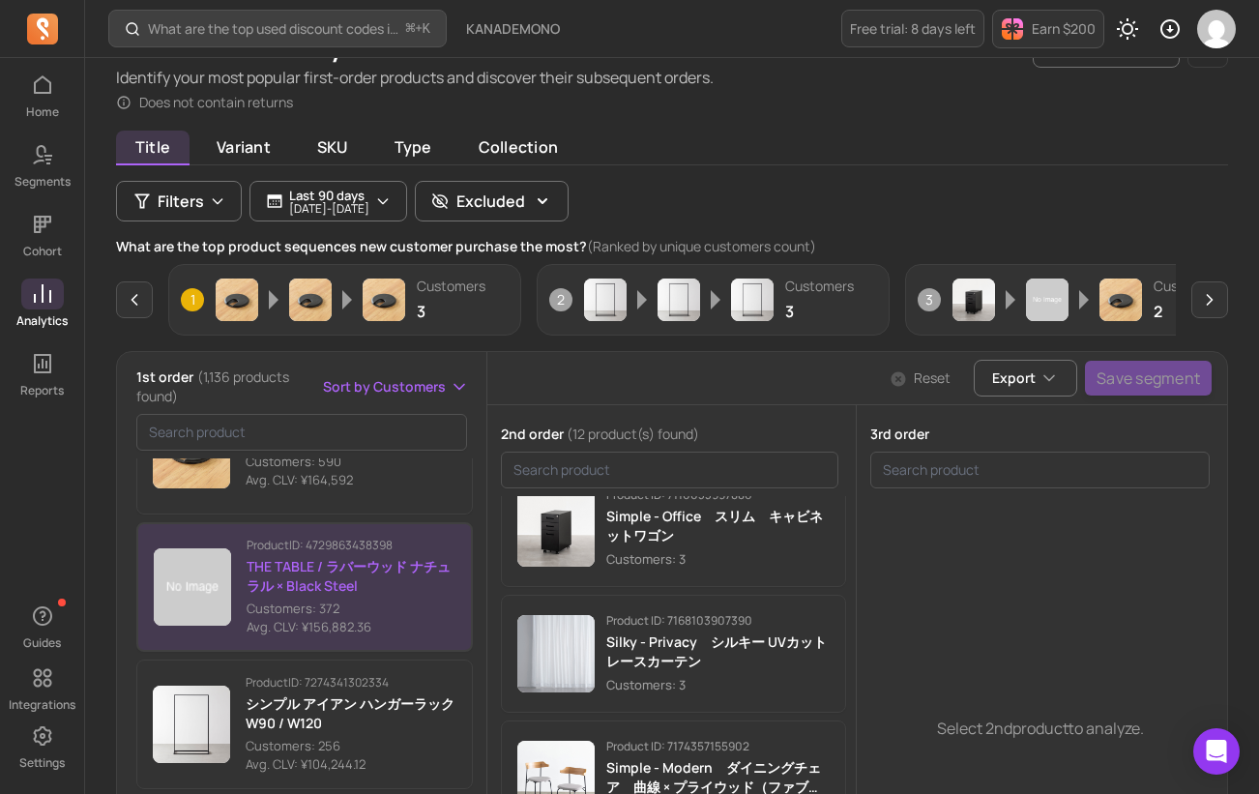
scroll to position [290, 0]
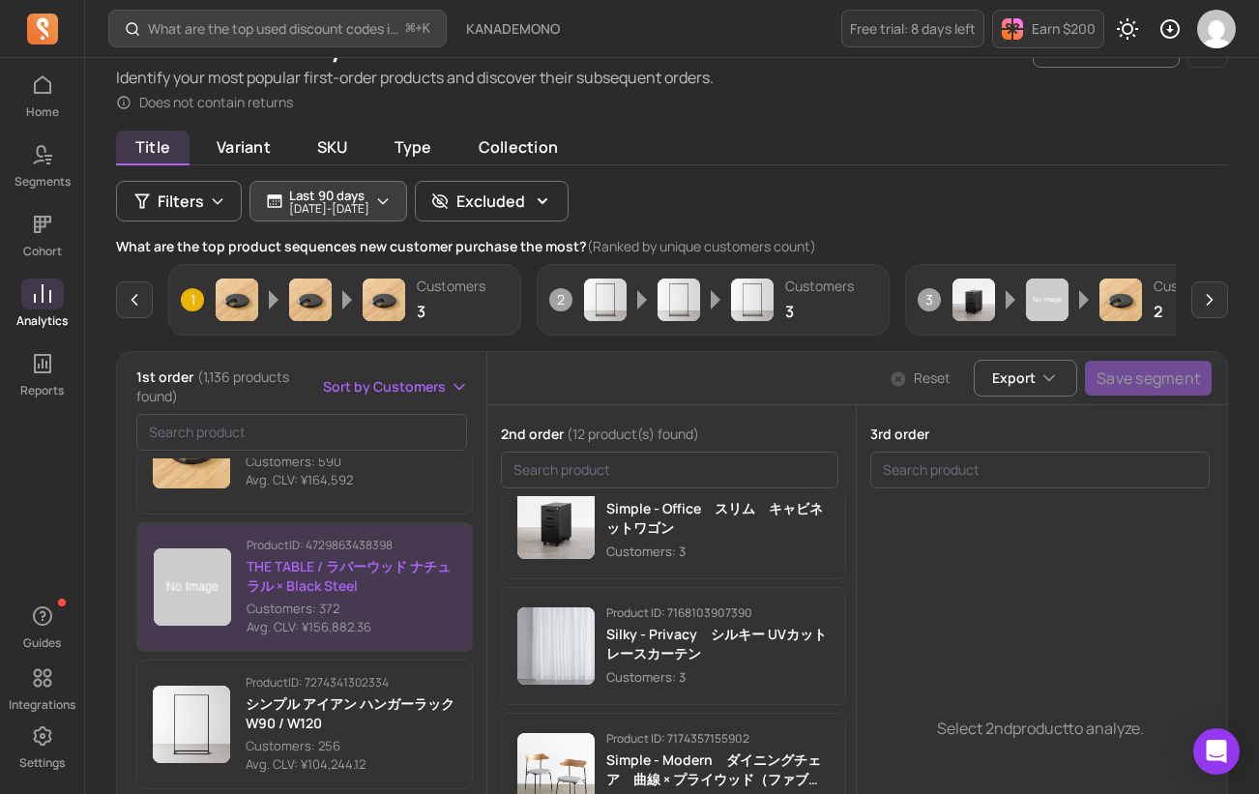
click at [391, 195] on icon "button" at bounding box center [382, 200] width 15 height 15
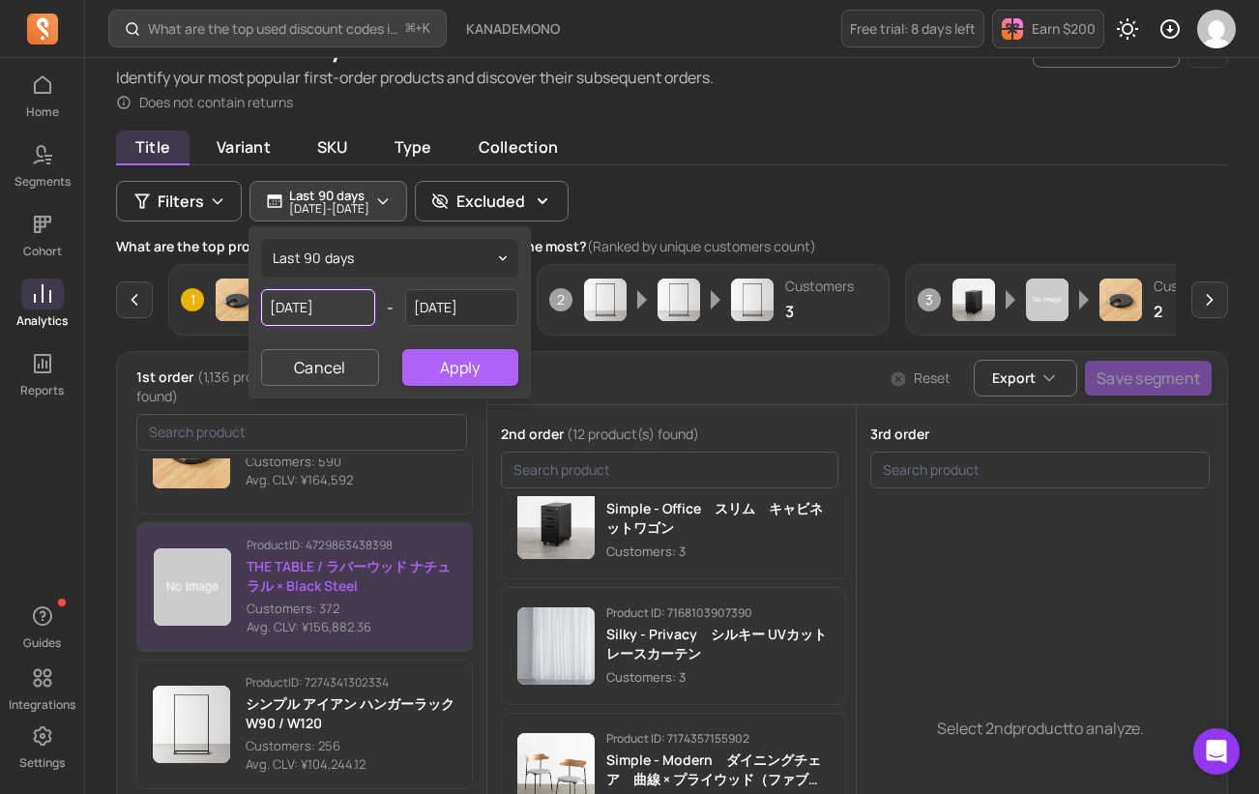
click at [358, 316] on input "[DATE]" at bounding box center [318, 307] width 114 height 37
select select "2025"
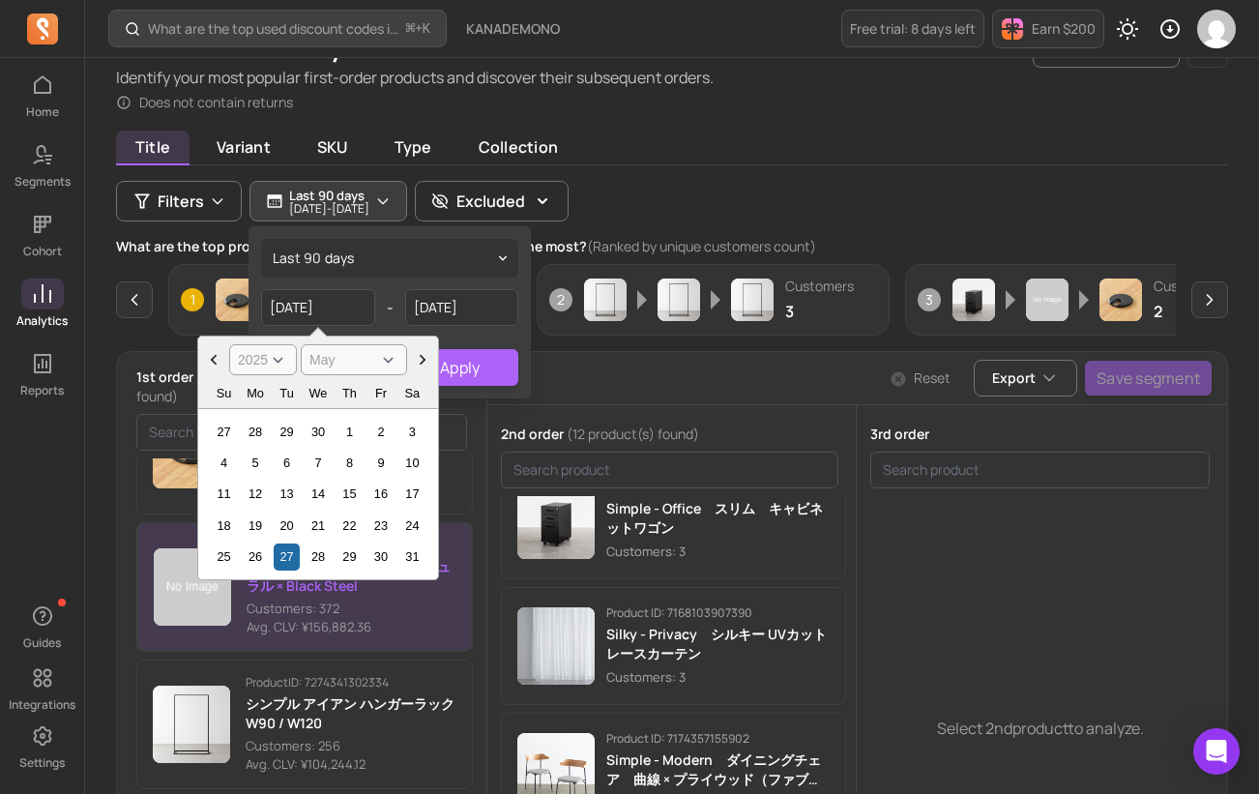
click at [359, 356] on select "January February March April May June July August September October November De…" at bounding box center [354, 359] width 106 height 31
select select "August"
click at [301, 344] on select "January February March April May June July August September October November De…" at bounding box center [354, 359] width 106 height 31
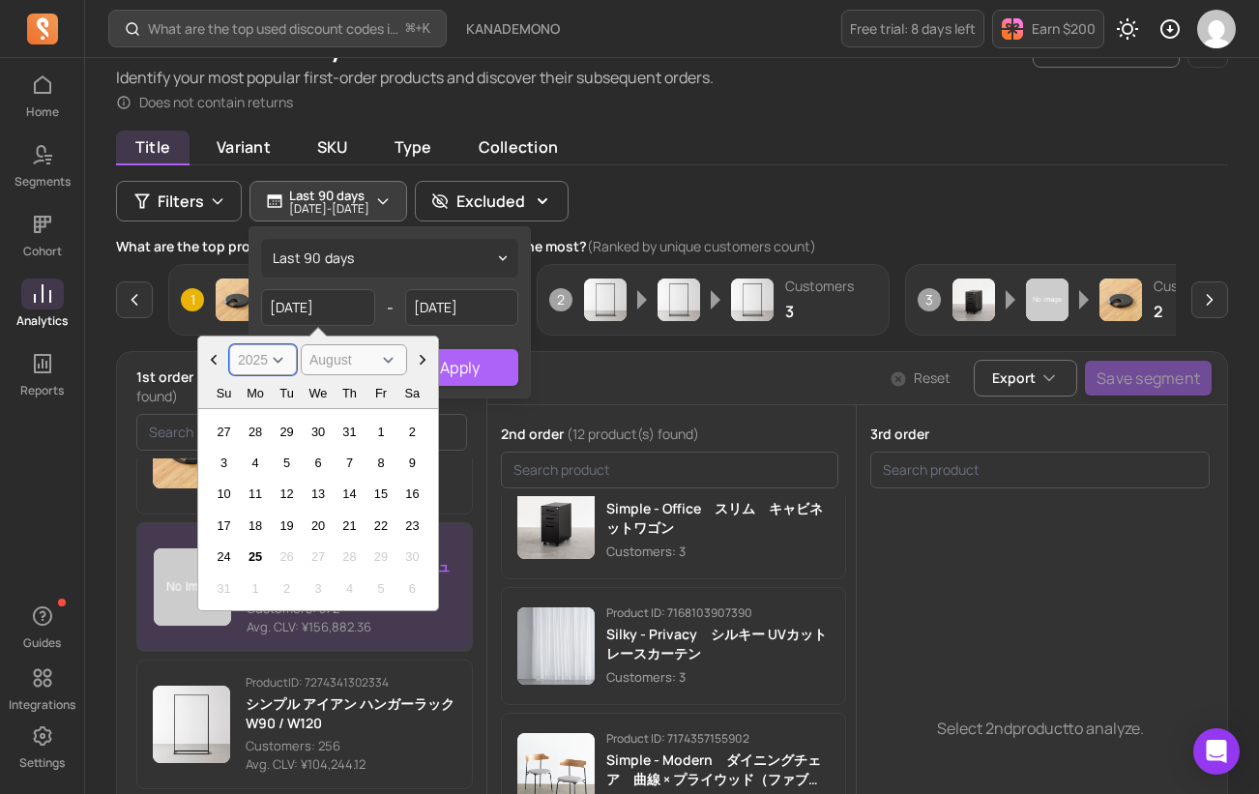
click at [275, 366] on select "2000 2001 2002 2003 2004 2005 2006 2007 2008 2009 2010 2011 2012 2013 2014 2015…" at bounding box center [263, 359] width 68 height 31
select select "2024"
click at [229, 344] on select "2000 2001 2002 2003 2004 2005 2006 2007 2008 2009 2010 2011 2012 2013 2014 2015…" at bounding box center [263, 359] width 68 height 31
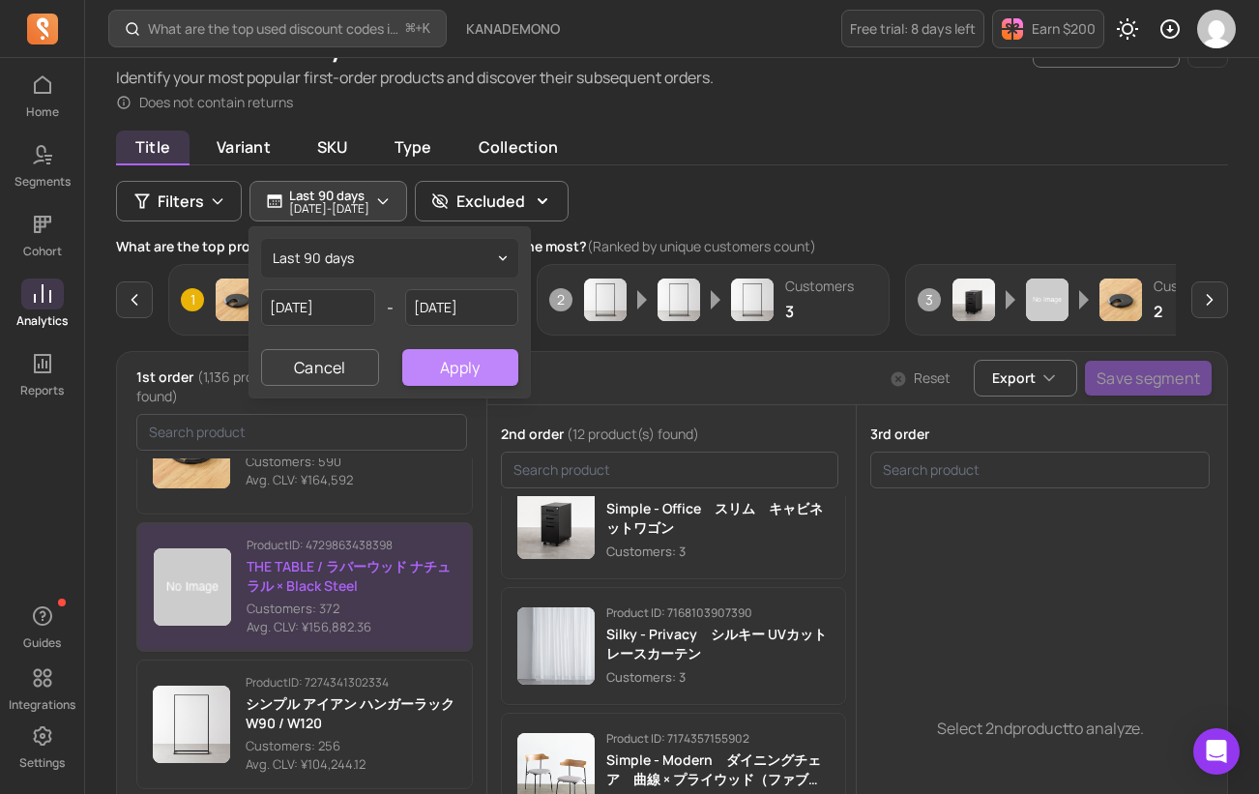
click at [481, 369] on button "Apply" at bounding box center [460, 367] width 116 height 37
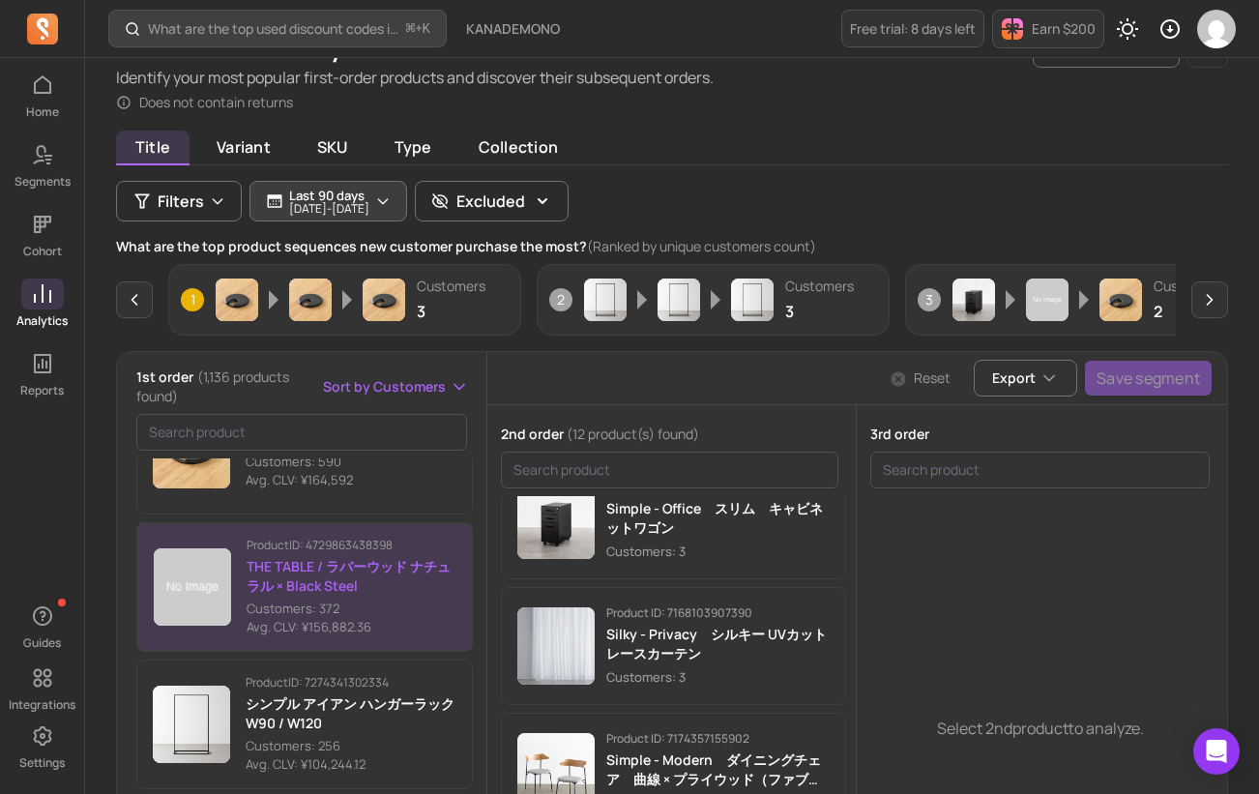
click at [369, 207] on p "[DATE] - [DATE]" at bounding box center [329, 209] width 80 height 12
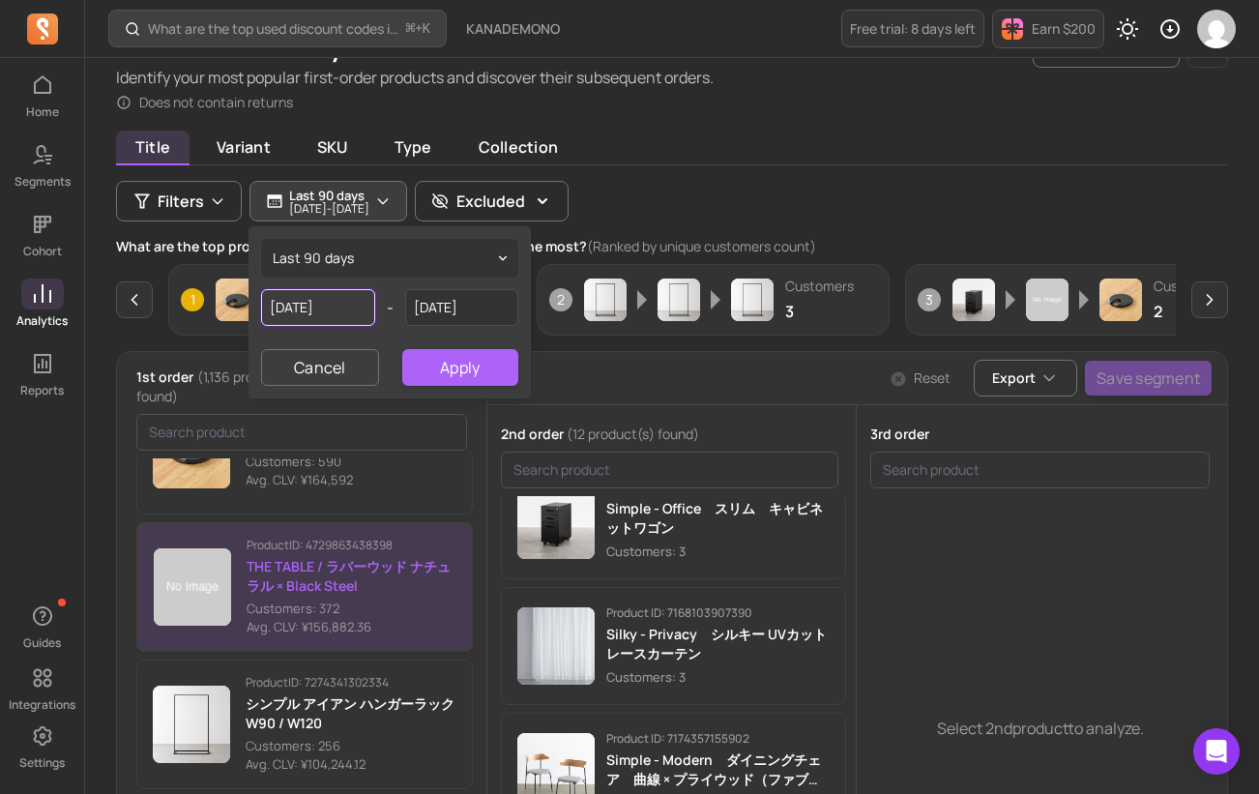
click at [331, 307] on input "[DATE]" at bounding box center [318, 307] width 114 height 37
select select "2025"
select select "May"
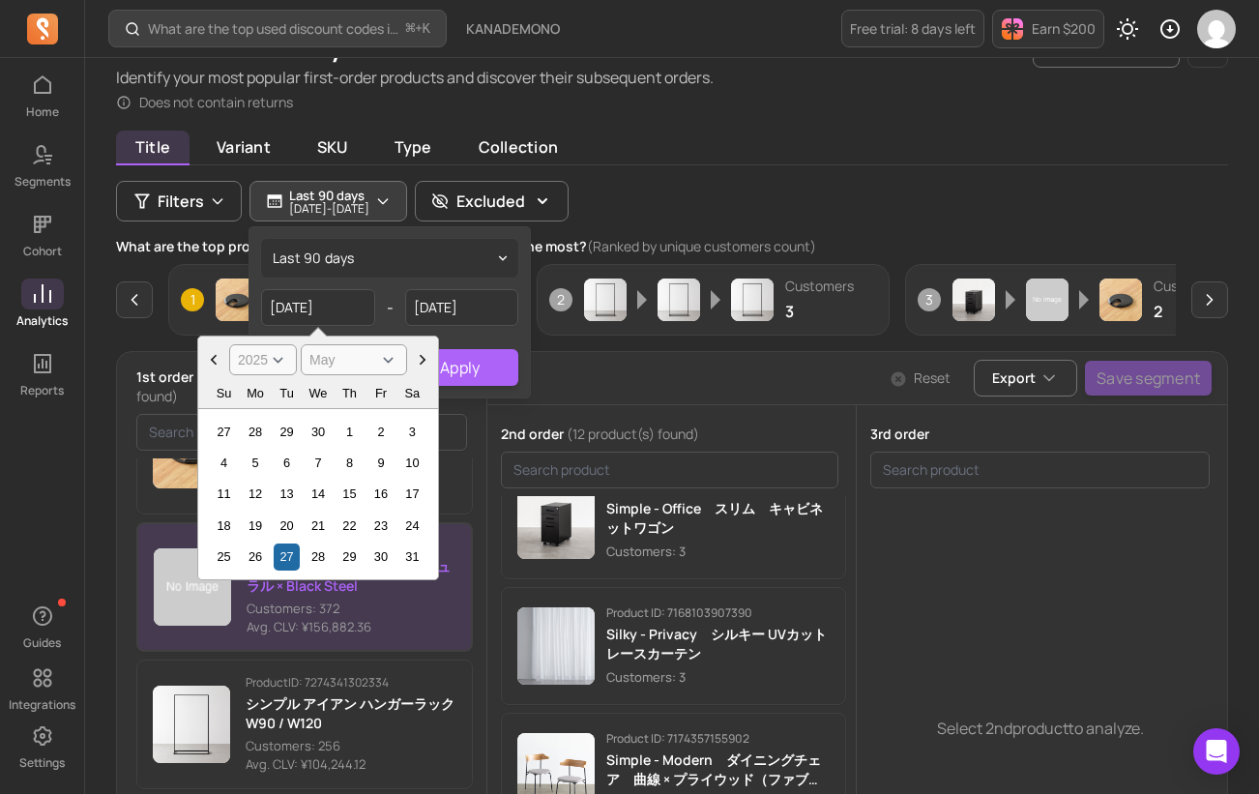
click at [274, 362] on select "2000 2001 2002 2003 2004 2005 2006 2007 2008 2009 2010 2011 2012 2013 2014 2015…" at bounding box center [263, 359] width 68 height 31
select select "2024"
click at [229, 344] on select "2000 2001 2002 2003 2004 2005 2006 2007 2008 2009 2010 2011 2012 2013 2014 2015…" at bounding box center [263, 359] width 68 height 31
click at [383, 359] on select "January February March April May June July August September October November De…" at bounding box center [354, 359] width 106 height 31
select select "August"
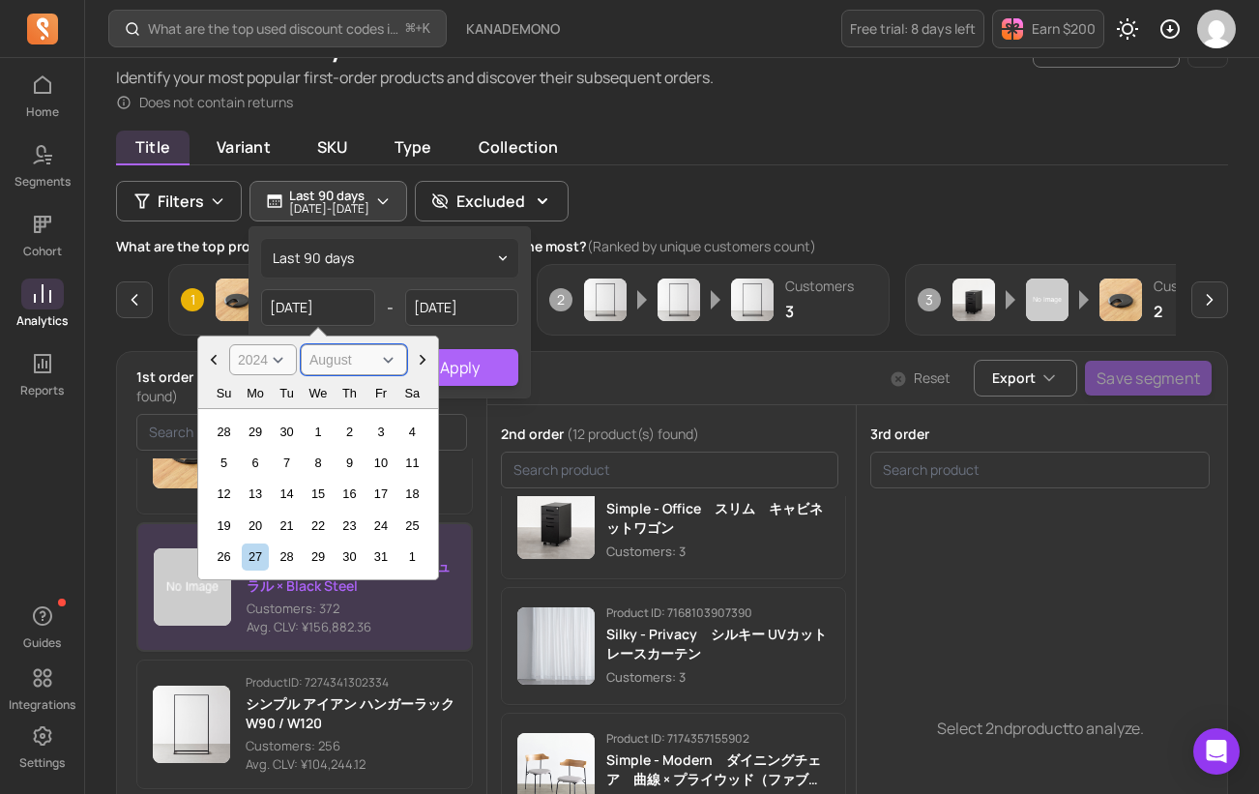
click at [301, 344] on select "January February March April May June July August September October November De…" at bounding box center [354, 359] width 106 height 31
click at [290, 552] on div "27" at bounding box center [287, 557] width 26 height 26
type input "[DATE]"
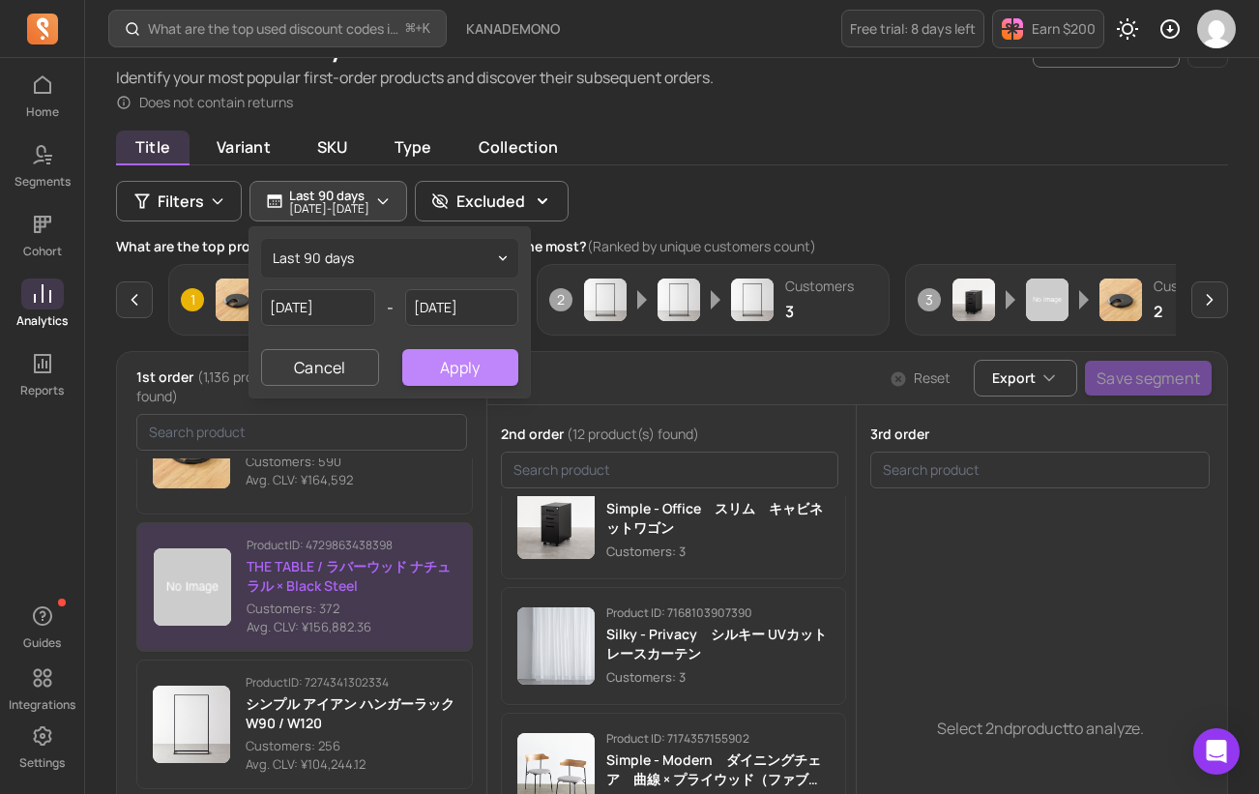
click at [440, 362] on button "Apply" at bounding box center [460, 367] width 116 height 37
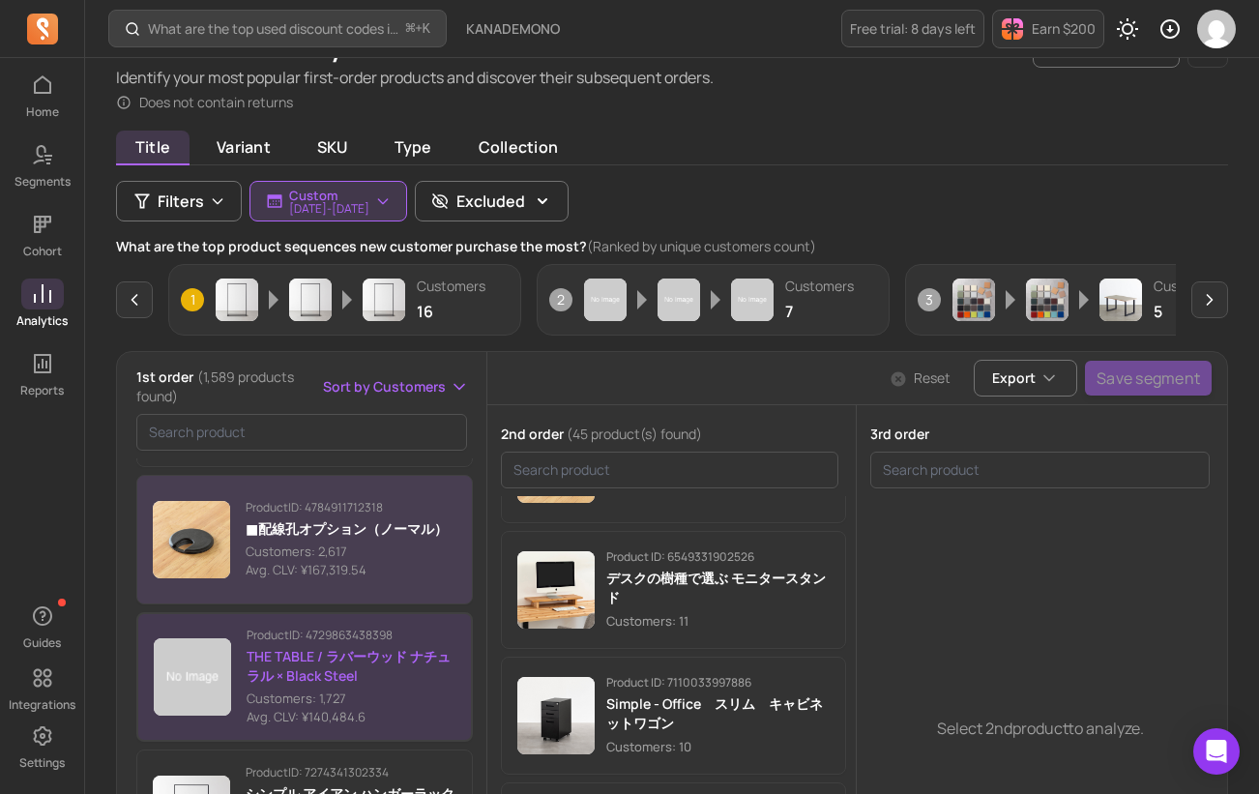
scroll to position [132, 0]
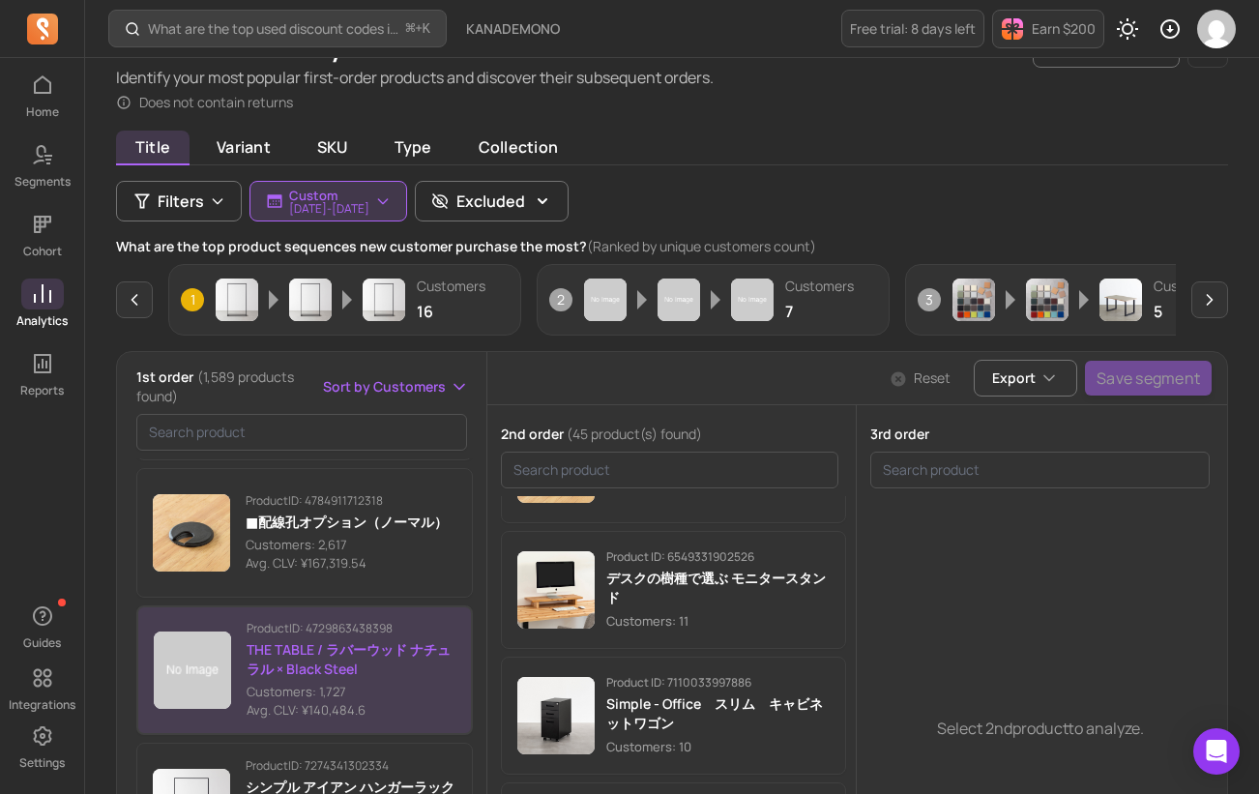
click at [363, 612] on button "Product ID: 4729863438398 THE TABLE / ラバーウッド ナチュラル × Black Steel Customers: 1,7…" at bounding box center [304, 670] width 337 height 130
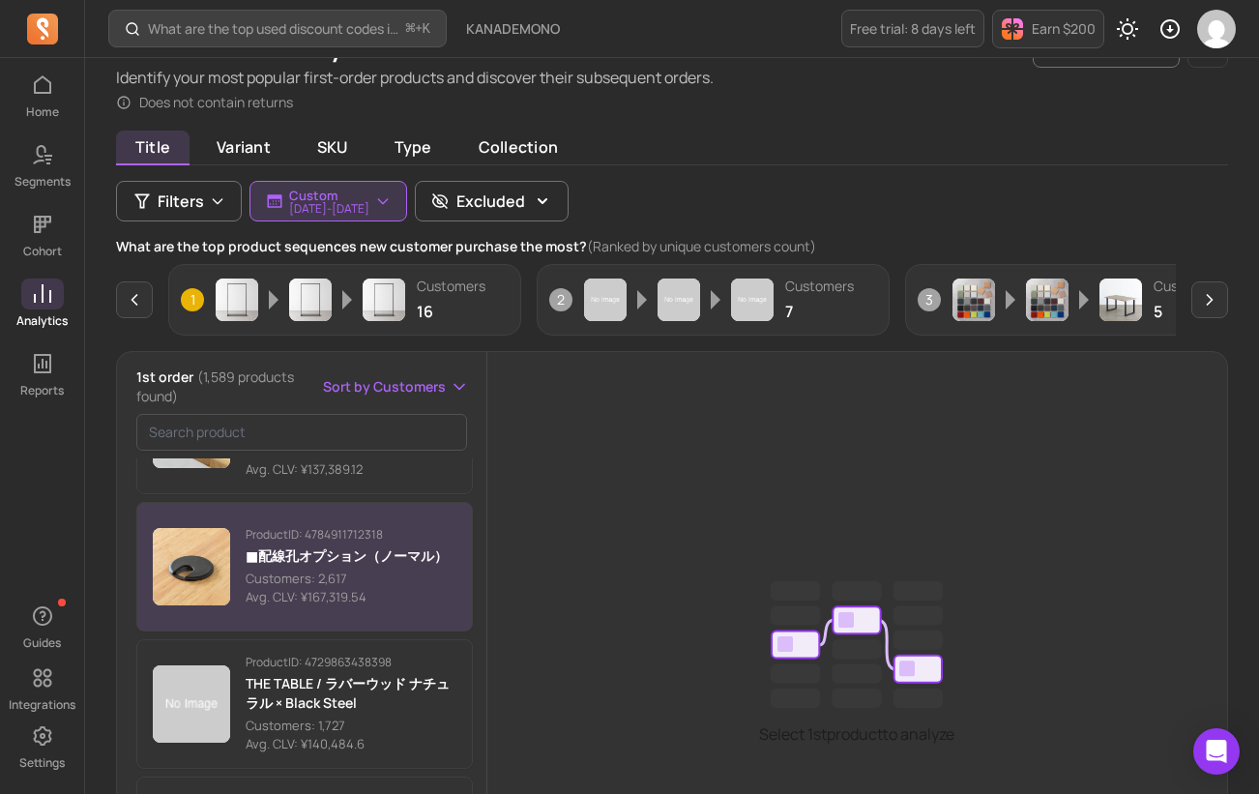
scroll to position [177, 0]
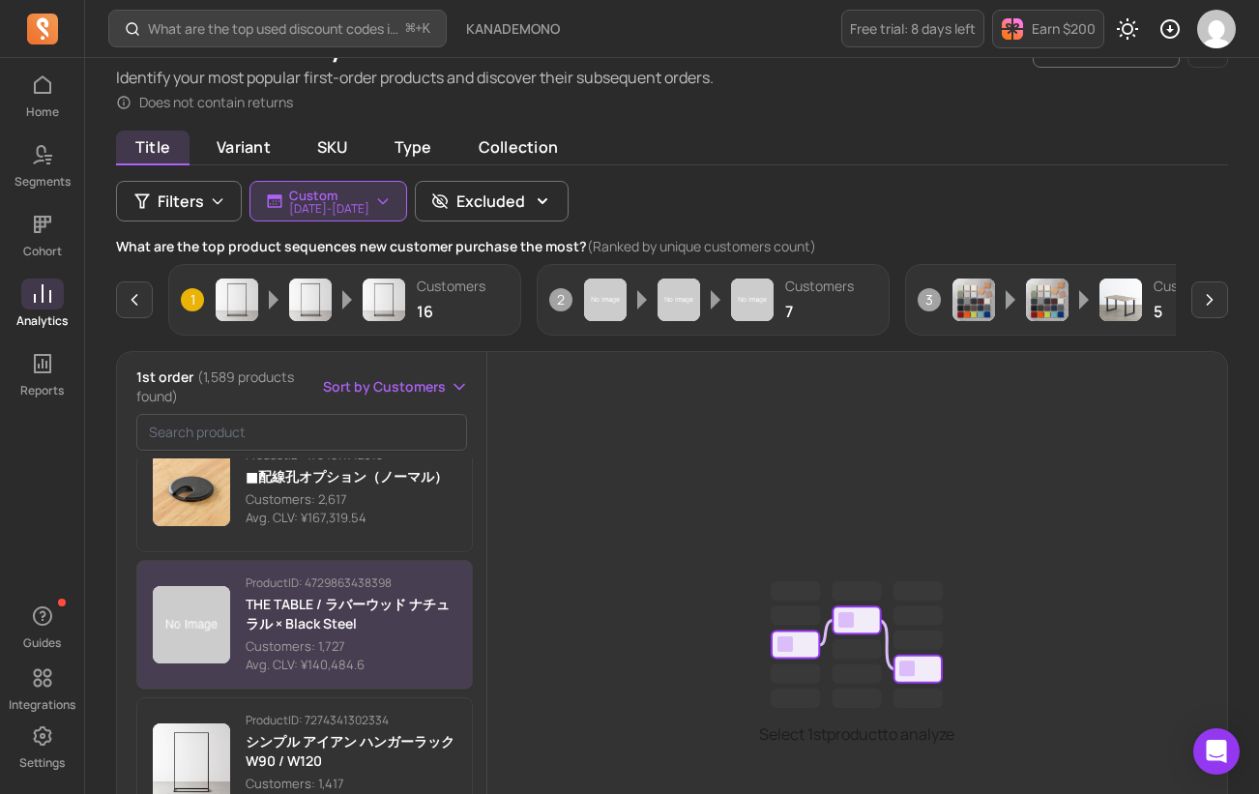
click at [422, 626] on p "THE TABLE / ラバーウッド ナチュラル × Black Steel" at bounding box center [351, 614] width 211 height 39
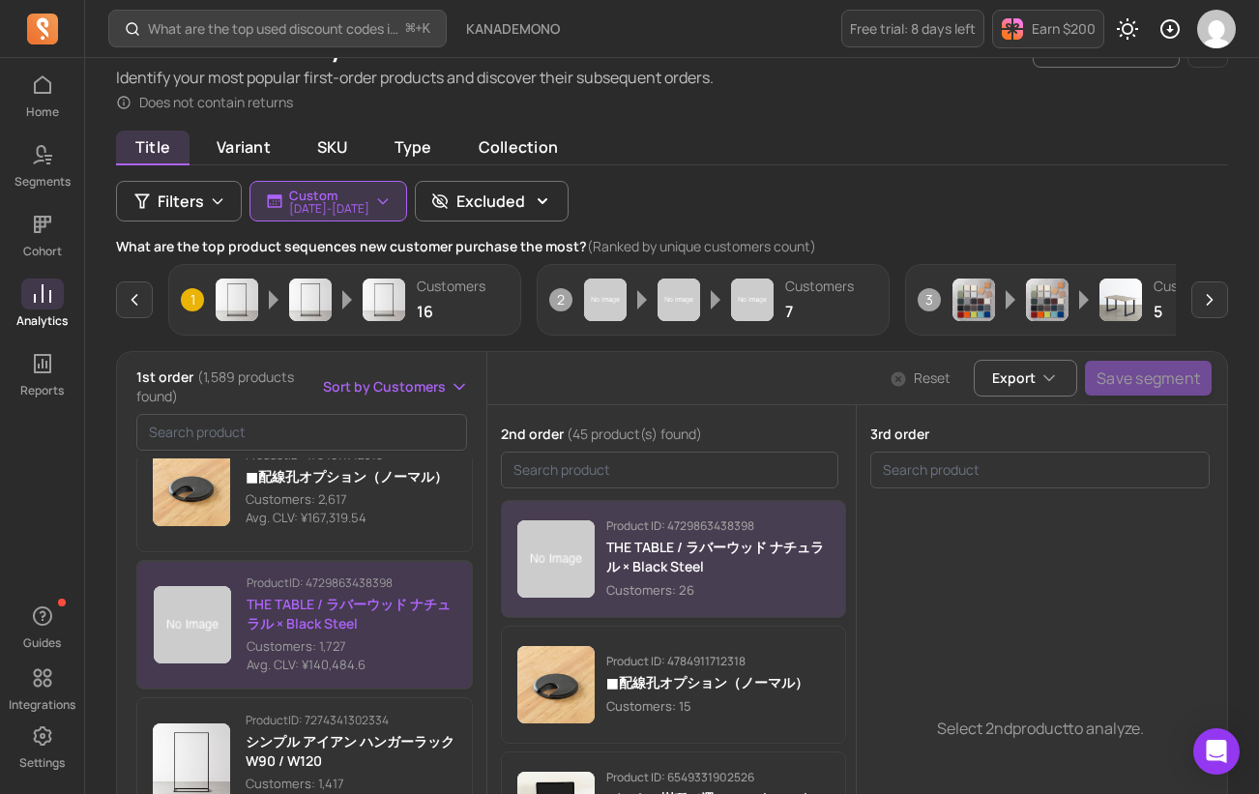
click at [763, 591] on p "Customers: 26" at bounding box center [718, 589] width 224 height 19
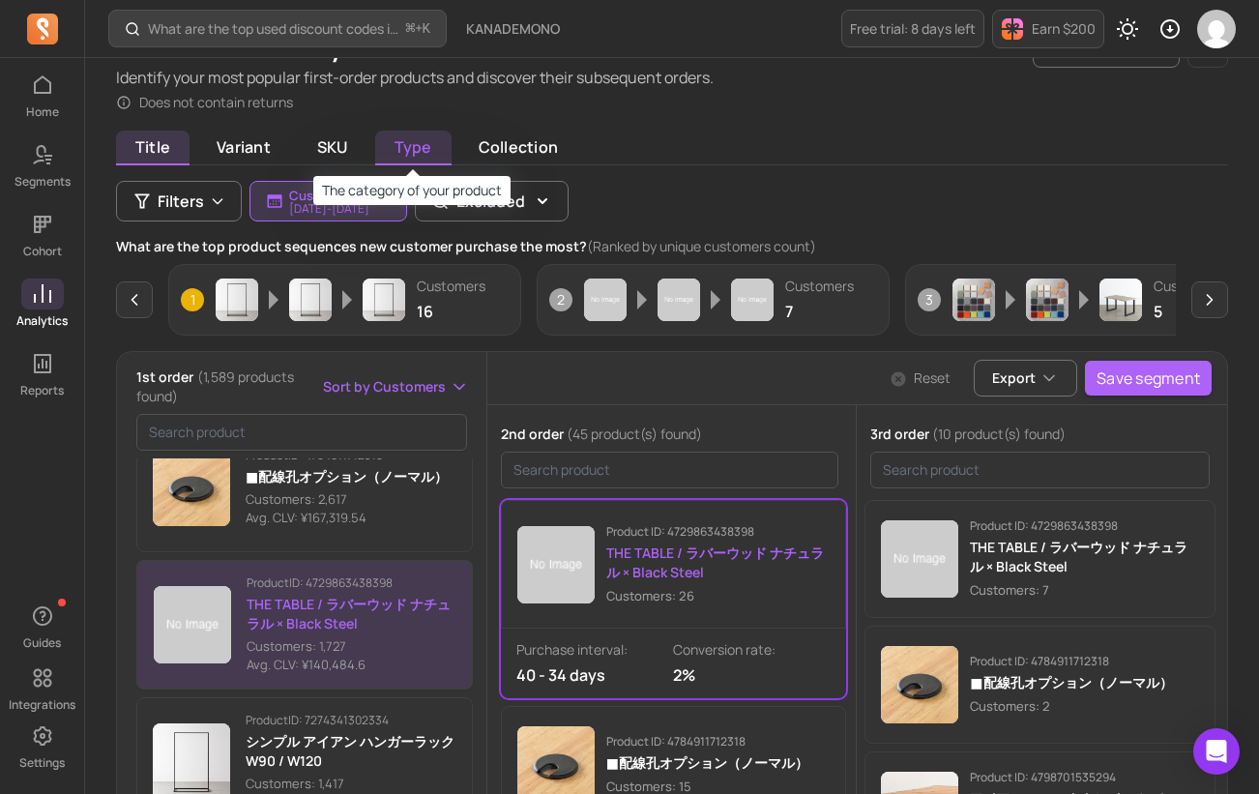
click at [419, 162] on span "Type" at bounding box center [413, 148] width 76 height 35
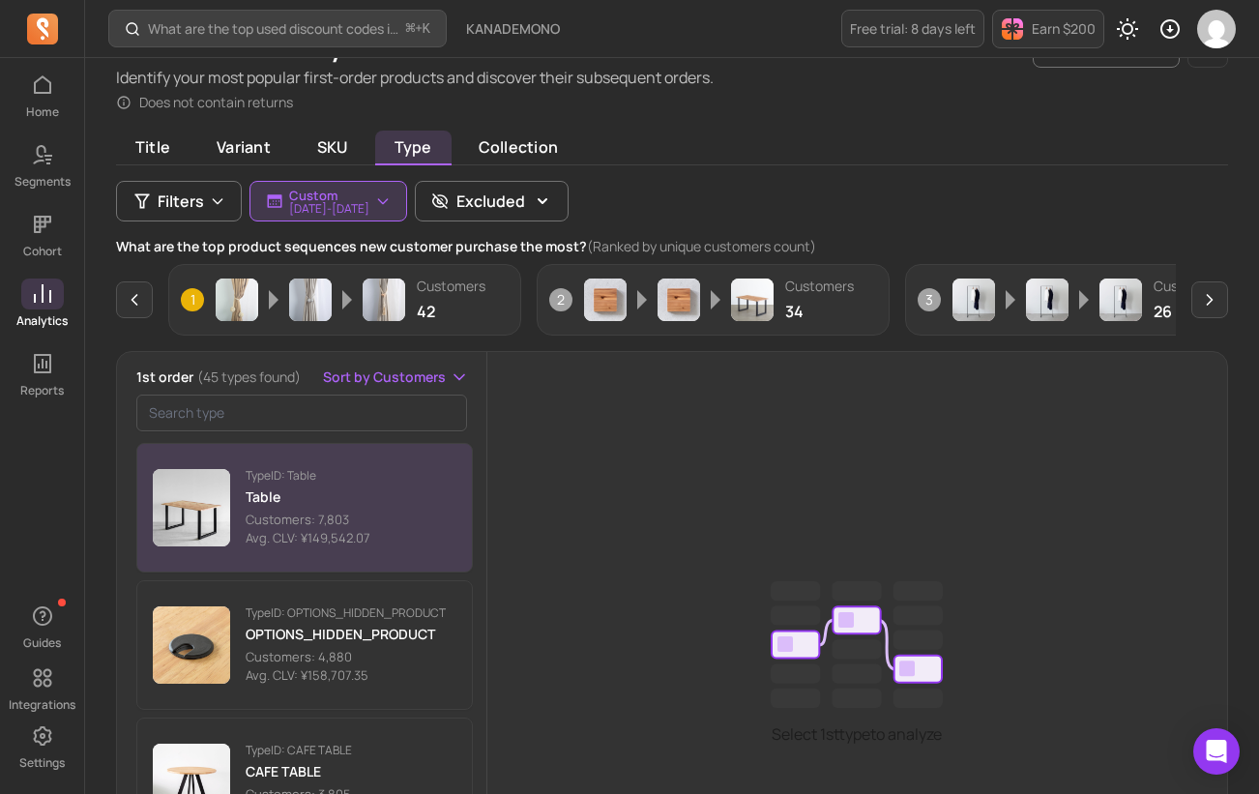
click at [396, 509] on button "Type ID: Table Table Customers: 7,803 Avg. CLV: ¥149,542.07" at bounding box center [304, 508] width 337 height 130
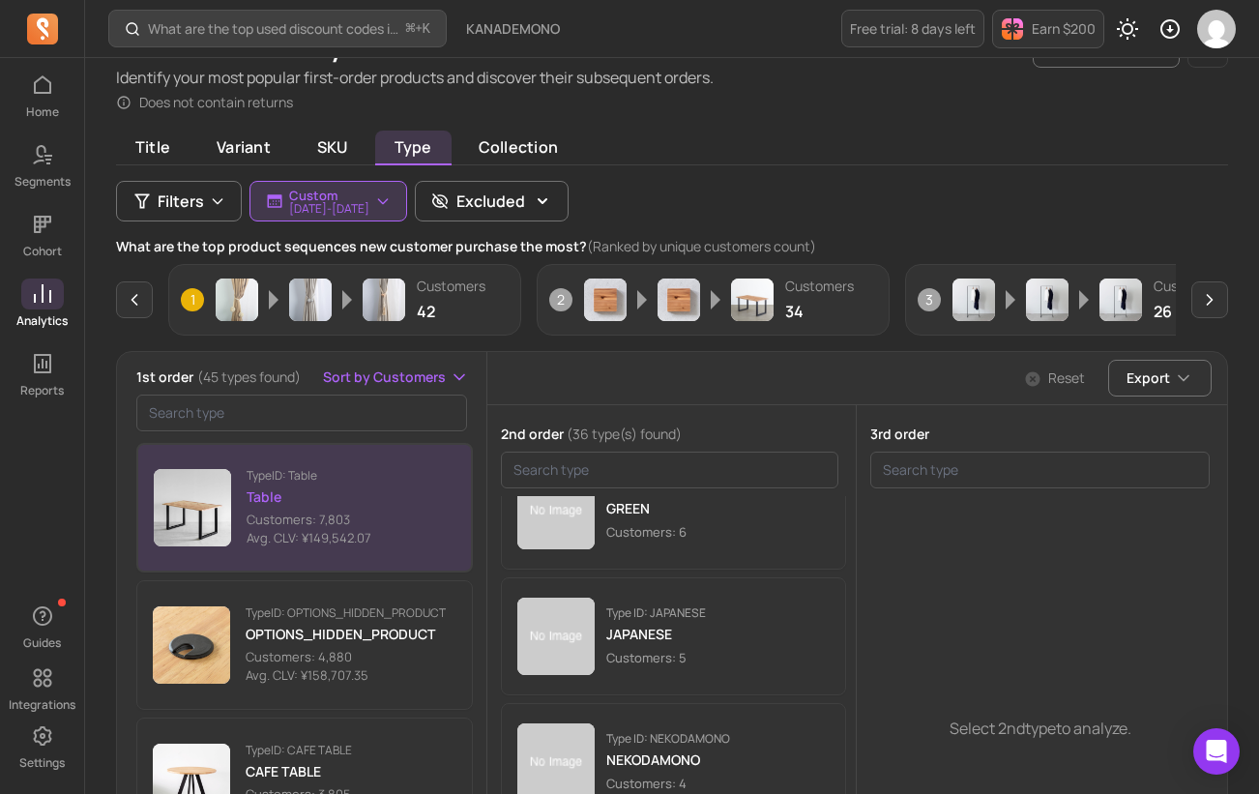
scroll to position [461, 0]
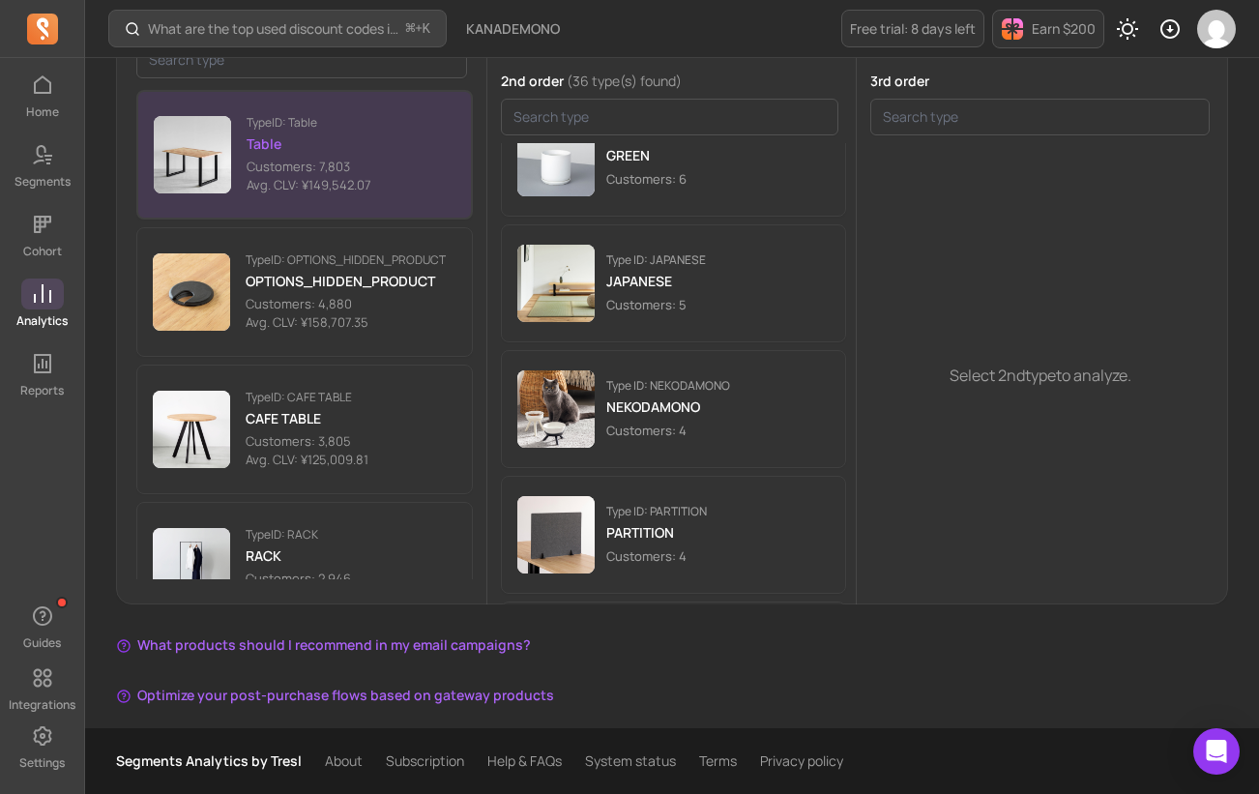
click at [83, 314] on link "Analytics" at bounding box center [42, 304] width 84 height 50
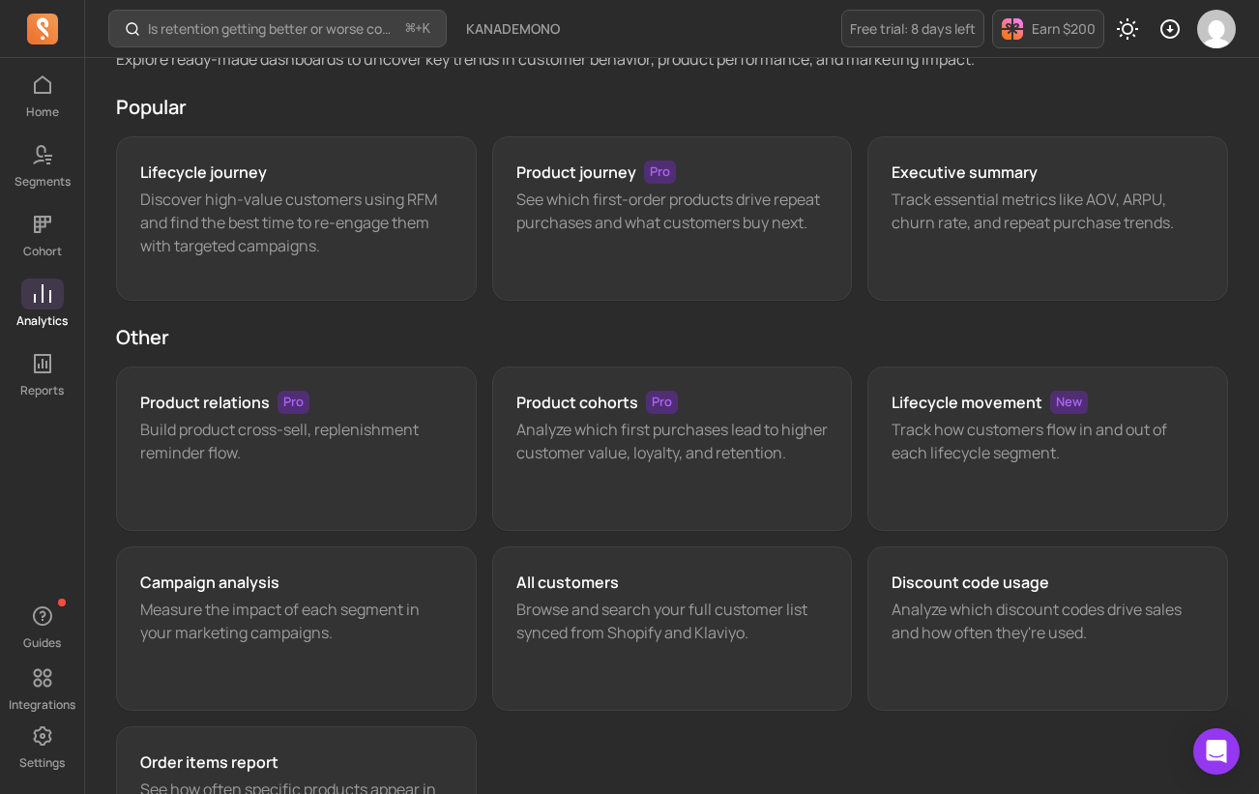
scroll to position [60, 0]
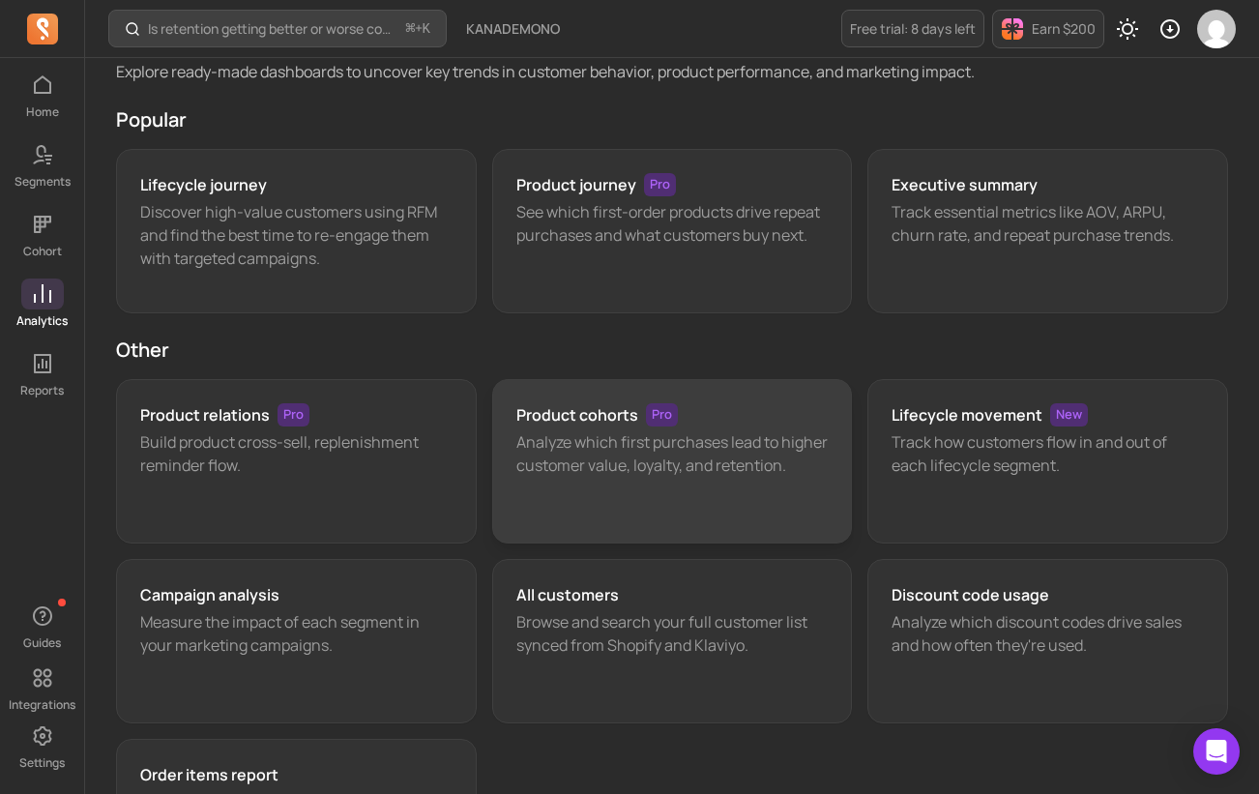
click at [684, 441] on p "Analyze which first purchases lead to higher customer value, loyalty, and reten…" at bounding box center [673, 453] width 312 height 46
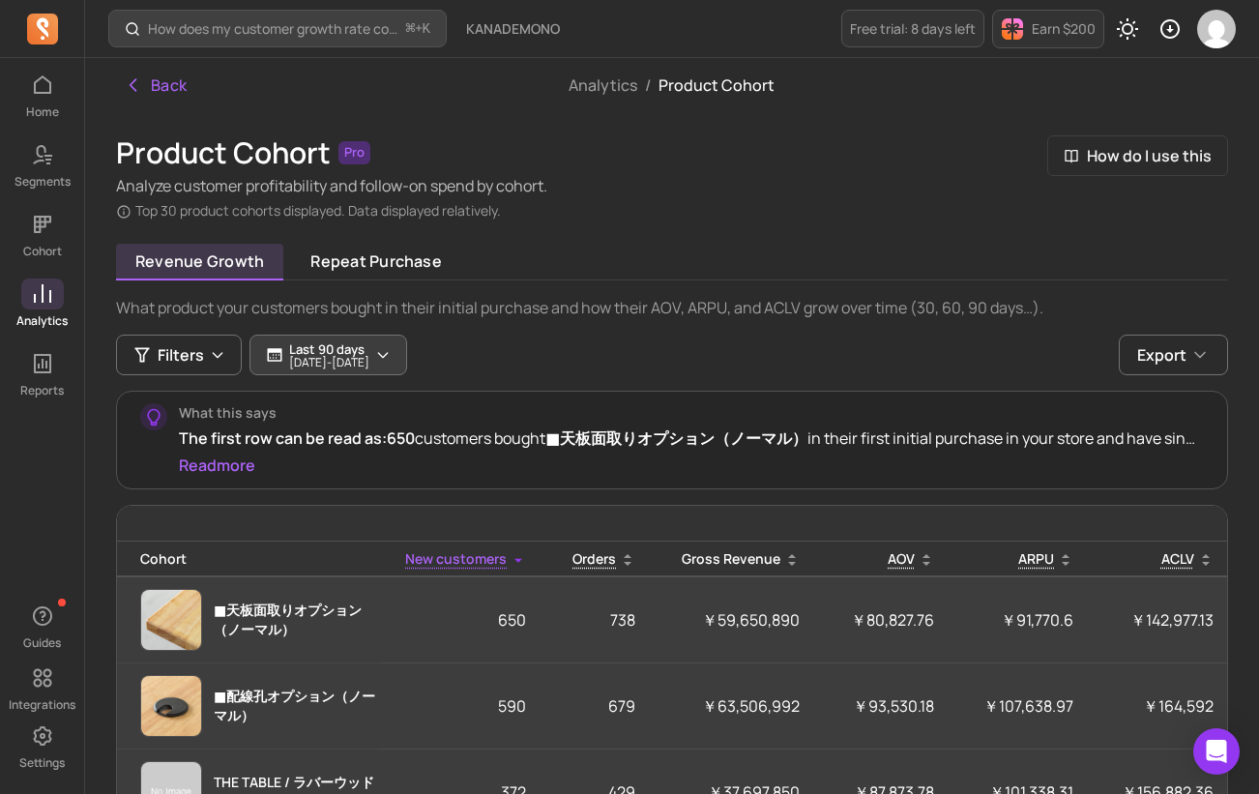
click at [369, 357] on p "[DATE] - [DATE]" at bounding box center [329, 363] width 80 height 12
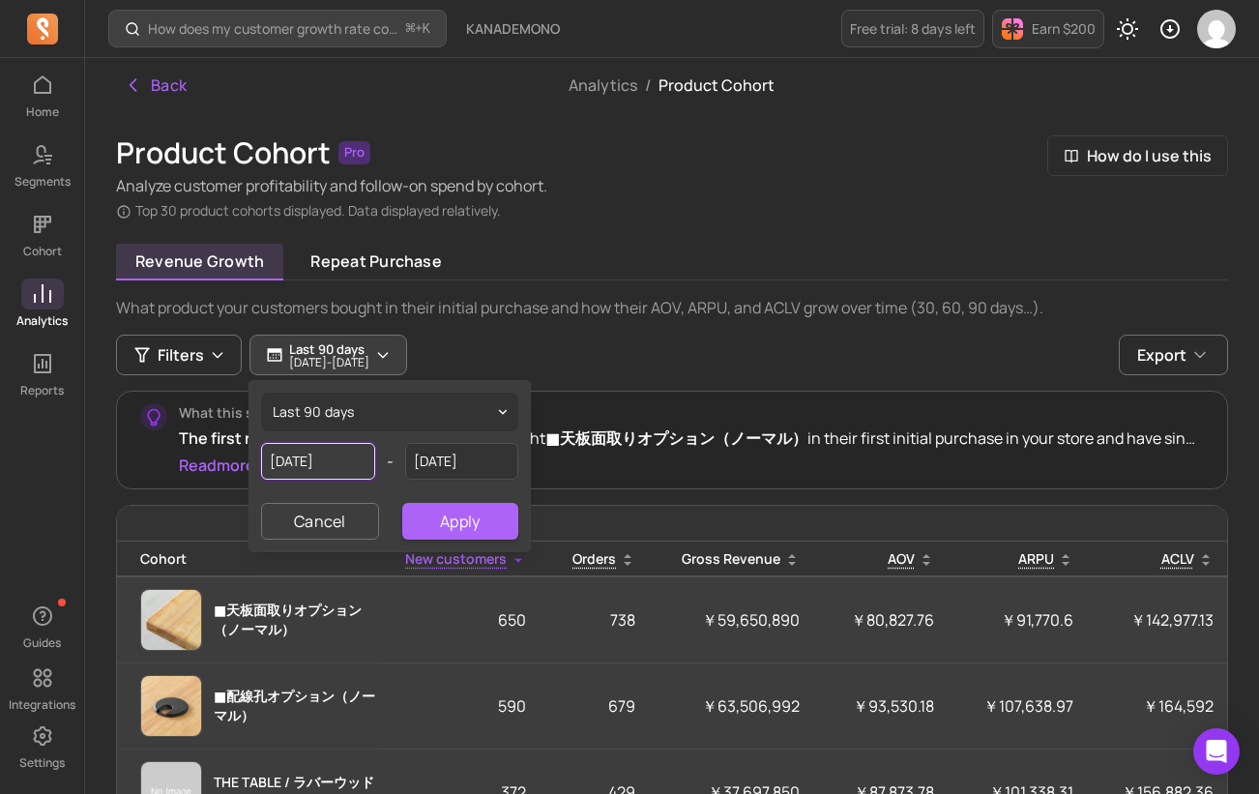
click at [337, 466] on input "[DATE]" at bounding box center [318, 461] width 114 height 37
select select "2025"
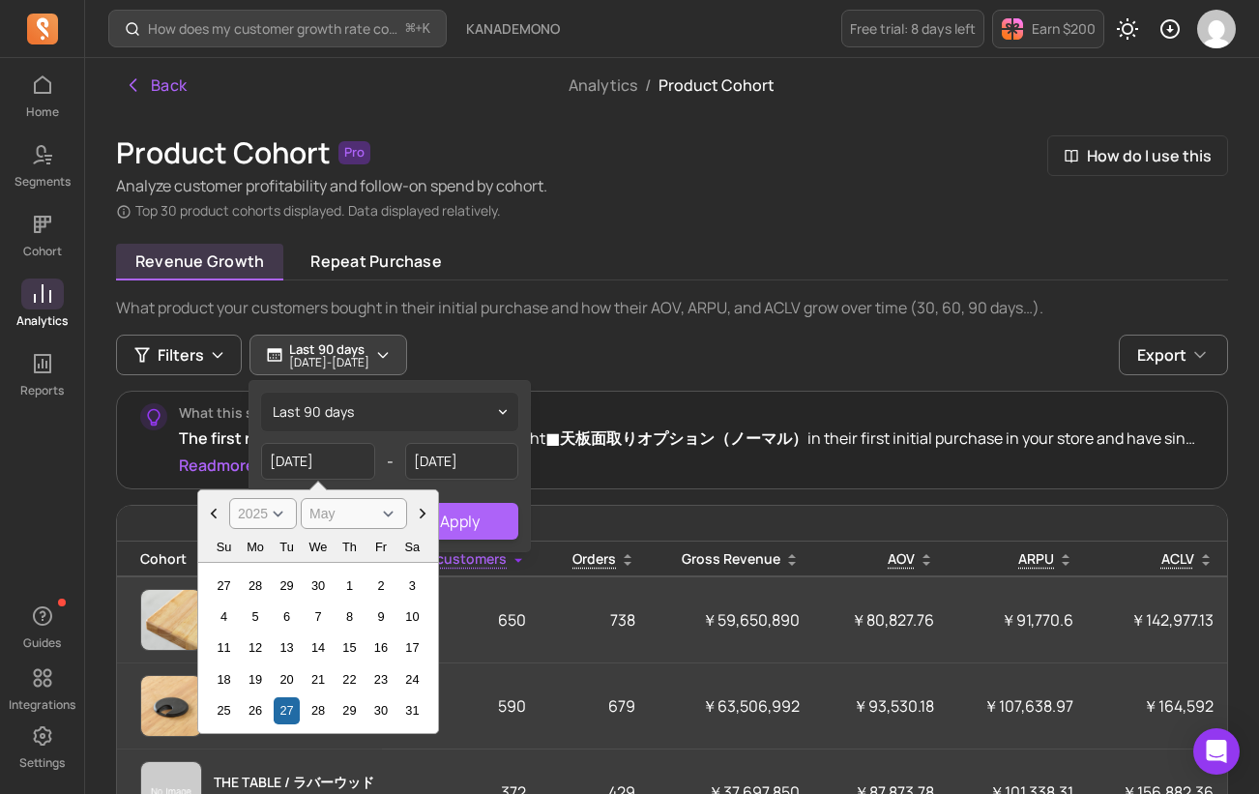
click at [215, 516] on icon "Choose Date" at bounding box center [213, 513] width 19 height 19
click at [217, 516] on icon "Choose Date" at bounding box center [213, 513] width 19 height 19
select select "March"
click at [347, 704] on div "27" at bounding box center [350, 710] width 26 height 26
type input "[DATE]"
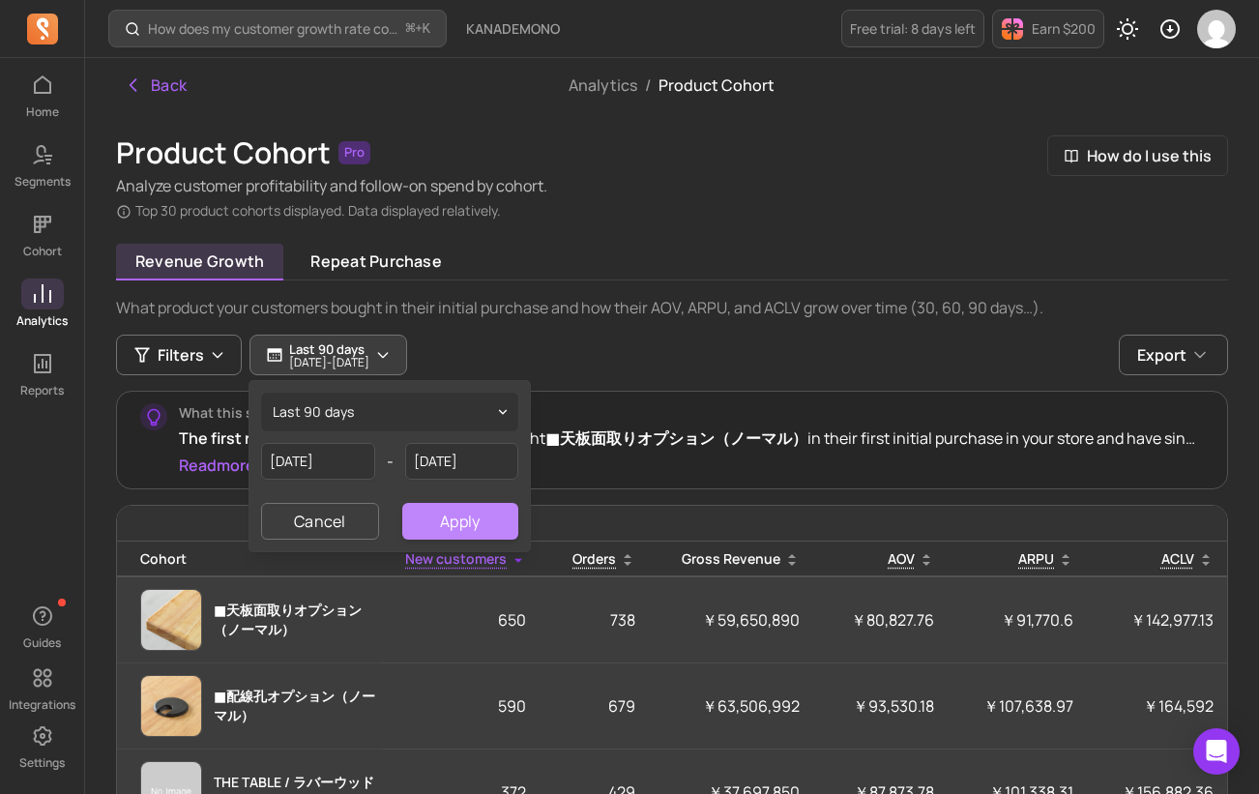
click at [435, 517] on button "Apply" at bounding box center [460, 521] width 116 height 37
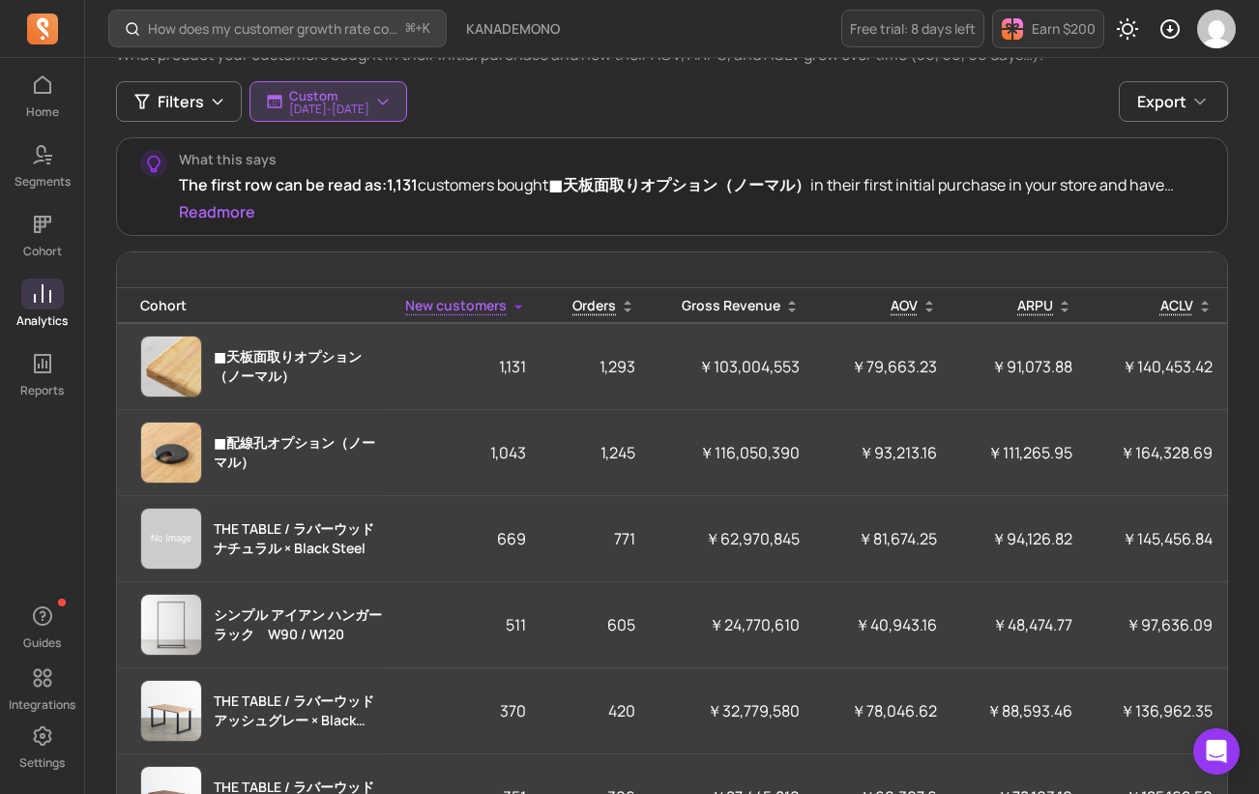
scroll to position [254, 0]
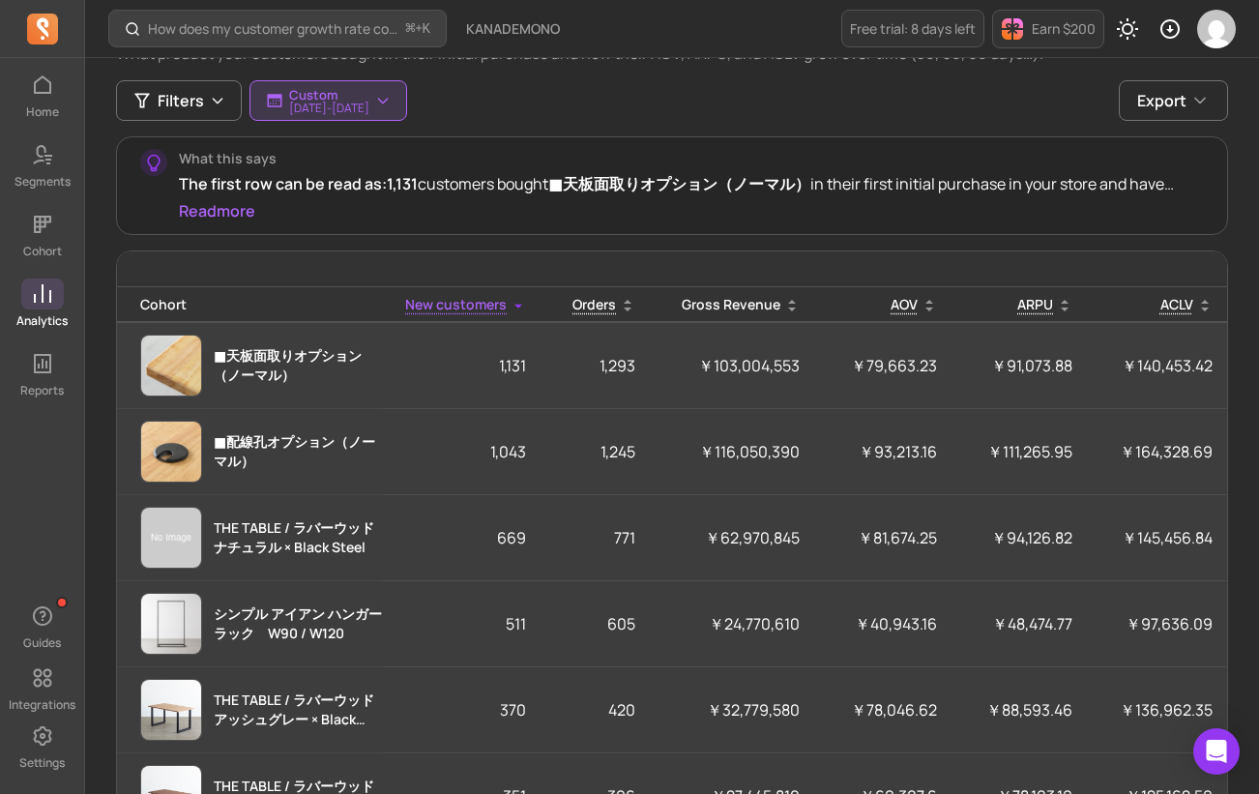
click at [47, 309] on span at bounding box center [42, 294] width 43 height 31
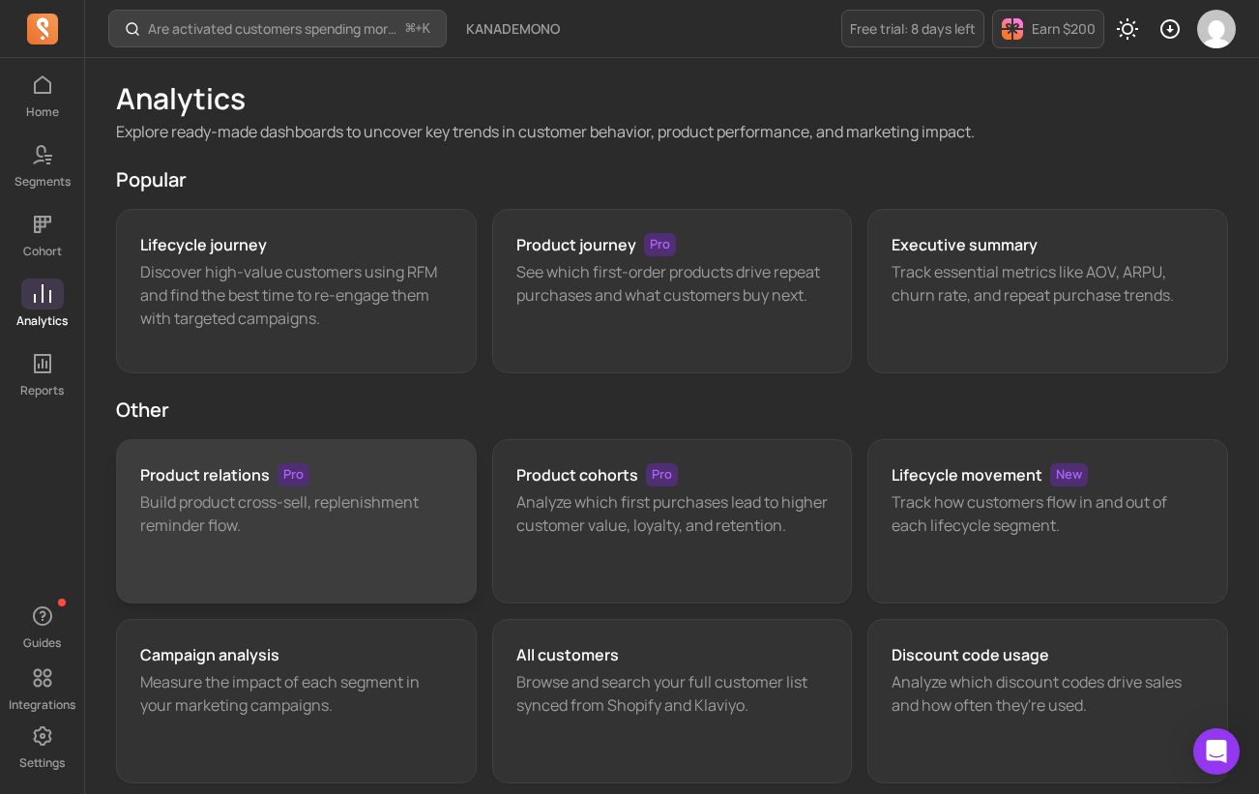
click at [384, 560] on div "Product relations Pro Build product cross-sell, replenishment reminder flow." at bounding box center [296, 521] width 361 height 164
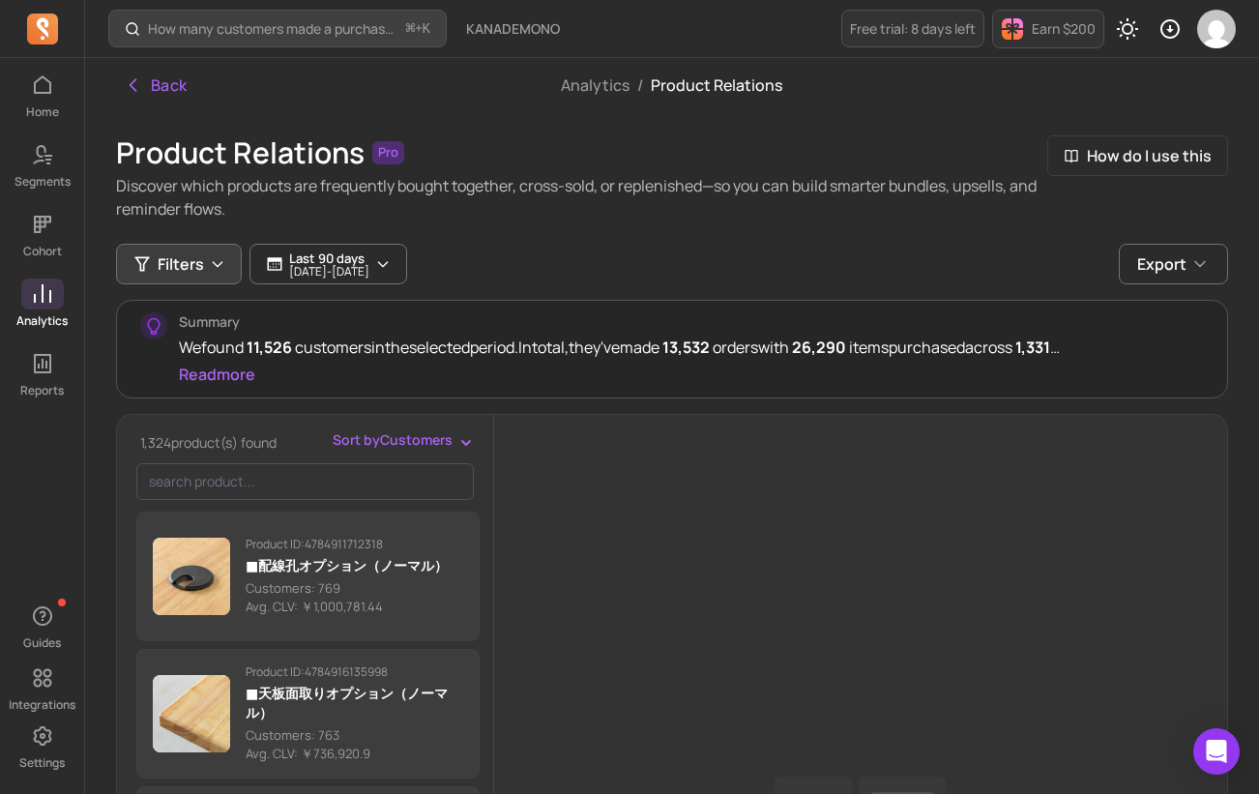
click at [191, 264] on span "Filters" at bounding box center [181, 263] width 46 height 23
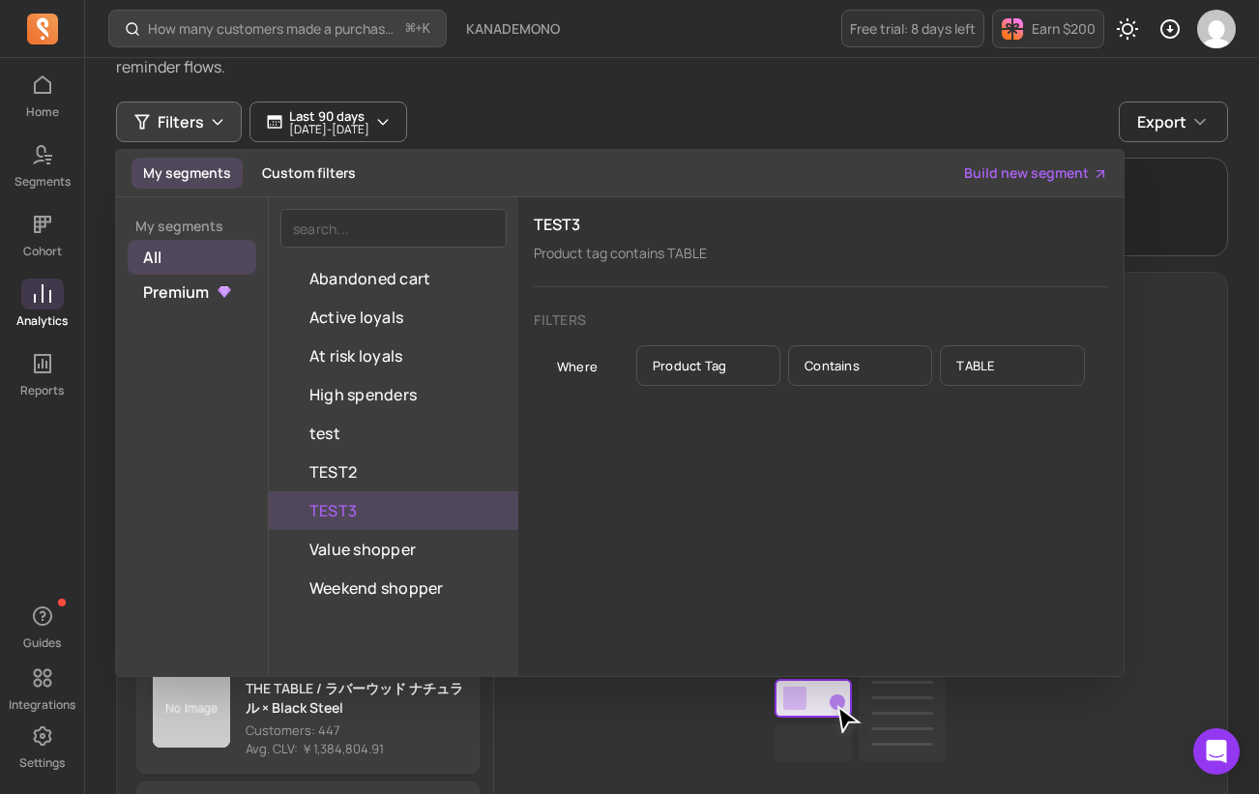
scroll to position [163, 0]
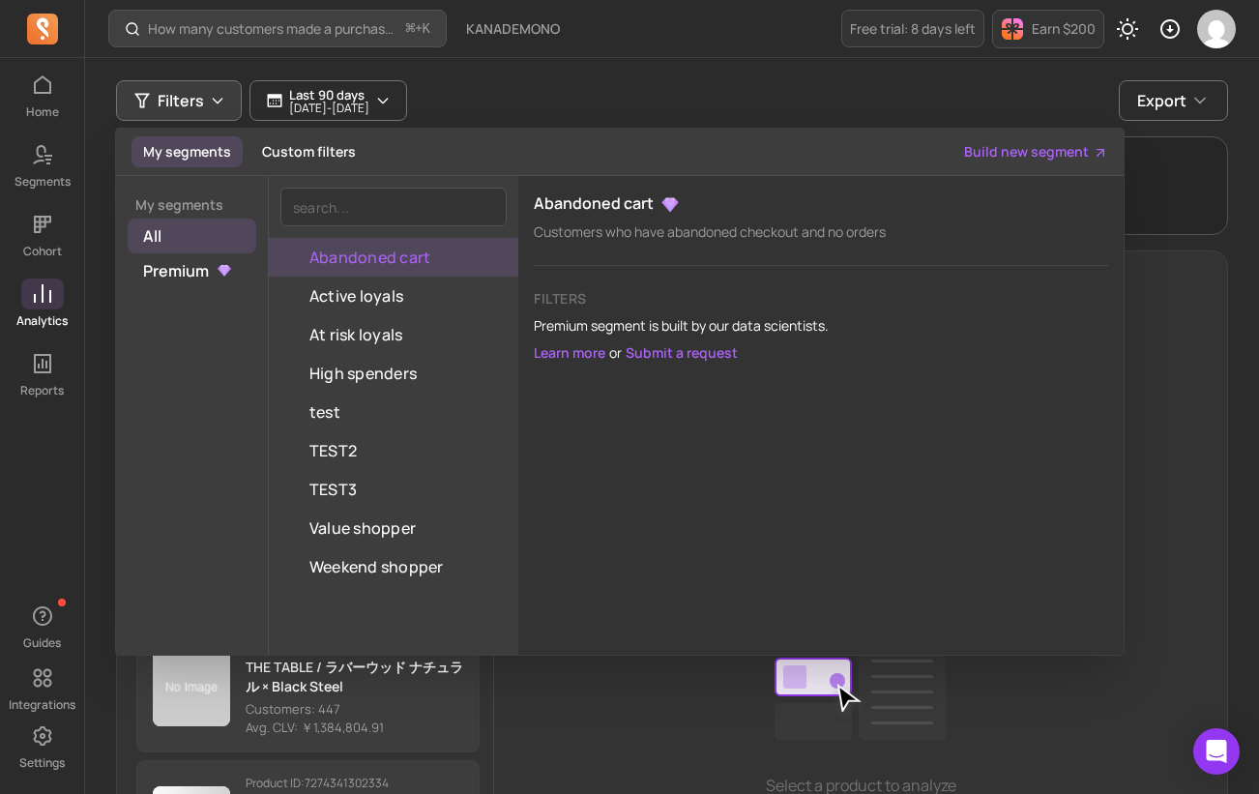
click at [626, 94] on div "Filters My segments Custom filters Build new segment My segments All Premium Ab…" at bounding box center [672, 100] width 1112 height 41
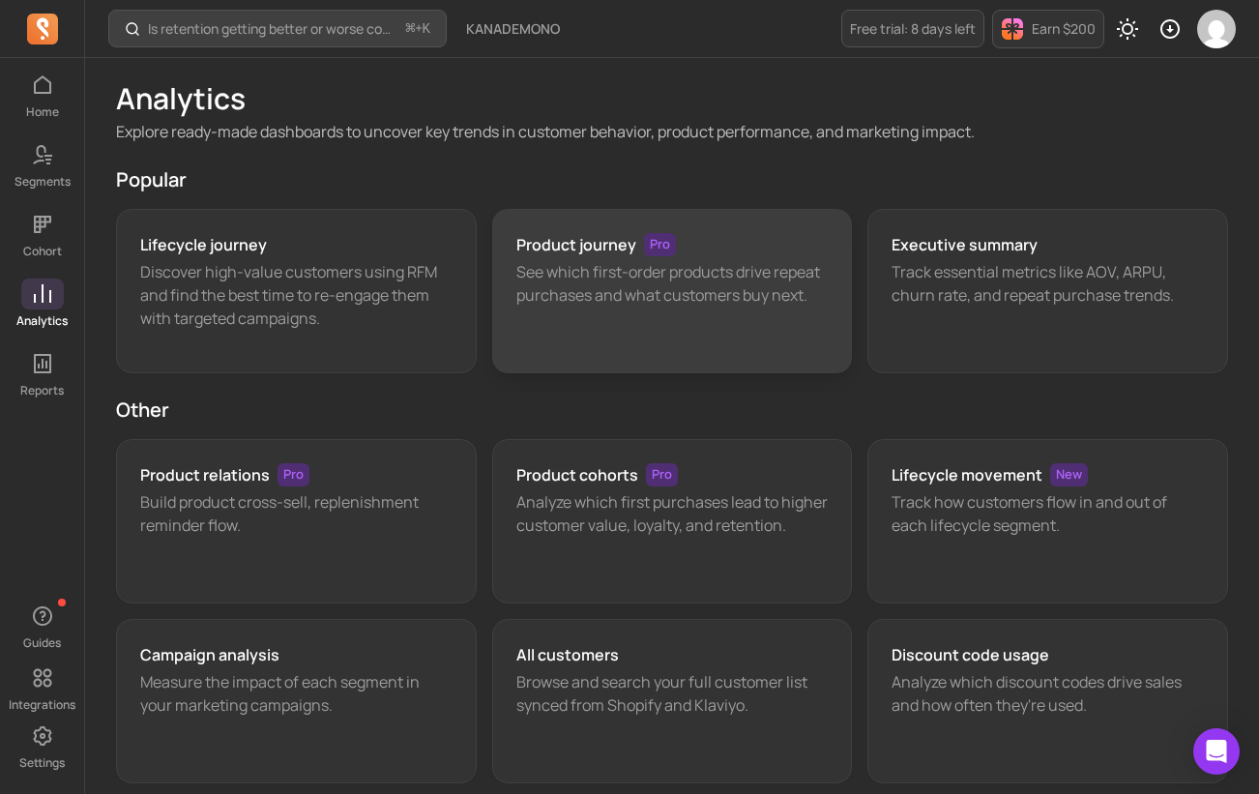
click at [601, 323] on div "Product journey Pro See which first-order products drive repeat purchases and w…" at bounding box center [672, 291] width 361 height 164
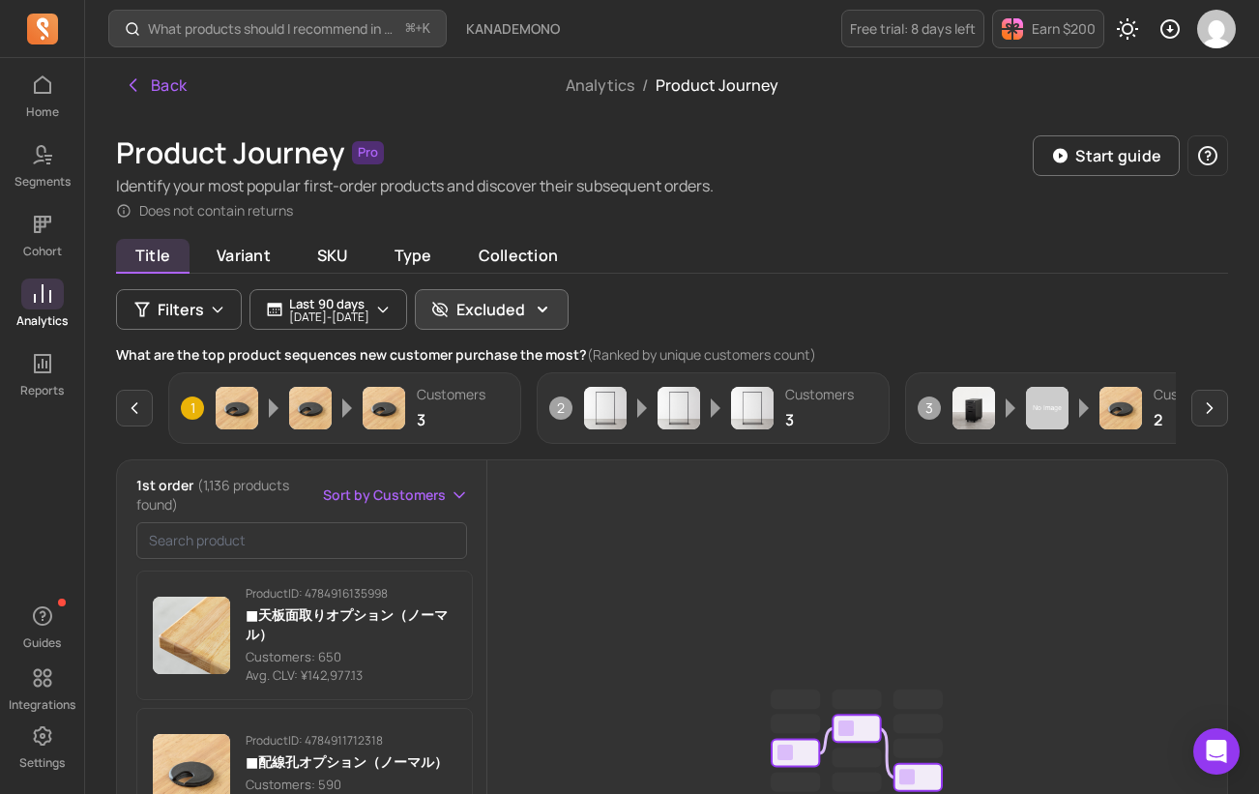
click at [552, 312] on icon "button" at bounding box center [542, 309] width 19 height 19
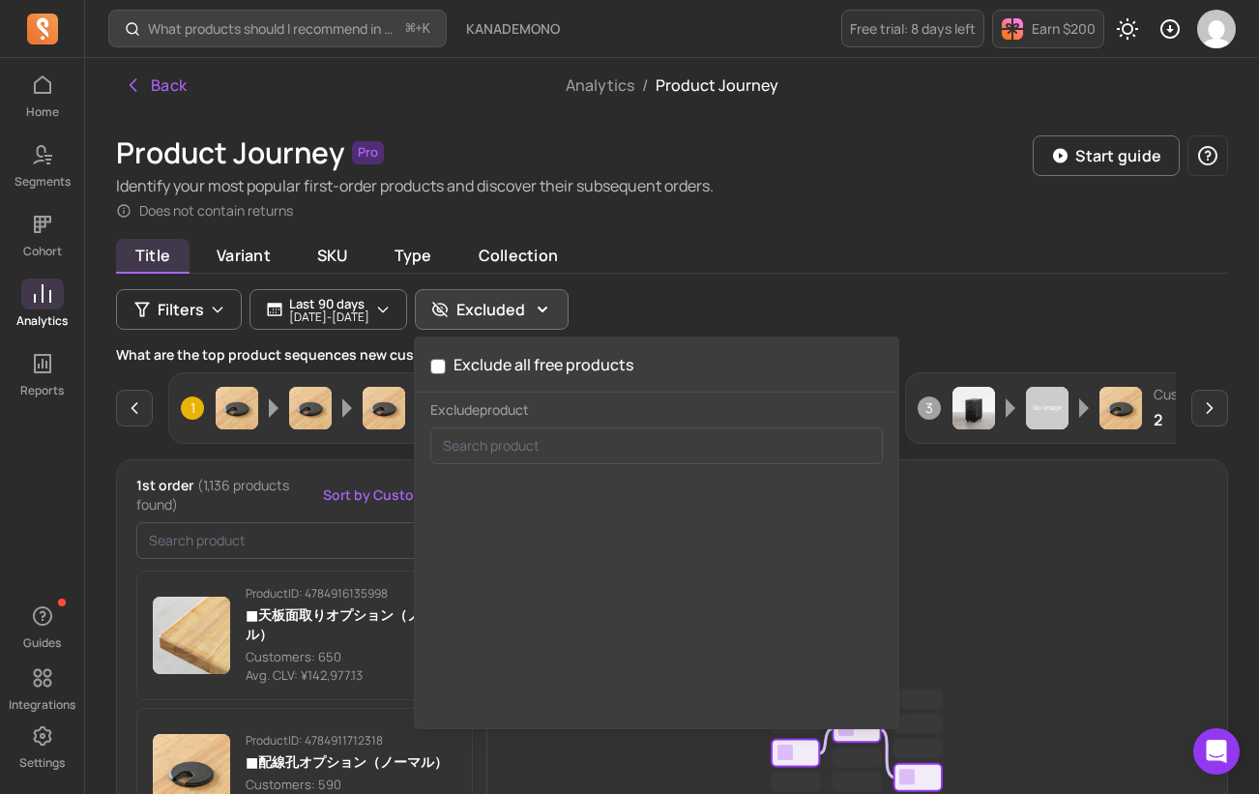
click at [552, 312] on icon "button" at bounding box center [542, 309] width 19 height 19
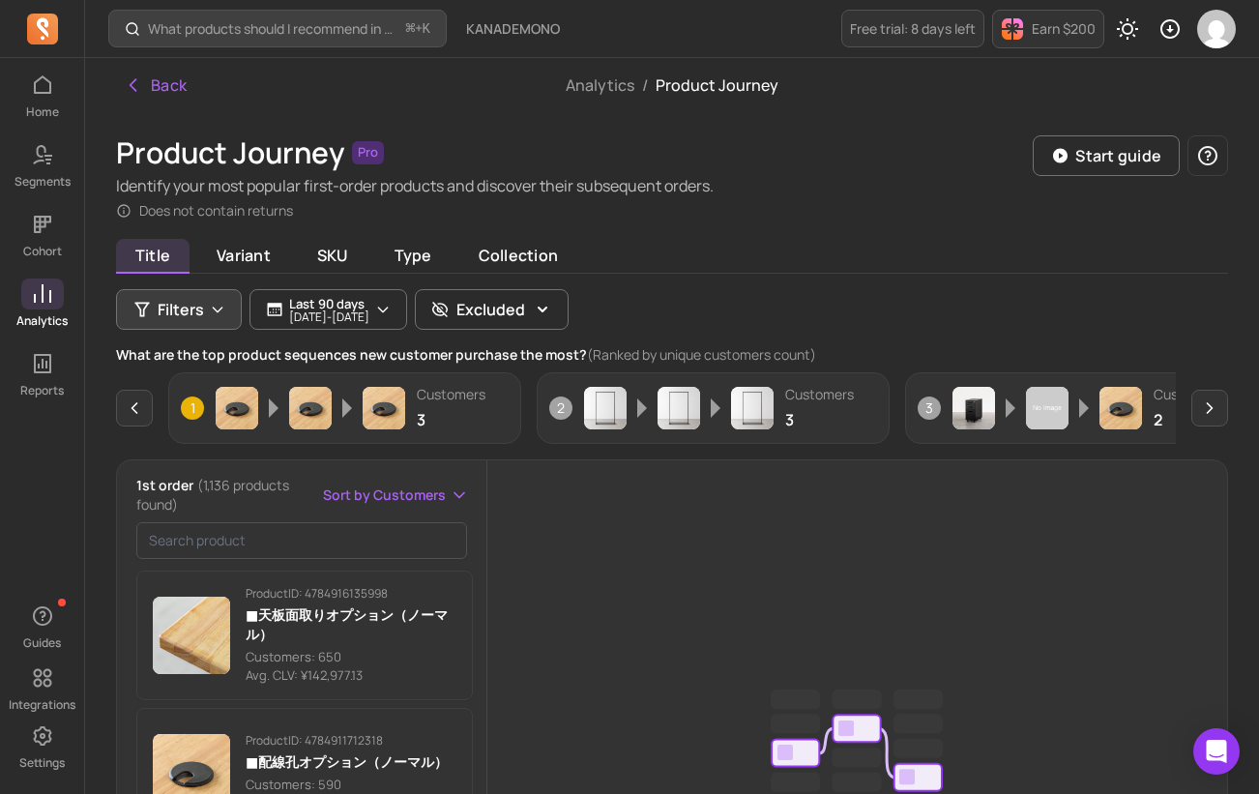
click at [202, 308] on span "Filters" at bounding box center [181, 309] width 46 height 23
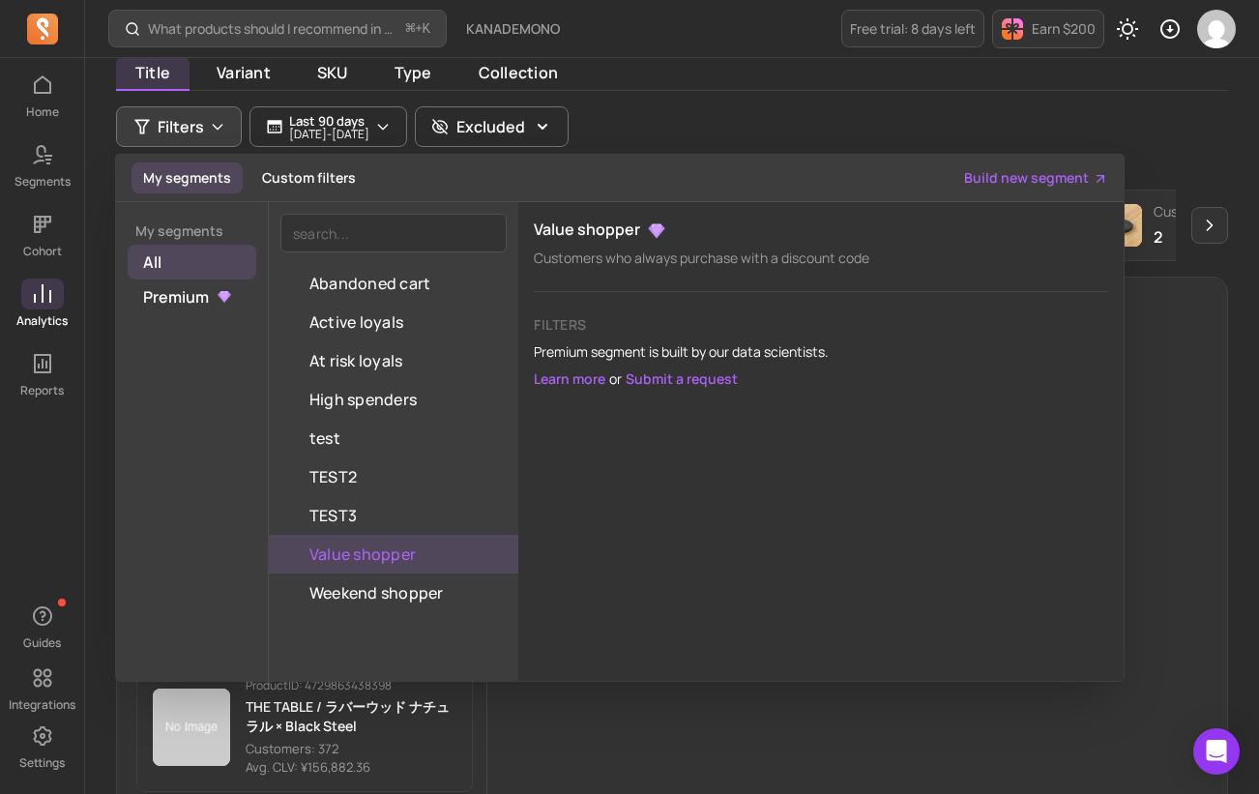
scroll to position [192, 0]
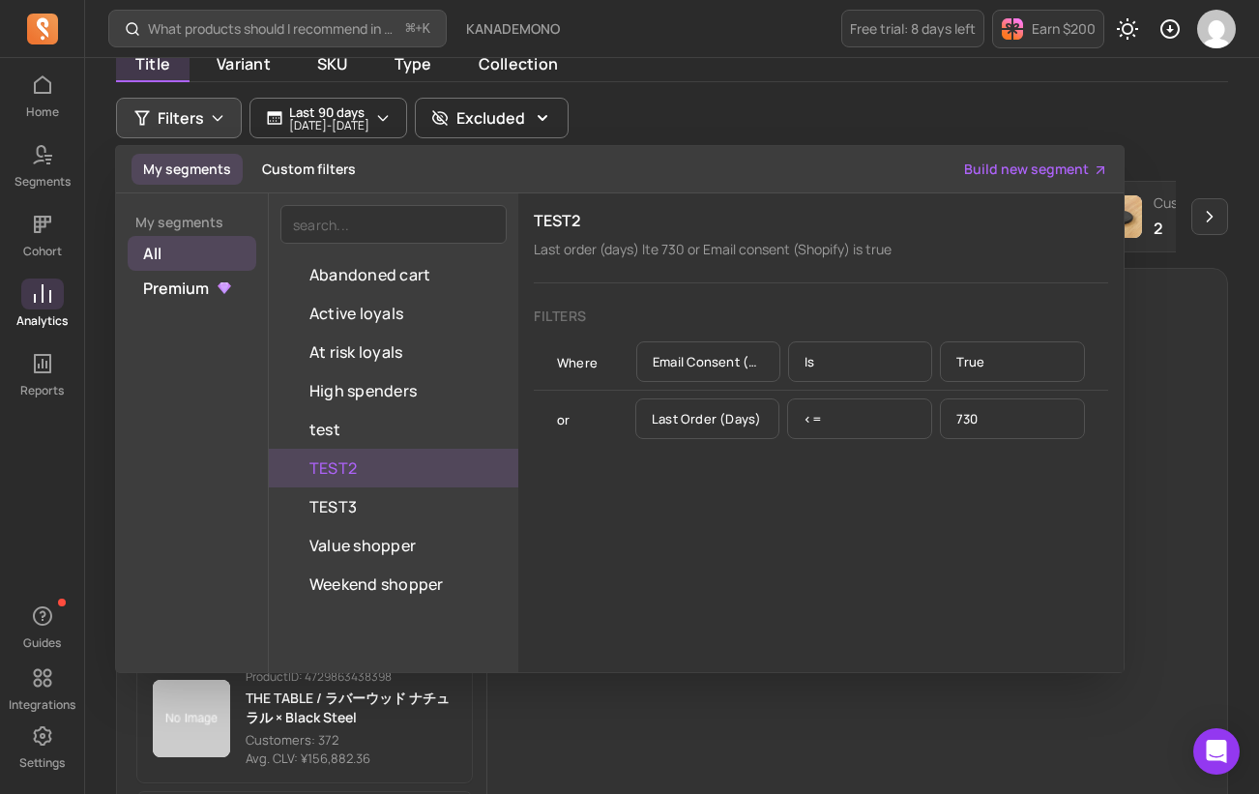
click at [365, 452] on button "TEST2" at bounding box center [394, 468] width 250 height 39
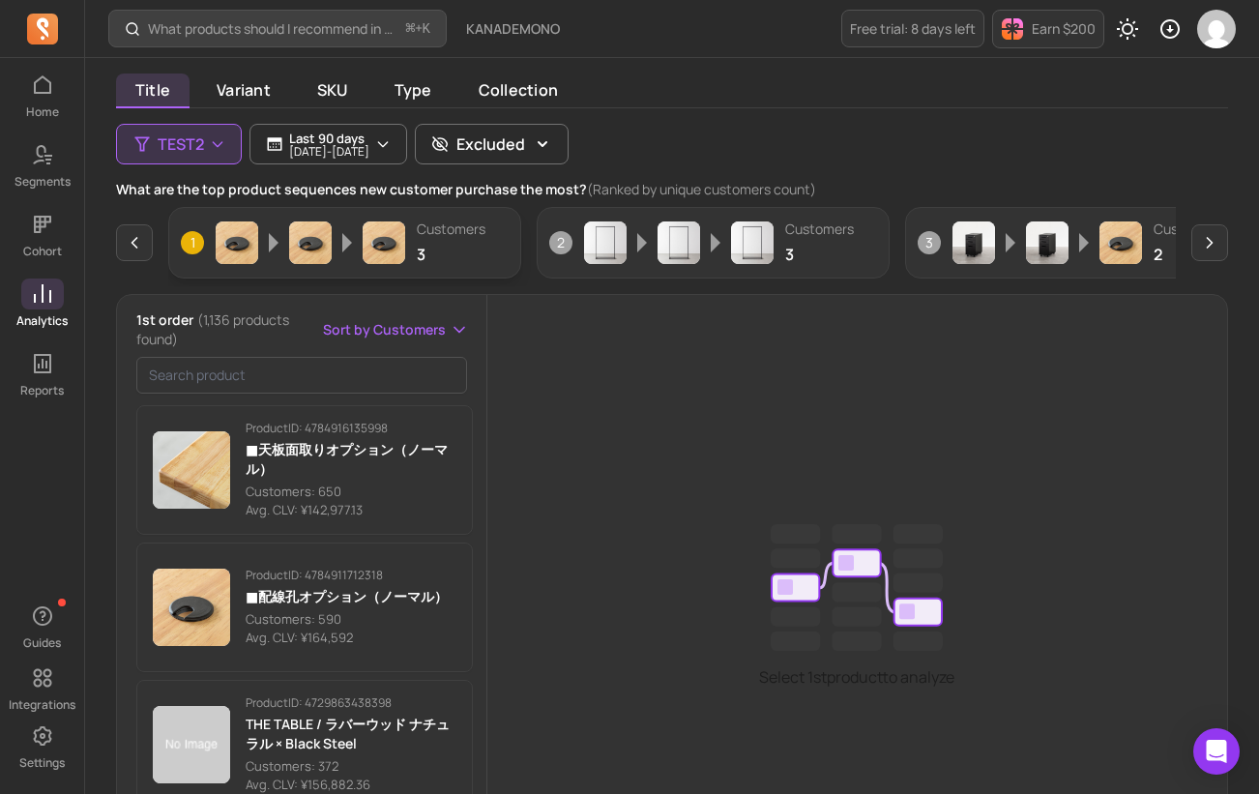
scroll to position [152, 0]
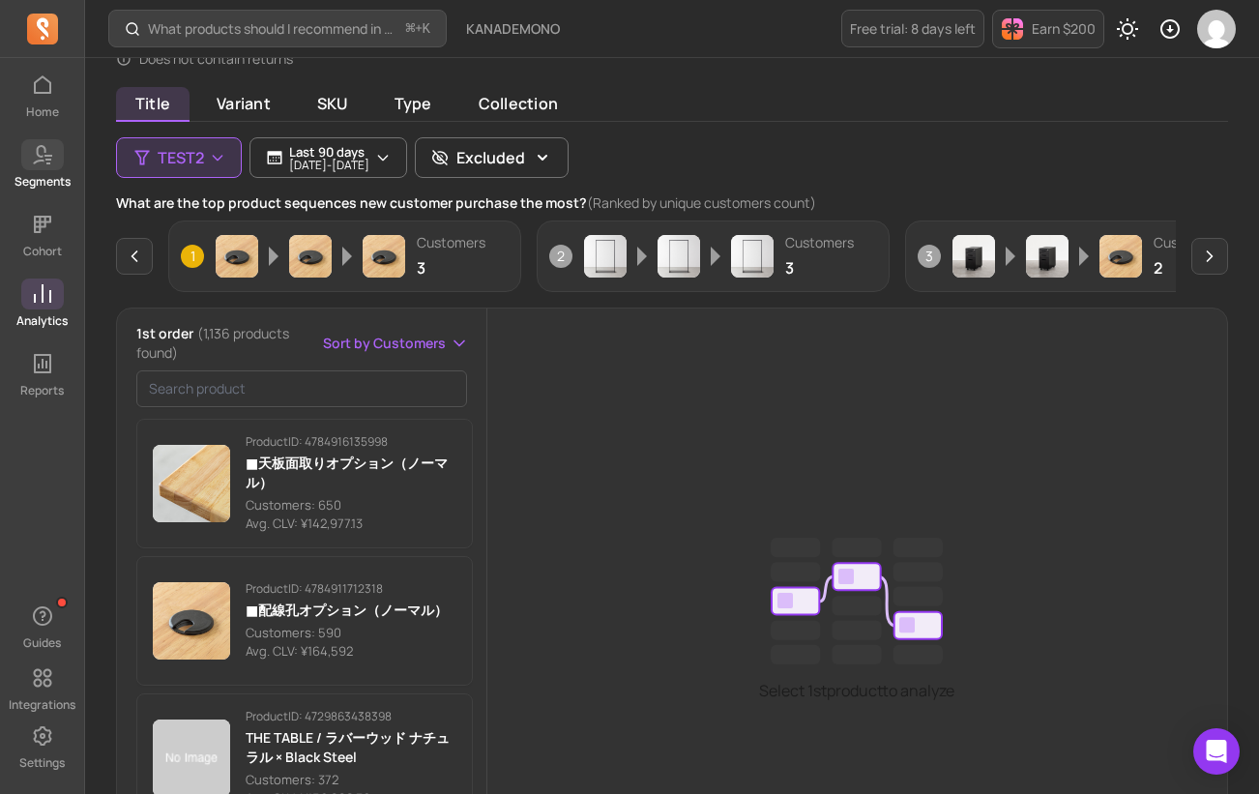
click at [57, 164] on span at bounding box center [42, 154] width 43 height 31
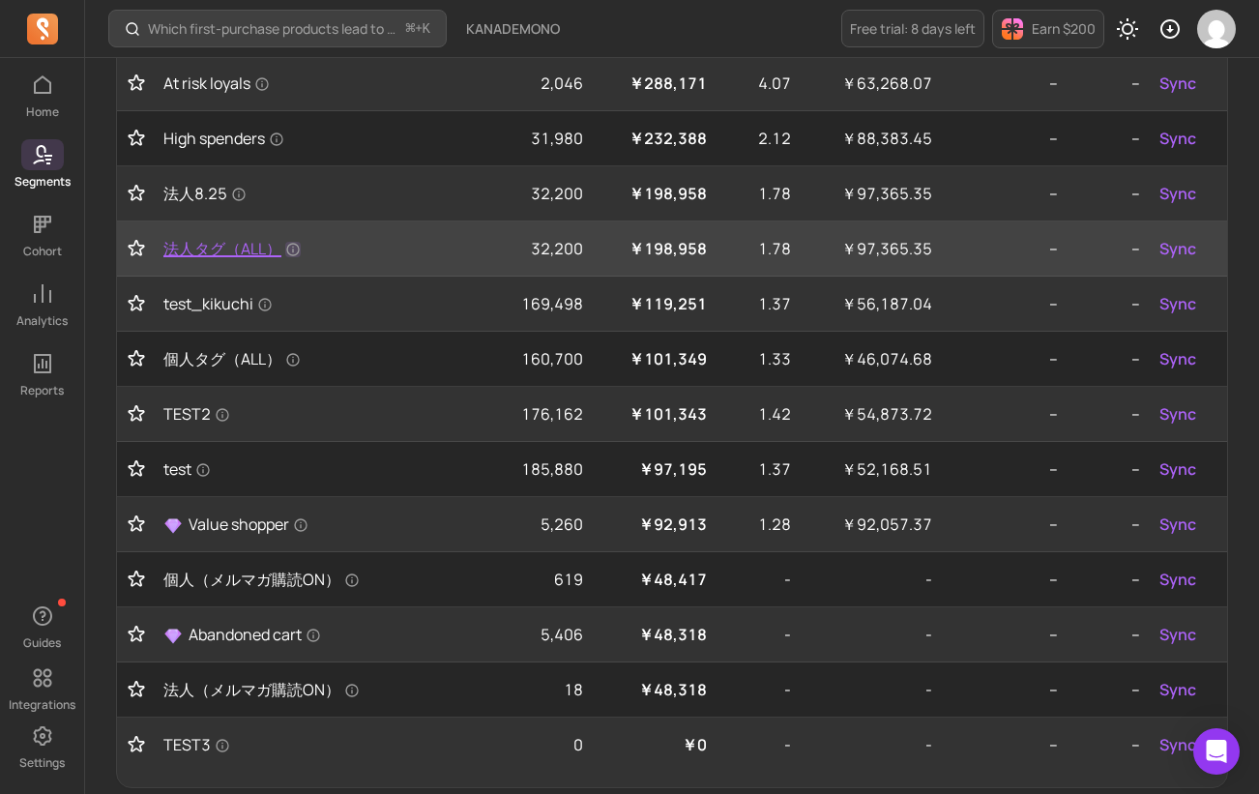
scroll to position [339, 0]
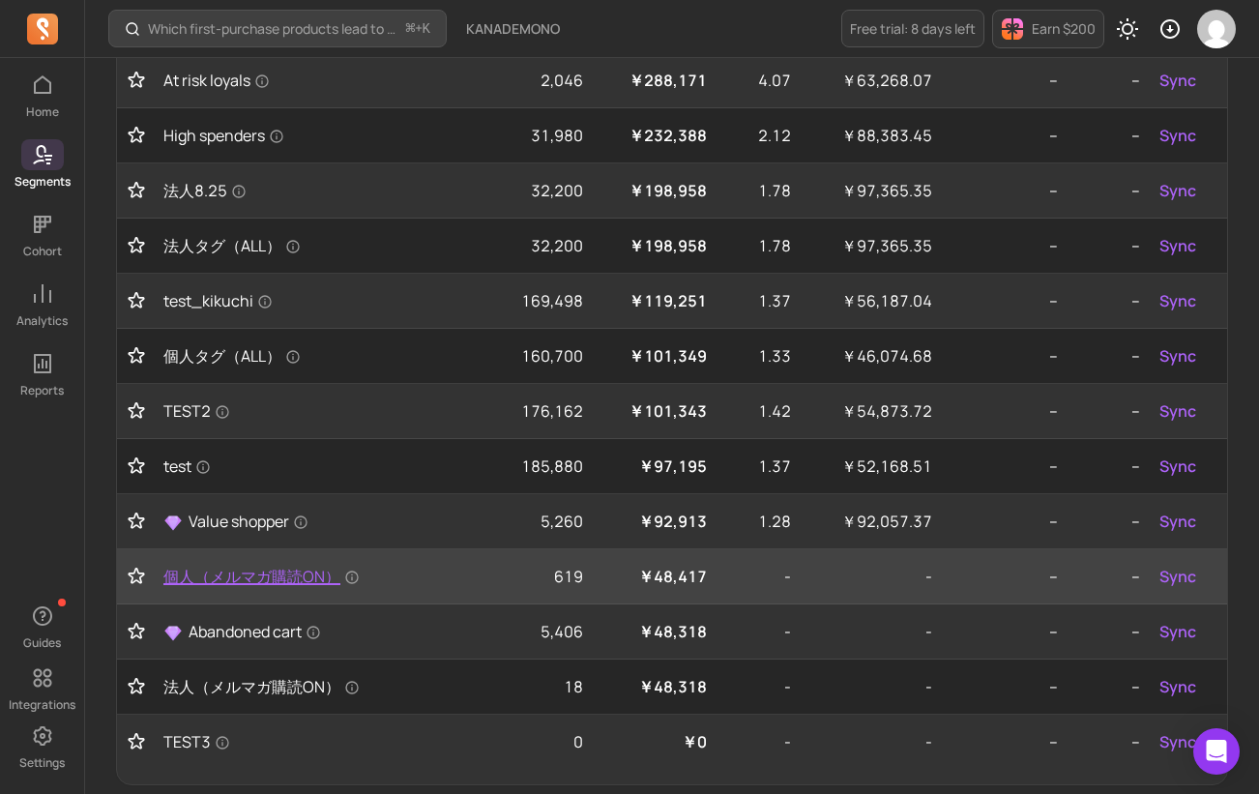
click at [298, 576] on span "個人（メルマガ購読ON）" at bounding box center [261, 576] width 196 height 23
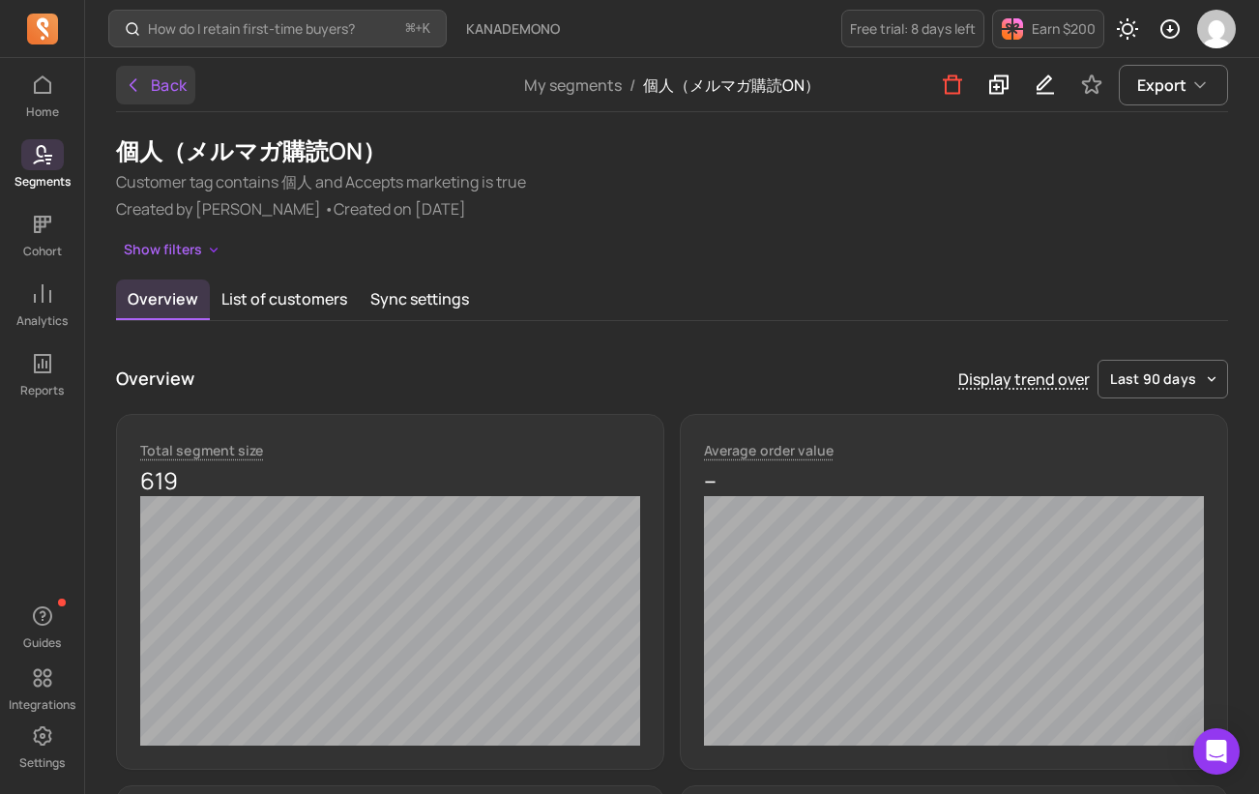
click at [135, 76] on icon "button" at bounding box center [133, 84] width 19 height 19
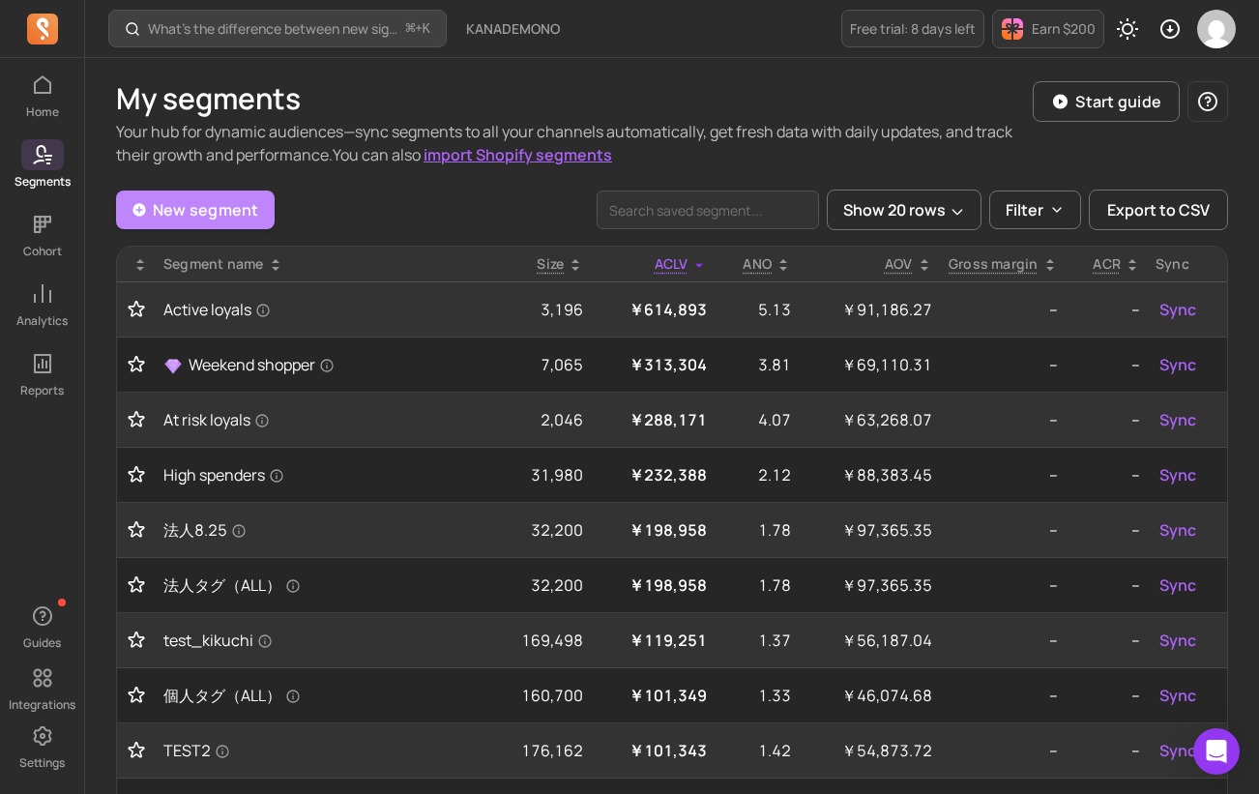
click at [223, 211] on link "New segment" at bounding box center [195, 210] width 159 height 39
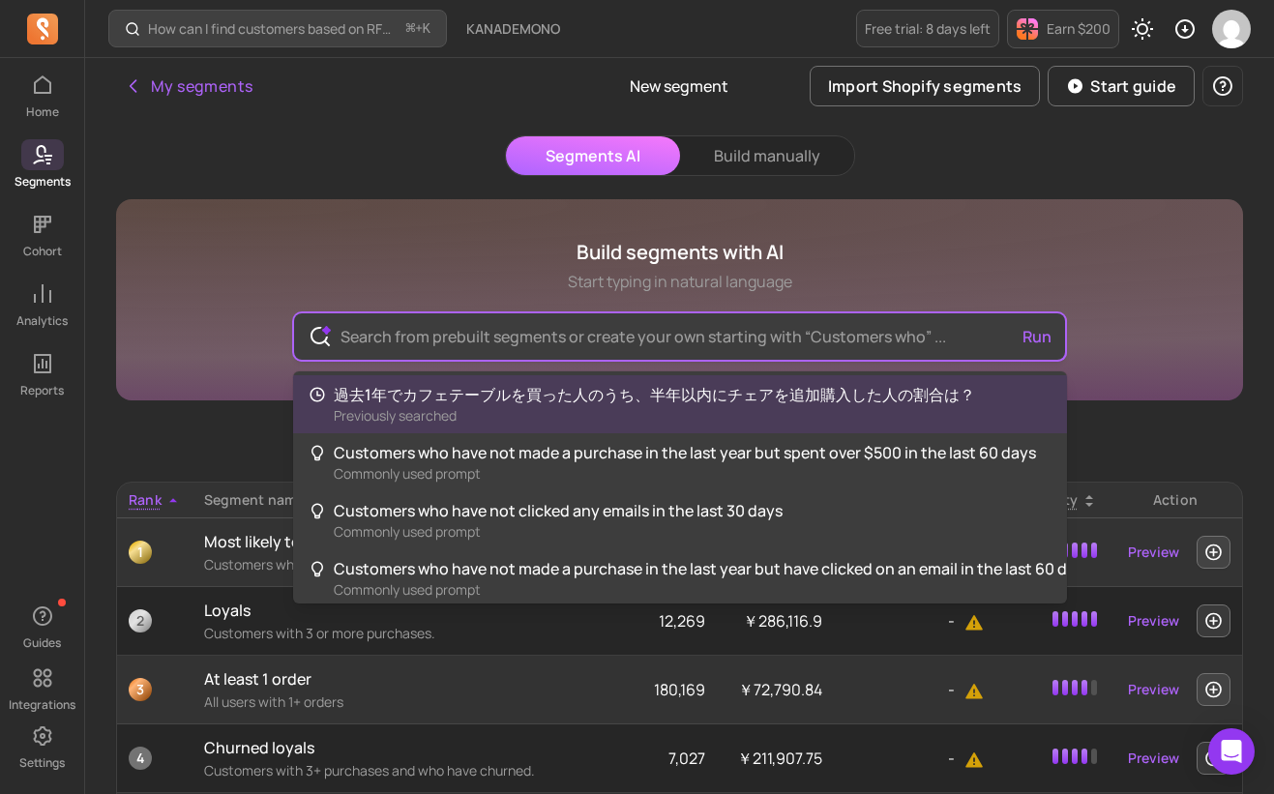
click at [467, 334] on input "text" at bounding box center [679, 336] width 709 height 46
click at [347, 169] on div "Segments AI Build manually Build segments with AI Start typing in natural langu…" at bounding box center [679, 599] width 1127 height 929
